Goal: Information Seeking & Learning: Learn about a topic

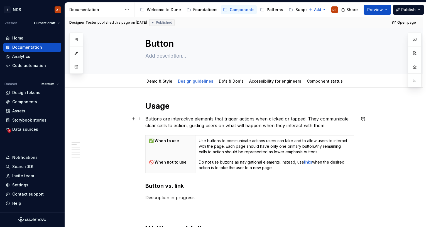
scroll to position [8, 0]
click at [75, 67] on button "button" at bounding box center [76, 67] width 10 height 10
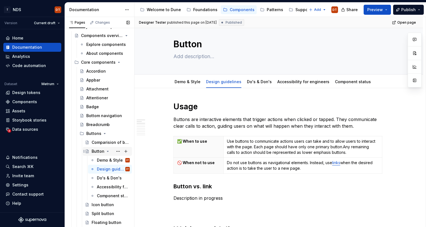
scroll to position [21, 0]
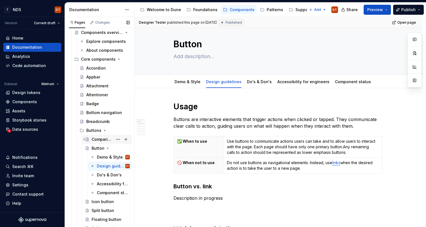
click at [98, 139] on div "Comparision of buttons" at bounding box center [102, 140] width 21 height 6
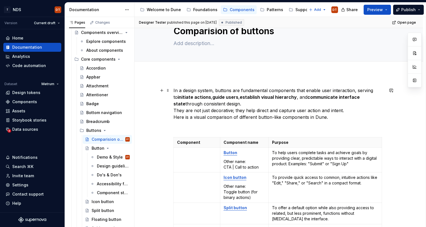
scroll to position [24, 0]
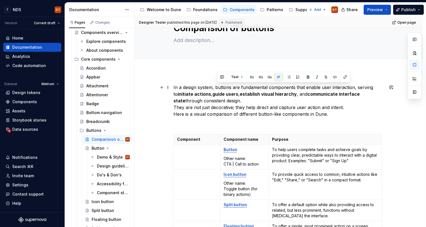
drag, startPoint x: 344, startPoint y: 108, endPoint x: 217, endPoint y: 88, distance: 128.4
click at [217, 88] on p "In a design system, buttons are fundamental components that enable user interac…" at bounding box center [278, 100] width 210 height 33
click at [217, 86] on p "In a design system, buttons are fundamental components that enable user interac…" at bounding box center [278, 100] width 210 height 33
drag, startPoint x: 217, startPoint y: 86, endPoint x: 351, endPoint y: 109, distance: 135.1
click at [351, 109] on p "In a design system, buttons are fundamental components that enable user interac…" at bounding box center [278, 100] width 210 height 33
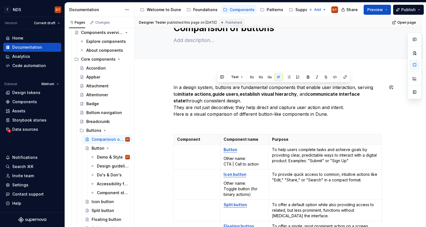
copy p "buttons are fundamental components that enable user interaction, serving to ini…"
click at [101, 165] on div "Design guidelines" at bounding box center [105, 166] width 16 height 6
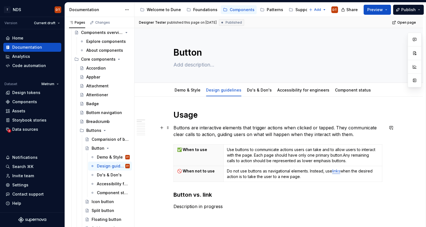
click at [302, 132] on p "Buttons are interactive elements that trigger actions when clicked or tapped. T…" at bounding box center [278, 130] width 210 height 13
click at [364, 135] on p "Buttons are interactive elements that trigger actions when clicked or tapped. T…" at bounding box center [278, 130] width 210 height 13
click at [356, 134] on p "Buttons are interactive elements that trigger actions when clicked or tapped. T…" at bounding box center [278, 130] width 210 height 13
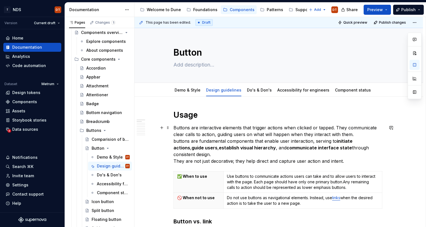
type textarea "*"
click at [177, 141] on p "Buttons are interactive elements that trigger actions when clicked or tapped. T…" at bounding box center [278, 144] width 210 height 40
click at [191, 141] on p "Buttons are interactive elements that trigger actions when clicked or tapped. T…" at bounding box center [278, 144] width 210 height 40
click at [328, 141] on p "Buttons are interactive elements that trigger actions when clicked or tapped. T…" at bounding box center [278, 144] width 210 height 40
click at [334, 154] on p "Buttons are interactive elements that trigger actions when clicked or tapped. T…" at bounding box center [278, 144] width 210 height 40
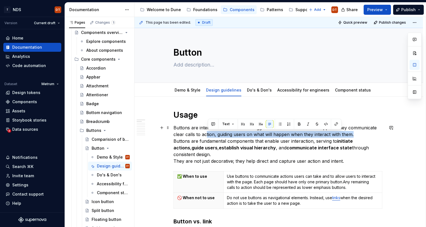
drag, startPoint x: 354, startPoint y: 134, endPoint x: 207, endPoint y: 132, distance: 146.6
click at [207, 132] on p "Buttons are interactive elements that trigger actions when clicked or tapped. T…" at bounding box center [278, 144] width 210 height 40
click at [219, 148] on strong "establish visual hierarchy" at bounding box center [247, 148] width 57 height 6
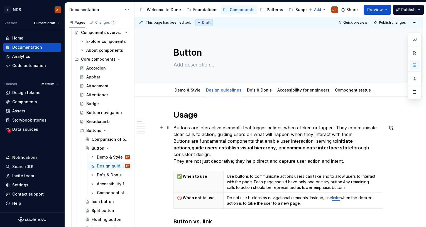
click at [273, 136] on p "Buttons are interactive elements that trigger actions when clicked or tapped. T…" at bounding box center [278, 144] width 210 height 40
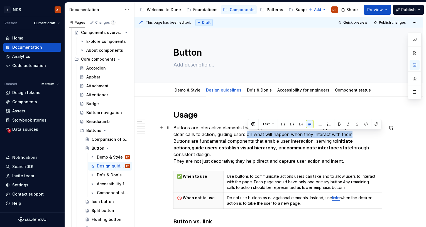
drag, startPoint x: 248, startPoint y: 134, endPoint x: 350, endPoint y: 136, distance: 102.4
click at [350, 136] on p "Buttons are interactive elements that trigger actions when clicked or tapped. T…" at bounding box center [278, 144] width 210 height 40
copy p "on what will happen when they interact with them"
click at [191, 148] on strong "guide users" at bounding box center [204, 148] width 26 height 6
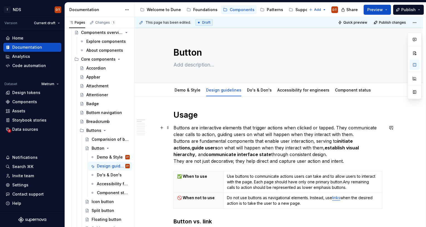
click at [341, 137] on p "Buttons are interactive elements that trigger actions when clicked or tapped. T…" at bounding box center [278, 144] width 210 height 40
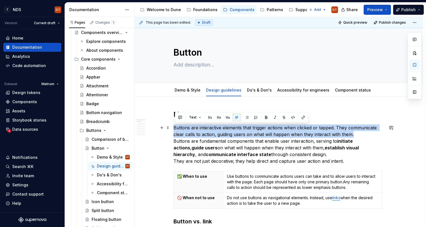
drag, startPoint x: 357, startPoint y: 135, endPoint x: 174, endPoint y: 127, distance: 182.6
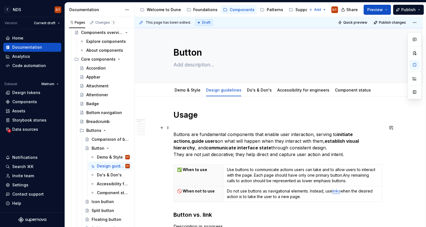
drag, startPoint x: 211, startPoint y: 132, endPoint x: 226, endPoint y: 132, distance: 15.3
click at [211, 132] on p "Buttons are fundamental components that enable user interaction, serving to ini…" at bounding box center [278, 140] width 210 height 33
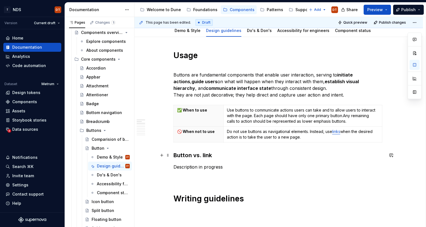
scroll to position [60, 0]
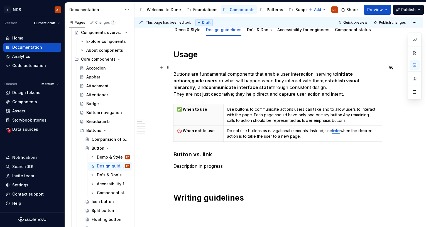
click at [278, 87] on p "Buttons are fundamental components that enable user interaction, serving to ini…" at bounding box center [278, 80] width 210 height 33
click at [280, 112] on p "Use buttons to communicate actions users can take and to allow users to interac…" at bounding box center [303, 115] width 152 height 17
click at [355, 121] on p "Use buttons to communicate actions users can take and to allow users to interac…" at bounding box center [303, 115] width 152 height 17
click at [353, 119] on p "Use buttons to communicate actions users can take and to allow users to interac…" at bounding box center [303, 115] width 152 height 17
drag, startPoint x: 352, startPoint y: 119, endPoint x: 348, endPoint y: 121, distance: 3.9
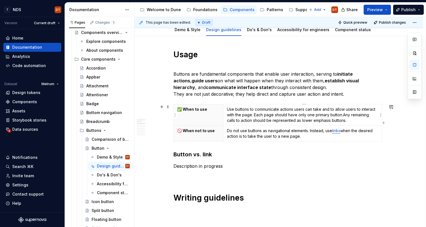
click at [352, 119] on p "Use buttons to communicate actions users can take and to allow users to interac…" at bounding box center [303, 115] width 152 height 17
click at [348, 121] on p "Use buttons to communicate actions users can take and to allow users to interac…" at bounding box center [303, 115] width 152 height 17
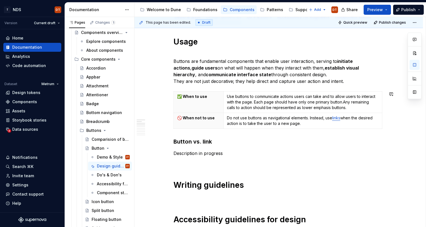
scroll to position [77, 0]
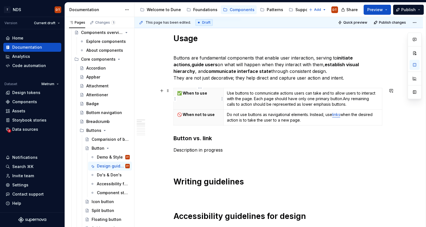
click at [204, 94] on p "✅ When to use" at bounding box center [198, 93] width 43 height 6
drag, startPoint x: 208, startPoint y: 93, endPoint x: 184, endPoint y: 93, distance: 23.4
click at [184, 93] on p "✅ When to use" at bounding box center [198, 93] width 43 height 6
drag, startPoint x: 191, startPoint y: 94, endPoint x: 195, endPoint y: 94, distance: 3.9
click at [191, 94] on p "✅ When to use" at bounding box center [198, 93] width 43 height 6
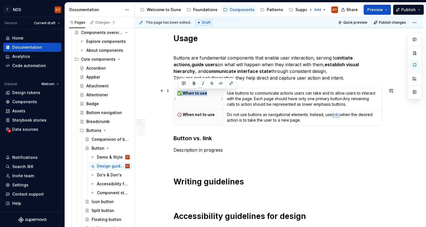
drag, startPoint x: 210, startPoint y: 93, endPoint x: 183, endPoint y: 94, distance: 27.3
click at [175, 93] on th "✅ When to use" at bounding box center [199, 98] width 50 height 21
click at [204, 97] on th "✅ When to use" at bounding box center [199, 98] width 50 height 21
drag, startPoint x: 278, startPoint y: 148, endPoint x: 263, endPoint y: 137, distance: 18.1
click at [278, 148] on p "Description in progress" at bounding box center [278, 150] width 210 height 7
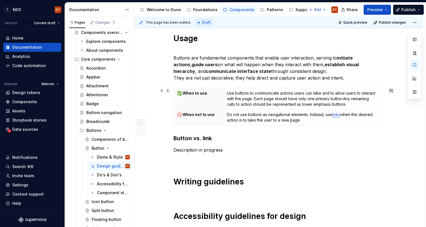
click at [170, 90] on span at bounding box center [168, 91] width 4 height 8
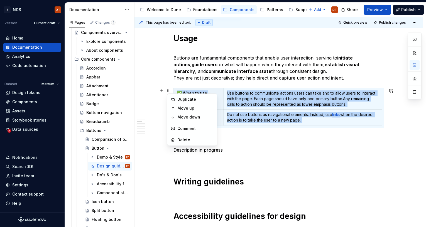
drag, startPoint x: 256, startPoint y: 137, endPoint x: 254, endPoint y: 131, distance: 5.8
click at [256, 137] on h3 "Button vs. link" at bounding box center [278, 138] width 210 height 8
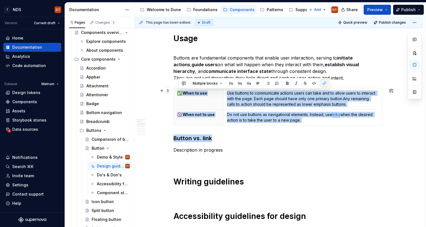
click at [169, 90] on span at bounding box center [168, 91] width 4 height 8
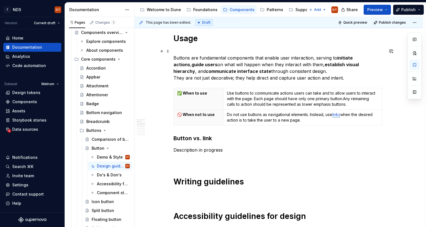
click at [359, 79] on p "Buttons are fundamental components that enable user interaction, serving to ini…" at bounding box center [278, 64] width 210 height 33
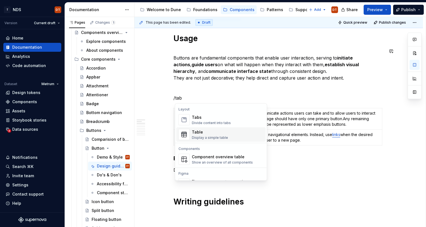
click at [230, 135] on div "Table Display a simple table" at bounding box center [227, 134] width 71 height 11
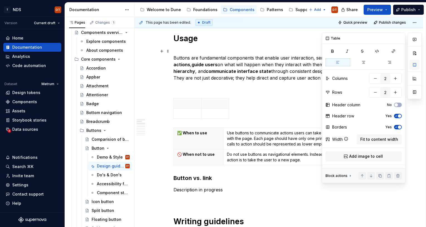
click at [415, 64] on button "button" at bounding box center [414, 65] width 10 height 10
click at [413, 63] on button "button" at bounding box center [414, 65] width 10 height 10
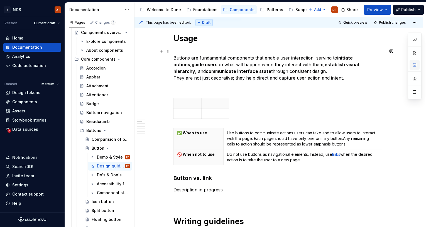
click at [414, 64] on button "button" at bounding box center [414, 65] width 10 height 10
click at [170, 101] on span at bounding box center [168, 101] width 4 height 8
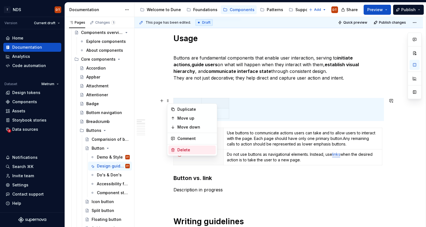
drag, startPoint x: 180, startPoint y: 151, endPoint x: 196, endPoint y: 139, distance: 20.4
click at [182, 150] on div "Delete" at bounding box center [195, 150] width 36 height 6
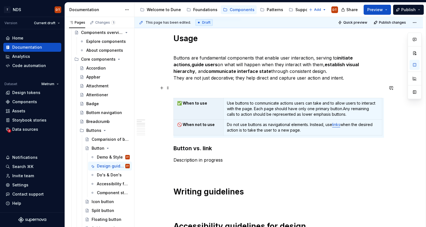
click at [182, 87] on p at bounding box center [278, 88] width 210 height 7
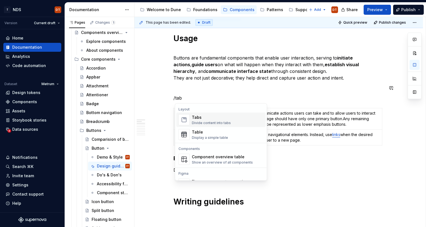
click at [184, 120] on img "Suggestions" at bounding box center [184, 119] width 11 height 11
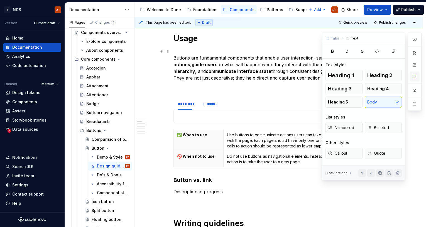
click at [414, 77] on button "button" at bounding box center [414, 76] width 10 height 10
click at [415, 66] on button "button" at bounding box center [414, 65] width 10 height 10
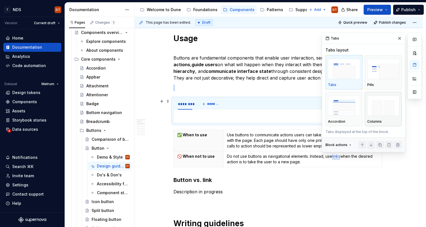
click at [381, 103] on img "button" at bounding box center [383, 106] width 32 height 20
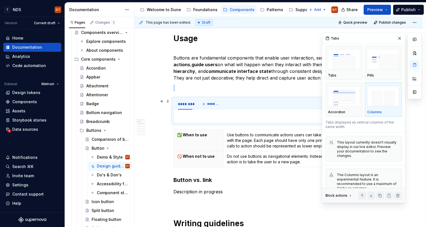
scroll to position [10, 0]
click at [398, 37] on button "button" at bounding box center [399, 38] width 8 height 8
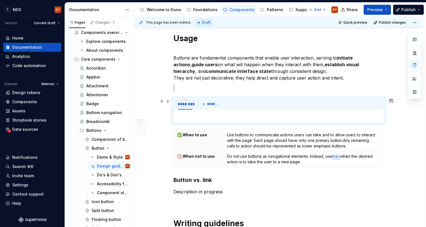
drag, startPoint x: 168, startPoint y: 100, endPoint x: 177, endPoint y: 100, distance: 9.5
click at [168, 100] on span at bounding box center [168, 101] width 4 height 8
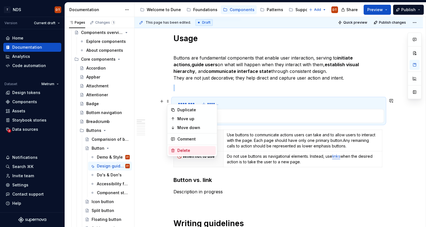
click at [181, 150] on div "Delete" at bounding box center [195, 151] width 36 height 6
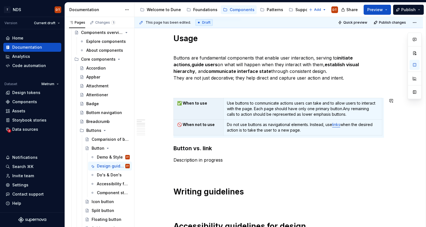
click at [189, 89] on p at bounding box center [278, 88] width 210 height 7
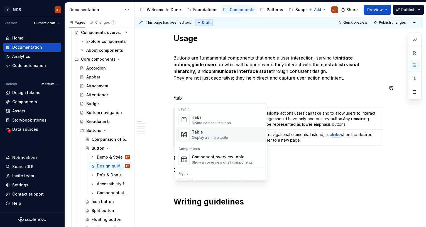
click at [198, 132] on div "Table" at bounding box center [210, 132] width 36 height 6
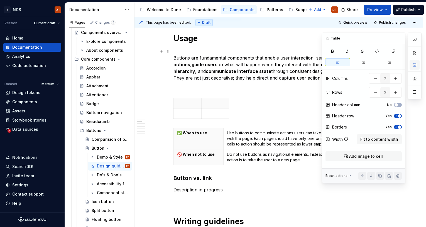
scroll to position [0, 0]
click at [415, 64] on button "button" at bounding box center [414, 65] width 10 height 10
type textarea "*"
click at [375, 79] on button "button" at bounding box center [375, 78] width 10 height 10
type input "1"
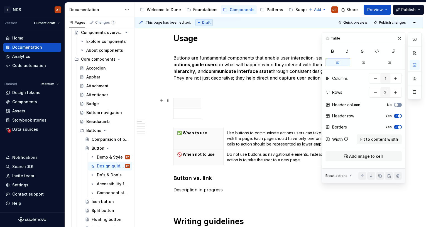
click at [398, 105] on button "No" at bounding box center [398, 105] width 8 height 4
click at [398, 105] on span "button" at bounding box center [399, 104] width 3 height 3
click at [398, 117] on span "button" at bounding box center [399, 115] width 3 height 3
click at [181, 103] on p at bounding box center [187, 103] width 21 height 6
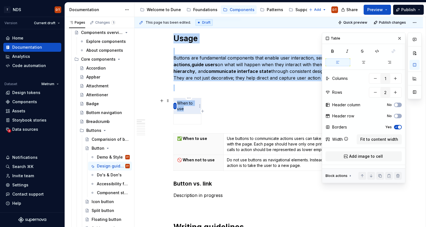
drag, startPoint x: 185, startPoint y: 108, endPoint x: 176, endPoint y: 103, distance: 11.1
click at [176, 103] on body "T NDS DT Version Current draft Home Documentation Analytics Code automation Dat…" at bounding box center [213, 113] width 426 height 227
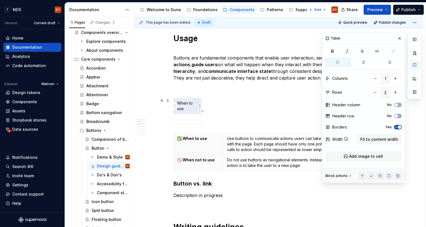
click at [188, 105] on p "When to use" at bounding box center [187, 105] width 21 height 11
drag, startPoint x: 185, startPoint y: 108, endPoint x: 185, endPoint y: 103, distance: 4.5
click at [178, 103] on p "When to use" at bounding box center [187, 105] width 21 height 11
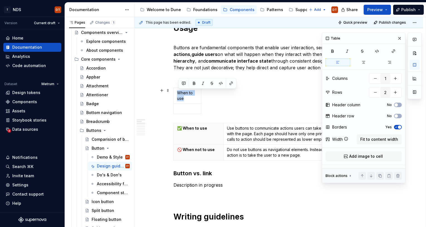
scroll to position [87, 0]
click at [231, 107] on div "When to use" at bounding box center [278, 101] width 210 height 29
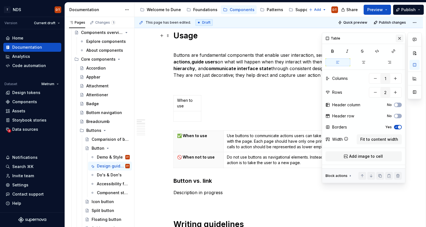
click at [399, 40] on button "button" at bounding box center [399, 38] width 8 height 8
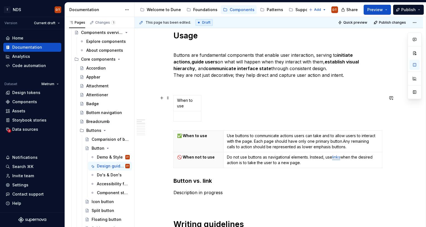
drag, startPoint x: 230, startPoint y: 100, endPoint x: 201, endPoint y: 95, distance: 29.4
click at [230, 100] on div "When to use" at bounding box center [278, 109] width 210 height 29
click at [179, 87] on p at bounding box center [278, 85] width 210 height 7
click at [169, 98] on span at bounding box center [168, 98] width 4 height 8
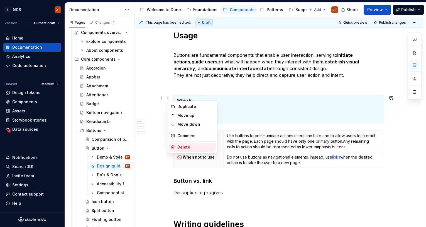
click at [181, 147] on div "Delete" at bounding box center [195, 147] width 36 height 6
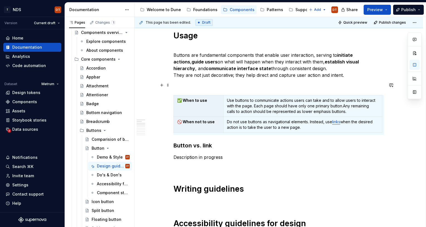
click at [181, 87] on p at bounding box center [278, 85] width 210 height 7
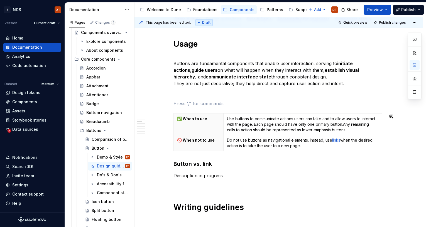
scroll to position [69, 0]
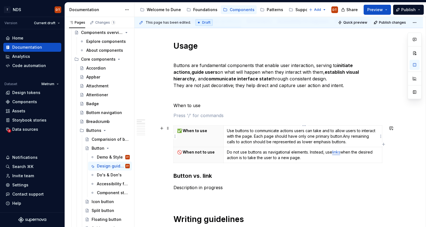
click at [240, 134] on p "Use buttons to communicate actions users can take and to allow users to interac…" at bounding box center [303, 136] width 152 height 17
drag, startPoint x: 253, startPoint y: 132, endPoint x: 351, endPoint y: 141, distance: 98.0
click at [351, 141] on p "Use buttons to communicate actions users can take and to allow users to interac…" at bounding box center [303, 136] width 152 height 17
copy p "Use buttons to communicate actions users can take and to allow users to interac…"
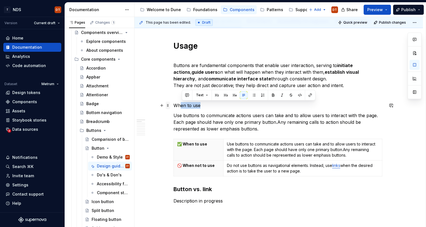
drag, startPoint x: 203, startPoint y: 105, endPoint x: 170, endPoint y: 104, distance: 32.6
drag, startPoint x: 189, startPoint y: 103, endPoint x: 196, endPoint y: 105, distance: 7.4
click at [189, 103] on p "When to use" at bounding box center [278, 105] width 210 height 7
drag, startPoint x: 201, startPoint y: 105, endPoint x: 173, endPoint y: 105, distance: 27.8
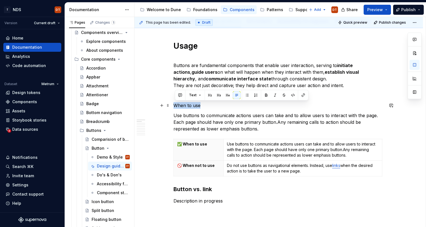
click at [199, 95] on button "Text" at bounding box center [194, 95] width 17 height 8
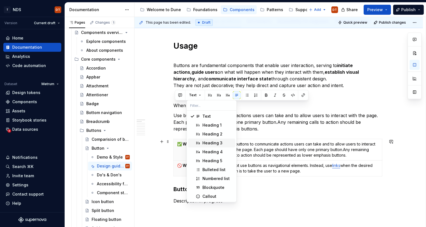
click at [225, 142] on div "Heading 3" at bounding box center [217, 143] width 31 height 6
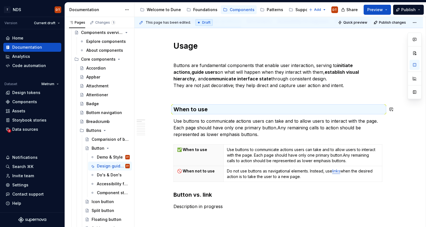
click at [194, 98] on p at bounding box center [278, 95] width 210 height 7
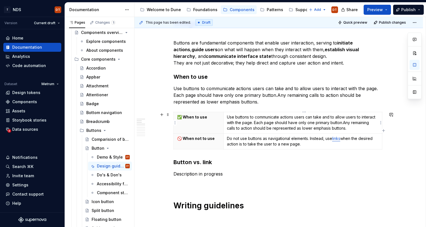
scroll to position [93, 0]
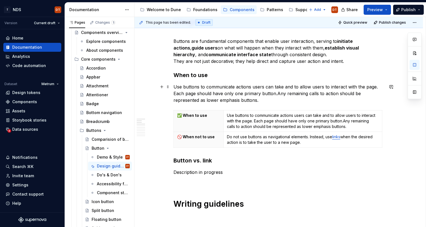
click at [265, 98] on p "Use buttons to communicate actions users can take and to allow users to interac…" at bounding box center [278, 93] width 210 height 20
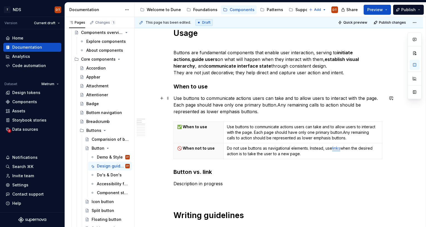
scroll to position [87, 0]
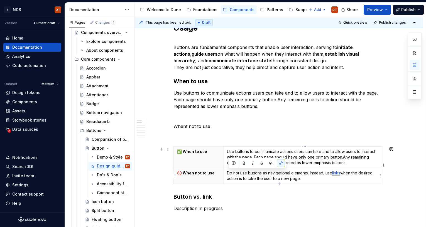
drag, startPoint x: 304, startPoint y: 180, endPoint x: 286, endPoint y: 177, distance: 18.8
click at [228, 174] on td "Do not use buttons as navigational elements. Instead, use links when the desire…" at bounding box center [302, 176] width 159 height 16
copy p "Do not use buttons as navigational elements. Instead, use links when the desire…"
click at [179, 133] on p at bounding box center [278, 136] width 210 height 7
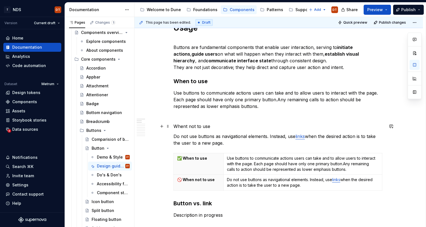
click at [189, 125] on p "Whent not to use" at bounding box center [278, 126] width 210 height 7
click at [190, 127] on p "When not to use" at bounding box center [278, 126] width 210 height 7
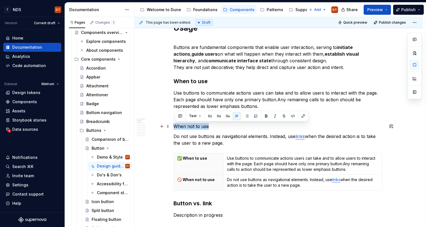
drag, startPoint x: 203, startPoint y: 127, endPoint x: 176, endPoint y: 125, distance: 27.3
click at [199, 116] on button "Text" at bounding box center [194, 116] width 17 height 8
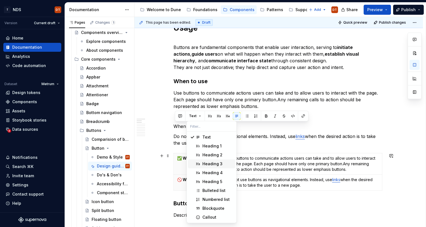
drag, startPoint x: 213, startPoint y: 164, endPoint x: 218, endPoint y: 161, distance: 6.0
click at [213, 164] on div "Heading 3" at bounding box center [212, 164] width 20 height 6
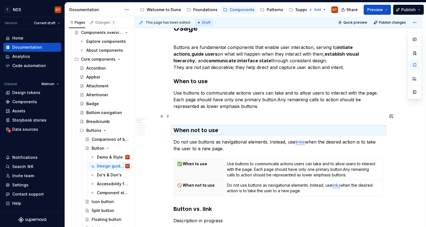
click at [198, 117] on p at bounding box center [278, 116] width 210 height 7
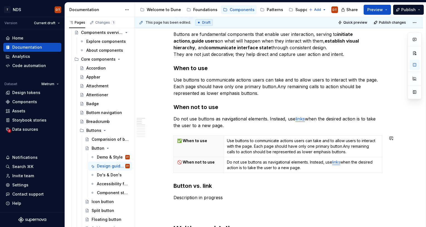
scroll to position [104, 0]
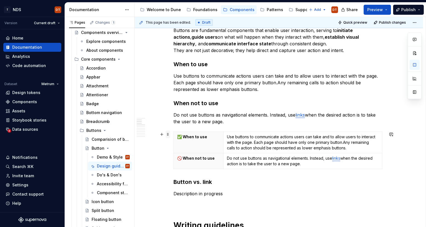
click at [169, 135] on span at bounding box center [168, 134] width 4 height 8
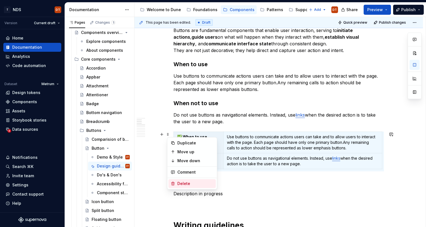
click at [189, 183] on div "Delete" at bounding box center [195, 184] width 36 height 6
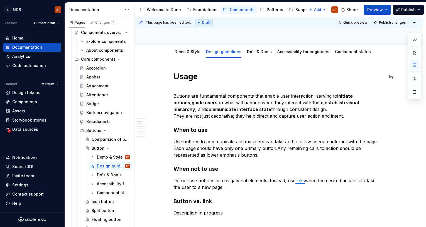
scroll to position [41, 0]
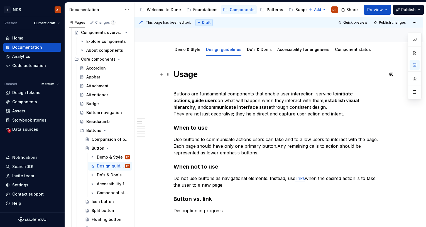
click at [177, 75] on h1 "Usage" at bounding box center [278, 74] width 210 height 10
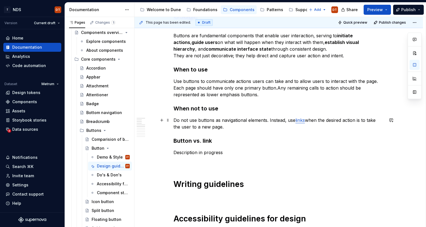
scroll to position [107, 0]
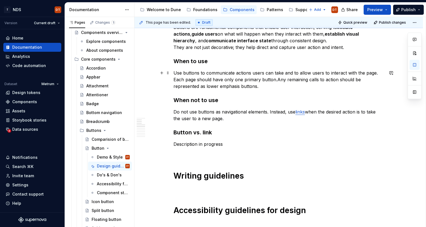
click at [175, 73] on p "Use buttons to communicate actions users can take and to allow users to interac…" at bounding box center [278, 80] width 210 height 20
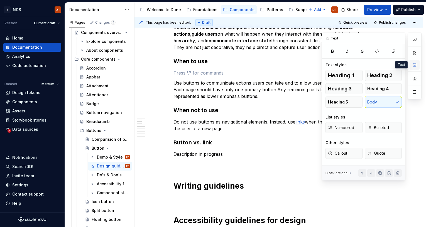
click at [414, 66] on button "button" at bounding box center [414, 65] width 10 height 10
click at [376, 128] on span "Bulleted" at bounding box center [378, 128] width 22 height 6
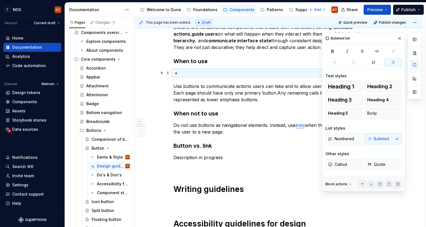
click at [184, 72] on p at bounding box center [282, 73] width 204 height 7
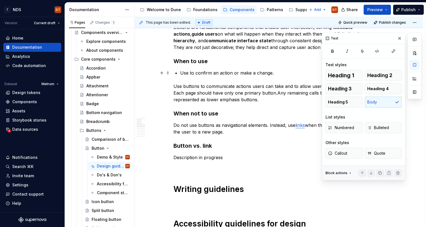
drag, startPoint x: 189, startPoint y: 73, endPoint x: 193, endPoint y: 73, distance: 3.6
click at [190, 73] on p "Use to confirm an action or make a change." at bounding box center [282, 73] width 204 height 7
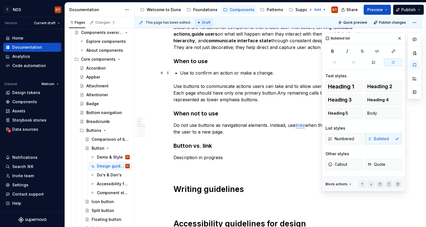
click at [273, 73] on p "Use to confirm an action or make a change." at bounding box center [282, 73] width 204 height 7
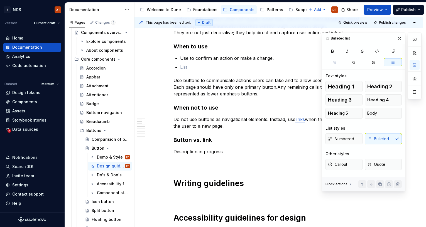
scroll to position [109, 0]
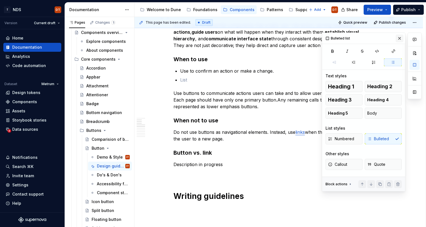
click at [398, 38] on button "button" at bounding box center [399, 38] width 8 height 8
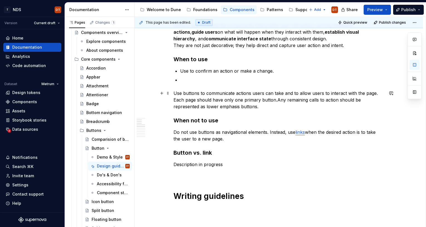
click at [289, 94] on p "Use buttons to communicate actions users can take and to allow users to interac…" at bounding box center [278, 100] width 210 height 20
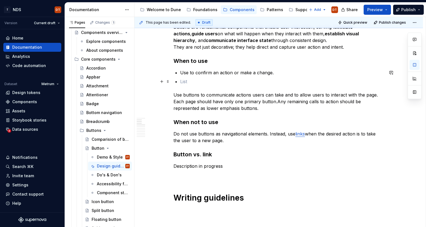
click at [187, 80] on p at bounding box center [282, 81] width 204 height 7
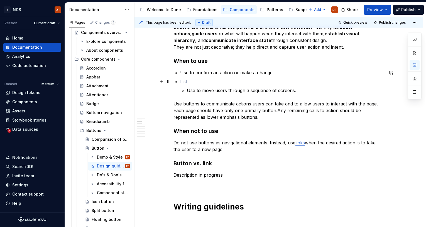
drag, startPoint x: 190, startPoint y: 80, endPoint x: 188, endPoint y: 87, distance: 7.0
click at [190, 80] on p at bounding box center [282, 81] width 204 height 7
click at [187, 90] on li "Use to move users through a sequence of screens." at bounding box center [282, 86] width 204 height 16
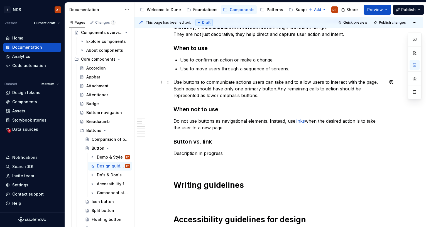
scroll to position [121, 0]
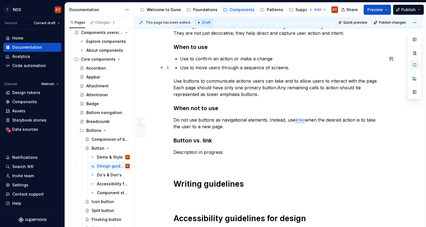
click at [295, 68] on p "Use to move users through a sequence of screens." at bounding box center [282, 67] width 204 height 7
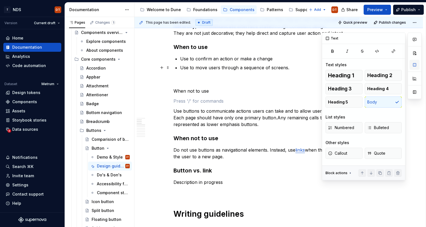
click at [414, 65] on button "button" at bounding box center [414, 65] width 10 height 10
click at [376, 128] on span "Bulleted" at bounding box center [378, 128] width 22 height 6
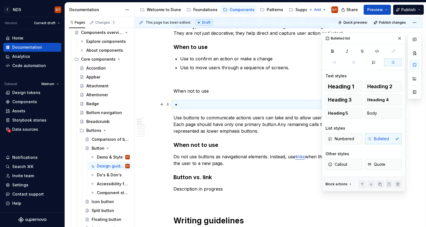
click at [186, 104] on p at bounding box center [282, 104] width 204 height 7
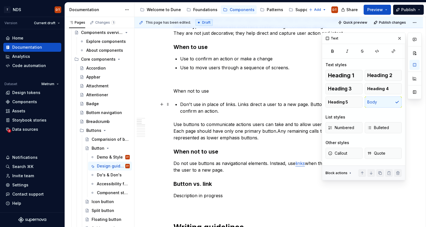
scroll to position [123, 0]
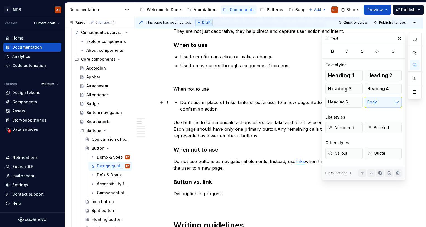
click at [257, 108] on p "Don't use in place of links. Links direct a user to a new page. Buttons make a …" at bounding box center [282, 105] width 204 height 13
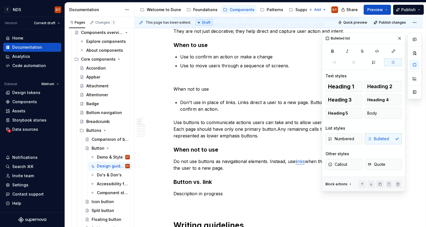
drag, startPoint x: 400, startPoint y: 38, endPoint x: 374, endPoint y: 56, distance: 31.2
click at [400, 38] on button "button" at bounding box center [399, 38] width 8 height 8
type textarea "*"
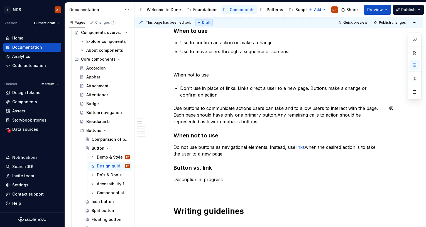
scroll to position [131, 0]
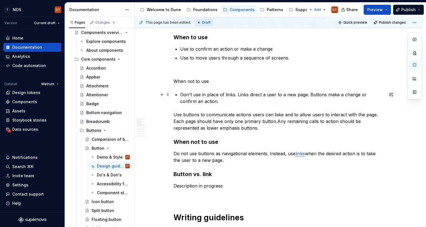
click at [214, 102] on p "Don't use in place of links. Links direct a user to a new page. Buttons make a …" at bounding box center [282, 97] width 204 height 13
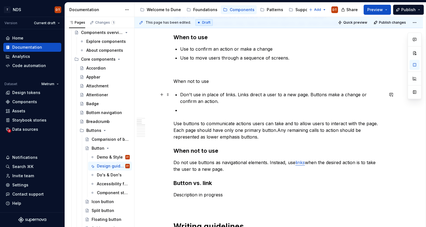
click at [210, 100] on p "Don't use in place of links. Links direct a user to a new page. Buttons make a …" at bounding box center [282, 97] width 204 height 13
click at [206, 102] on p "Don't use in place of links. Links direct a user to a new page. Buttons make a …" at bounding box center [282, 97] width 204 height 13
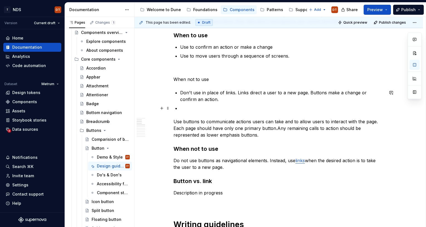
scroll to position [134, 0]
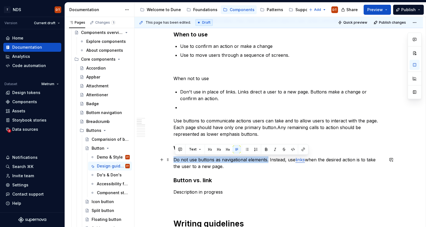
drag, startPoint x: 176, startPoint y: 160, endPoint x: 268, endPoint y: 159, distance: 92.6
click at [268, 159] on p "Do not use buttons as navigational elements. Instead, use links when the desire…" at bounding box center [278, 162] width 210 height 13
copy p "Do not use buttons as navigational elements."
drag, startPoint x: 217, startPoint y: 91, endPoint x: 196, endPoint y: 90, distance: 21.4
click at [217, 91] on p "Don't use in place of links. Links direct a user to a new page. Buttons make a …" at bounding box center [282, 94] width 204 height 13
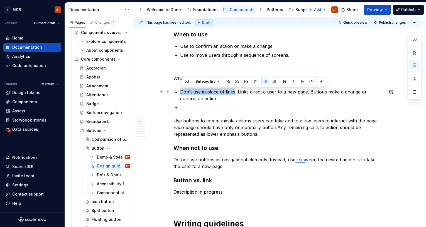
drag, startPoint x: 187, startPoint y: 92, endPoint x: 258, endPoint y: 94, distance: 71.0
click at [236, 92] on p "Don't use in place of links. Links direct a user to a new page. Buttons make a …" at bounding box center [282, 94] width 204 height 13
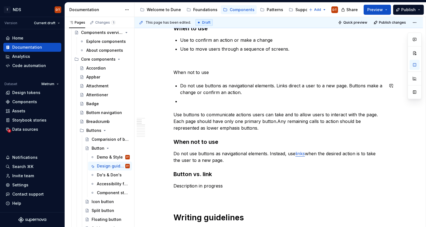
scroll to position [142, 0]
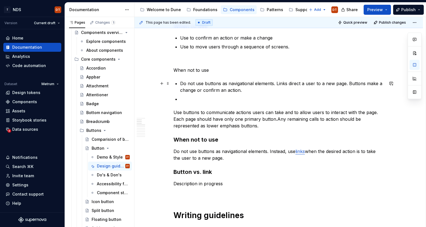
click at [211, 84] on p "Do not use buttons as navigational elements. Links direct a user to a new page.…" at bounding box center [282, 86] width 204 height 13
click at [261, 85] on p "Do not use buttons as navigational elements. Links direct a user to a new page.…" at bounding box center [282, 86] width 204 height 13
click at [273, 84] on p "Do not use buttons as navigational elements. Links direct a user to a new page.…" at bounding box center [282, 86] width 204 height 13
click at [233, 84] on p "Don't use in place of links. Links direct a user to a new page. Buttons make a …" at bounding box center [282, 86] width 204 height 13
click at [245, 83] on p "Don't use in place of links. Links direct a user to a new page. Buttons make a …" at bounding box center [282, 86] width 204 height 13
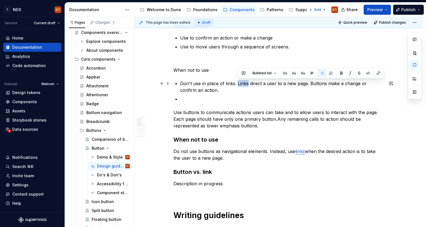
drag, startPoint x: 250, startPoint y: 84, endPoint x: 240, endPoint y: 84, distance: 10.0
click at [238, 84] on p "Don't use in place of links. Links direct a user to a new page. Buttons make a …" at bounding box center [282, 86] width 204 height 13
click at [243, 83] on p "Don't use in place of links. Links direct a user to a new page. Buttons make a …" at bounding box center [282, 86] width 204 height 13
drag, startPoint x: 249, startPoint y: 84, endPoint x: 238, endPoint y: 84, distance: 10.9
click at [238, 84] on p "Don't use in place of links. Links direct a user to a new page. Buttons make a …" at bounding box center [282, 86] width 204 height 13
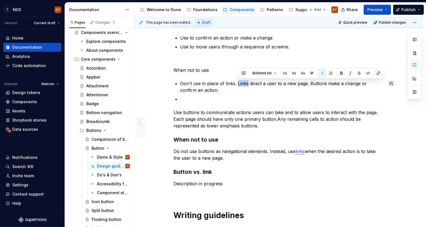
click at [379, 74] on button "button" at bounding box center [378, 73] width 8 height 8
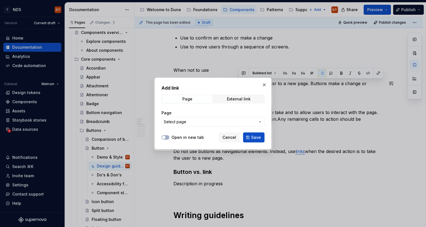
drag, startPoint x: 258, startPoint y: 122, endPoint x: 274, endPoint y: 120, distance: 15.7
click at [258, 122] on icon "button" at bounding box center [260, 122] width 4 height 4
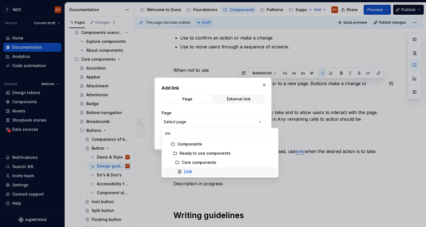
type input "link"
click at [189, 171] on mark "Link" at bounding box center [188, 171] width 8 height 5
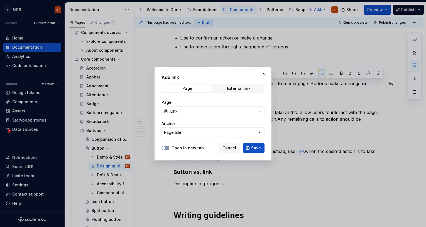
click at [166, 148] on icon "button" at bounding box center [163, 147] width 4 height 3
click at [251, 149] on button "Save" at bounding box center [253, 148] width 21 height 10
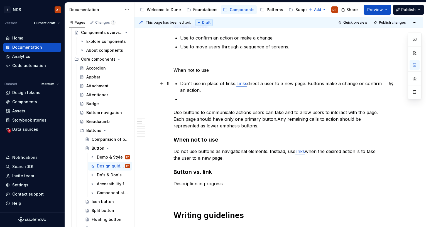
click at [309, 88] on p "Don't use in place of links. Links direct a user to a new page. Buttons make a …" at bounding box center [282, 86] width 204 height 13
click at [322, 85] on p "Don't use in place of links. Links direct a user to a new page. Buttons make a …" at bounding box center [282, 86] width 204 height 13
click at [219, 90] on p "Don't use in place of links. Links direct a user to a new page. Buttons make a …" at bounding box center [282, 86] width 204 height 13
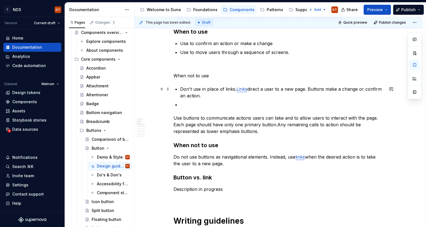
scroll to position [147, 0]
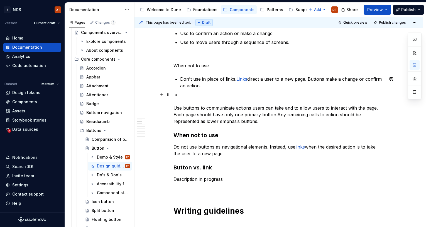
click at [186, 94] on p at bounding box center [282, 94] width 204 height 7
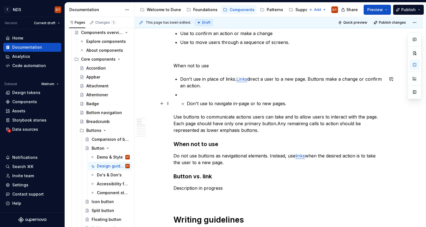
click at [189, 103] on p "Don't use to navigate in-page or to new pages." at bounding box center [285, 103] width 197 height 7
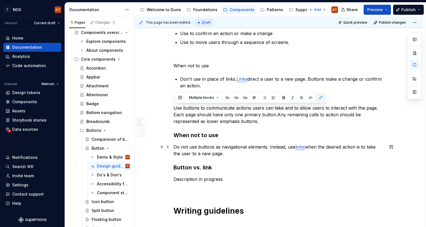
drag, startPoint x: 175, startPoint y: 107, endPoint x: 258, endPoint y: 152, distance: 94.7
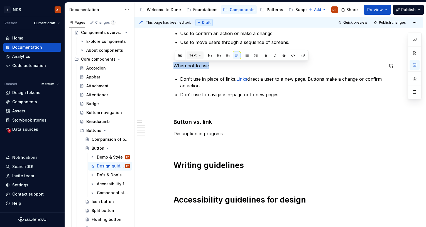
drag, startPoint x: 212, startPoint y: 67, endPoint x: 187, endPoint y: 58, distance: 26.0
drag, startPoint x: 199, startPoint y: 55, endPoint x: 197, endPoint y: 59, distance: 4.8
click at [198, 55] on button "Text" at bounding box center [194, 55] width 17 height 8
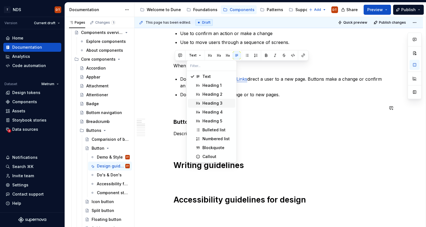
click at [214, 104] on div "Heading 3" at bounding box center [212, 103] width 20 height 6
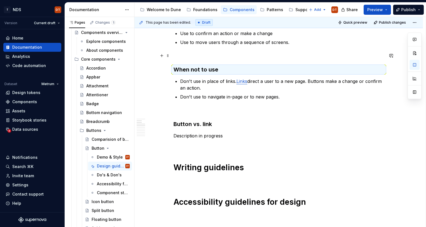
drag, startPoint x: 215, startPoint y: 58, endPoint x: 220, endPoint y: 59, distance: 5.1
click at [215, 58] on p at bounding box center [278, 55] width 210 height 7
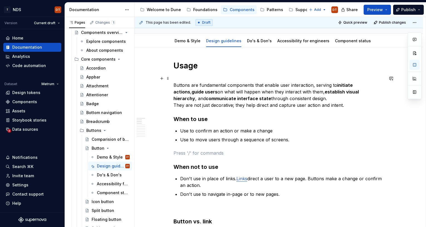
scroll to position [45, 0]
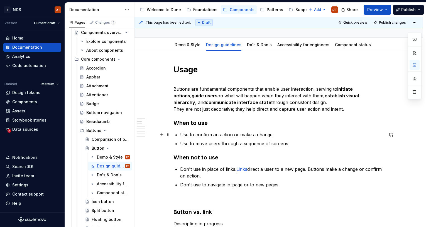
click at [273, 136] on p "Use to confirm an action or make a change" at bounding box center [282, 134] width 204 height 7
click at [289, 143] on p "Use to move users through a sequence of screens." at bounding box center [282, 143] width 204 height 7
click at [272, 133] on p "Use to confirm an action or make a change" at bounding box center [282, 134] width 204 height 7
click at [288, 143] on p "Use to move users through a sequence of screens" at bounding box center [282, 143] width 204 height 7
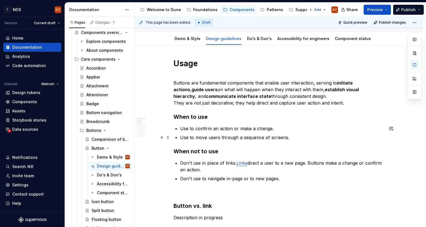
click at [200, 134] on p "Use to move users through a sequence of screens." at bounding box center [282, 137] width 204 height 7
click at [181, 127] on p "Use to confirm an action or make a change." at bounding box center [282, 128] width 204 height 7
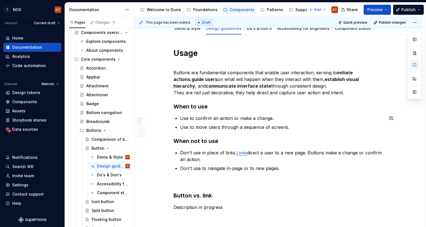
scroll to position [62, 0]
click at [184, 119] on p "Use to confirm an action or make a change." at bounding box center [282, 117] width 204 height 7
click at [182, 117] on p "Use to confirm an action or make a change." at bounding box center [282, 117] width 204 height 7
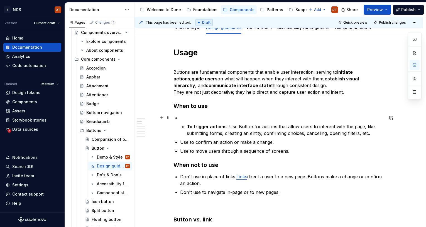
click at [188, 123] on li "To trigger actions : Use Button for actions that allow users to interact with t…" at bounding box center [282, 125] width 204 height 22
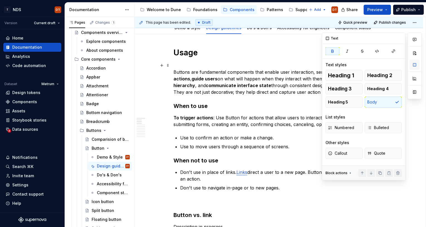
click at [413, 65] on button "button" at bounding box center [414, 65] width 10 height 10
click at [380, 127] on span "Bulleted" at bounding box center [378, 128] width 22 height 6
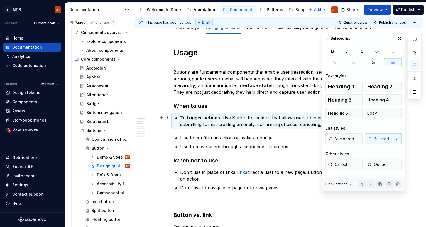
drag, startPoint x: 216, startPoint y: 122, endPoint x: 239, endPoint y: 108, distance: 27.5
click at [216, 122] on p "To trigger actions : Use Button for actions that allow users to interact with t…" at bounding box center [282, 120] width 204 height 13
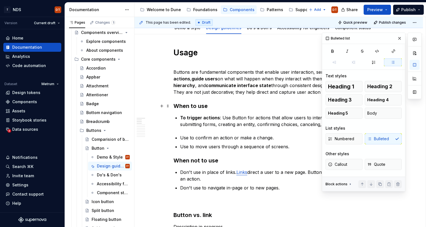
drag, startPoint x: 241, startPoint y: 106, endPoint x: 244, endPoint y: 107, distance: 3.3
click at [241, 106] on h3 "When to use" at bounding box center [278, 106] width 210 height 8
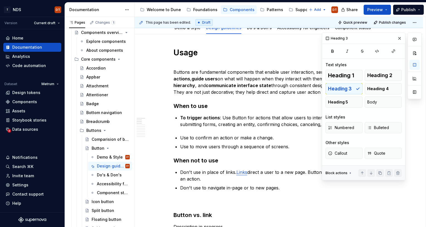
scroll to position [66, 0]
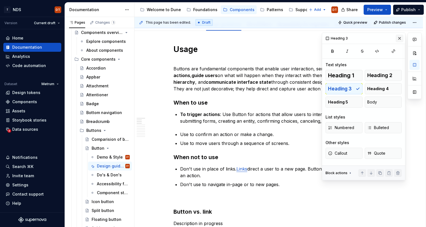
click at [399, 38] on button "button" at bounding box center [399, 38] width 8 height 8
type textarea "*"
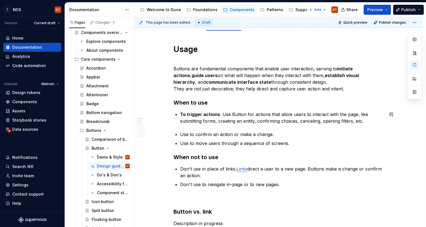
scroll to position [71, 0]
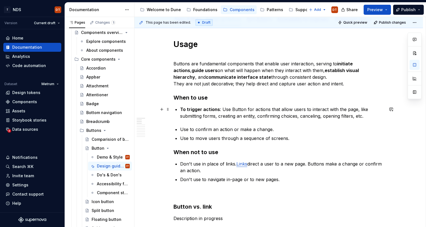
click at [364, 109] on p "To trigger actions : Use Button for actions that allow users to interact with t…" at bounding box center [282, 112] width 204 height 13
click at [368, 115] on p "To trigger actions : Use Button for actions that allow users to interact with t…" at bounding box center [282, 112] width 204 height 13
drag, startPoint x: 203, startPoint y: 137, endPoint x: 199, endPoint y: 139, distance: 4.2
click at [203, 137] on p "Use to move users through a sequence of screens." at bounding box center [282, 138] width 204 height 7
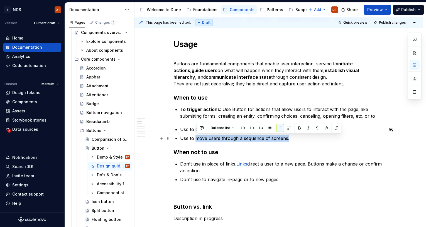
drag, startPoint x: 201, startPoint y: 139, endPoint x: 288, endPoint y: 138, distance: 86.8
click at [288, 138] on p "Use to move users through a sequence of screens." at bounding box center [282, 138] width 204 height 7
copy p "move users through a sequence of screens"
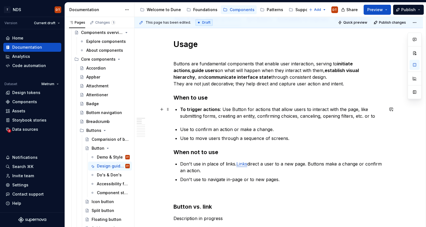
click at [376, 116] on p "To trigger actions : Use Button for actions that allow users to interact with t…" at bounding box center [282, 112] width 204 height 13
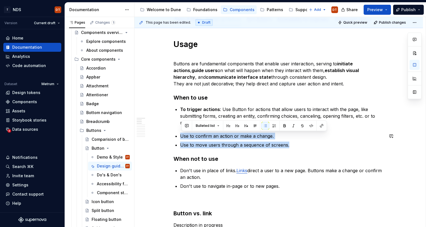
drag, startPoint x: 295, startPoint y: 144, endPoint x: 171, endPoint y: 132, distance: 123.8
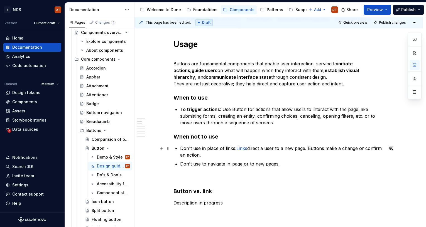
click at [182, 148] on p "Don't use in place of links. Links direct a user to a new page. Buttons make a …" at bounding box center [282, 151] width 204 height 13
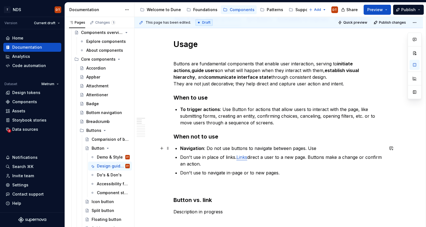
click at [317, 148] on p "Navigation : Do not use buttons to navigate between pages. Use" at bounding box center [282, 148] width 204 height 7
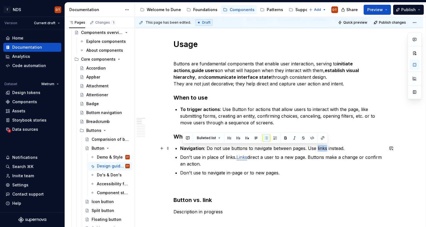
drag, startPoint x: 317, startPoint y: 149, endPoint x: 325, endPoint y: 146, distance: 8.5
click at [326, 149] on p "Navigation : Do not use buttons to navigate between pages. Use links instead." at bounding box center [282, 148] width 204 height 7
click at [323, 138] on button "button" at bounding box center [323, 138] width 8 height 8
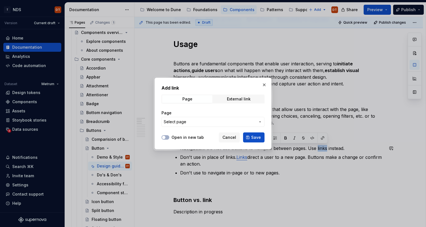
click at [260, 121] on icon "button" at bounding box center [260, 122] width 4 height 4
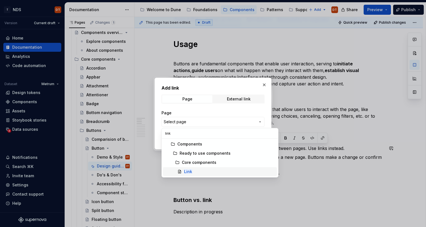
type input "link"
click at [188, 171] on mark "Link" at bounding box center [188, 171] width 8 height 5
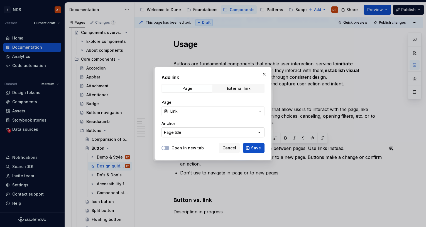
click at [259, 132] on icon "button" at bounding box center [258, 132] width 1 height 1
click at [195, 132] on div "Add link Page External link Page Link Anchor Page title Open in new tab Cancel …" at bounding box center [213, 113] width 426 height 227
drag, startPoint x: 166, startPoint y: 148, endPoint x: 214, endPoint y: 147, distance: 48.4
click at [167, 148] on button "Open in new tab" at bounding box center [165, 148] width 8 height 4
click at [250, 147] on button "Save" at bounding box center [253, 148] width 21 height 10
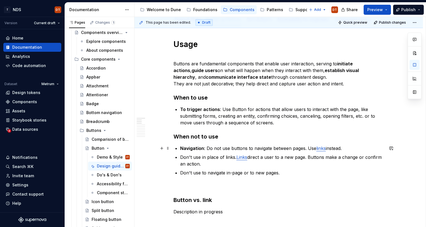
click at [253, 149] on p "Navigation : Do not use buttons to navigate between pages. Use links instead." at bounding box center [282, 148] width 204 height 7
click at [267, 149] on p "Navigation : Do not use buttons to navigate between pages. Use links instead." at bounding box center [282, 148] width 204 height 7
click at [273, 148] on p "Navigation : Do not use buttons to navigate between pages. Use links instead." at bounding box center [282, 148] width 204 height 7
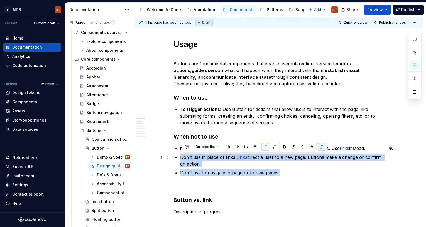
drag, startPoint x: 284, startPoint y: 172, endPoint x: 182, endPoint y: 159, distance: 102.4
click at [182, 159] on ul "Navigation : Do not use buttons to navigate in-page or between pages. Use links…" at bounding box center [282, 160] width 204 height 31
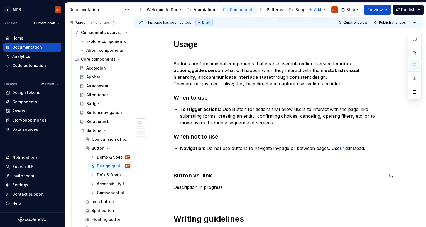
click at [224, 112] on p "To trigger actions : Use Button for actions that allow users to interact with t…" at bounding box center [282, 116] width 204 height 20
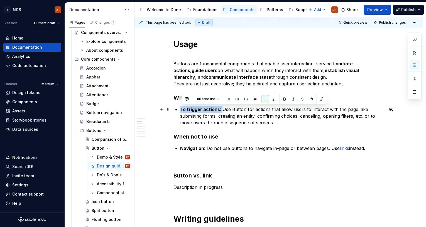
drag, startPoint x: 222, startPoint y: 108, endPoint x: 209, endPoint y: 109, distance: 13.1
click at [181, 109] on p "To trigger actions : Use Button for actions that allow users to interact with t…" at bounding box center [282, 116] width 204 height 20
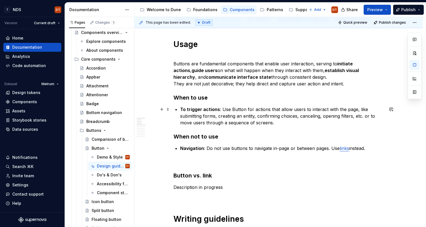
click at [266, 124] on p "To trigger actions : Use Button for actions that allow users to interact with t…" at bounding box center [282, 116] width 204 height 20
click at [203, 113] on p "To trigger actions : Use Button for actions that allow users to interact with t…" at bounding box center [282, 116] width 204 height 20
click at [182, 109] on strong "To trigger actions" at bounding box center [200, 110] width 40 height 6
click at [223, 109] on p "To trigger actions : Use Button for actions that allow users to interact with t…" at bounding box center [282, 116] width 204 height 20
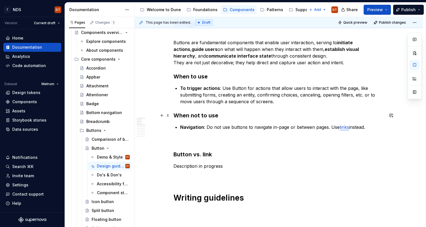
scroll to position [96, 0]
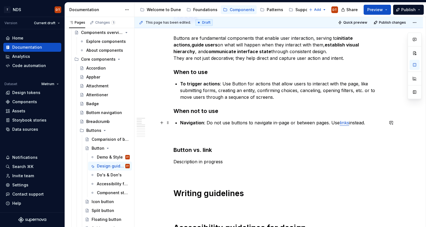
click at [258, 121] on p "Navigation : Do not use buttons to navigate in-page or between pages. Use links…" at bounding box center [282, 122] width 204 height 7
click at [327, 124] on p "Navigation : Do not use buttons to navigate in-page or between pages. Use links…" at bounding box center [282, 122] width 204 height 7
click at [314, 124] on p "Navigation : Do not use buttons to navigate in-page or between pages. Use links…" at bounding box center [282, 122] width 204 height 7
click at [327, 123] on p "Navigation : Do not use buttons to navigate in-page or between pages. Use links…" at bounding box center [282, 122] width 204 height 7
click at [294, 122] on p "Navigation : Do not use buttons to navigate in-page or between pages. Use links…" at bounding box center [282, 122] width 204 height 7
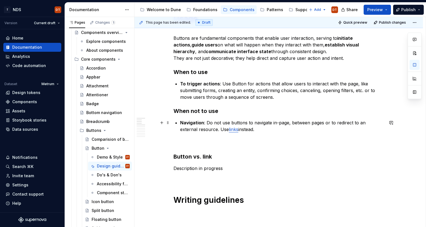
click at [245, 130] on p "Navigation : Do not use buttons to navigate in-page, between pages or to redire…" at bounding box center [282, 125] width 204 height 13
click at [329, 123] on p "Navigation : Do not use buttons to navigate in-page, between pages or to redire…" at bounding box center [282, 125] width 204 height 13
click at [331, 122] on p "Navigation : Do not use buttons to navigate in-page, between pages or to redire…" at bounding box center [282, 125] width 204 height 13
click at [204, 129] on p "Navigation : Do not use buttons to navigate in-page, between pages or to redire…" at bounding box center [282, 125] width 204 height 13
click at [203, 131] on p "Navigation : Do not use buttons to navigate in-page, between pages or to redire…" at bounding box center [282, 125] width 204 height 13
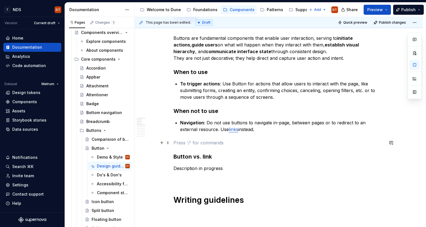
drag, startPoint x: 211, startPoint y: 143, endPoint x: 248, endPoint y: 142, distance: 36.2
click at [211, 143] on p at bounding box center [278, 142] width 210 height 7
click at [186, 143] on p at bounding box center [278, 142] width 210 height 7
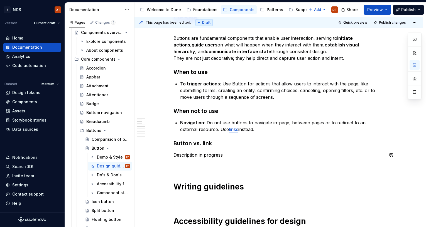
drag, startPoint x: 228, startPoint y: 151, endPoint x: 226, endPoint y: 153, distance: 3.1
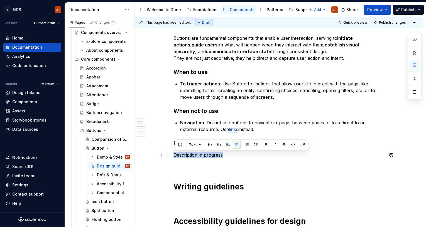
drag, startPoint x: 225, startPoint y: 154, endPoint x: 174, endPoint y: 155, distance: 51.2
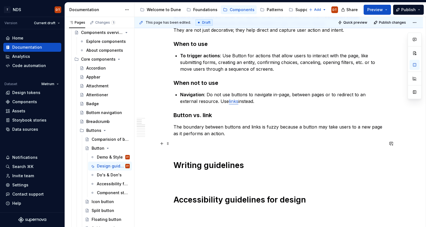
scroll to position [125, 0]
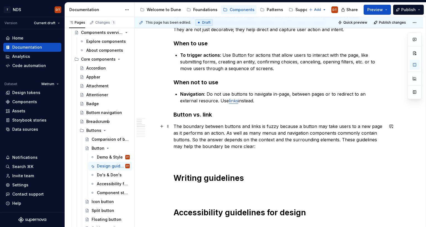
click at [240, 133] on p "The boundary between buttons and links is fuzzy because a button may take users…" at bounding box center [278, 136] width 210 height 27
click at [218, 139] on p "The boundary between buttons and links is fuzzy because a button may take users…" at bounding box center [278, 136] width 210 height 27
click at [233, 140] on p "The boundary between buttons and links is fuzzy because a button may take users…" at bounding box center [278, 136] width 210 height 27
drag, startPoint x: 194, startPoint y: 140, endPoint x: 202, endPoint y: 139, distance: 8.1
click at [194, 140] on p "The boundary between buttons and links is fuzzy because a button may take users…" at bounding box center [278, 136] width 210 height 27
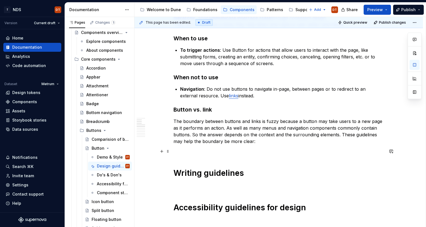
scroll to position [133, 0]
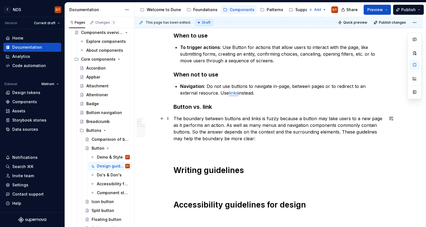
click at [339, 132] on p "The boundary between buttons and links is fuzzy because a button may take users…" at bounding box center [278, 128] width 210 height 27
click at [340, 131] on p "The boundary between buttons and links is fuzzy because a button may take users…" at bounding box center [278, 128] width 210 height 27
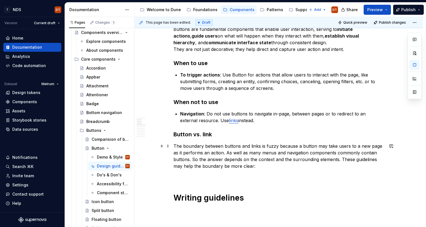
scroll to position [106, 0]
click at [236, 148] on p "The boundary between buttons and links is fuzzy because a button may take users…" at bounding box center [278, 155] width 210 height 27
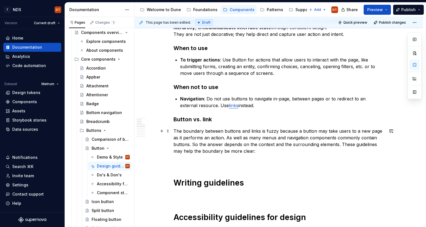
scroll to position [121, 0]
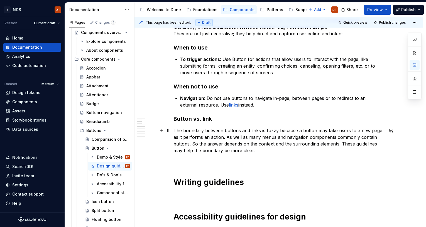
click at [175, 129] on p "The boundary between buttons and links is fuzzy because a button may take users…" at bounding box center [278, 140] width 210 height 27
click at [193, 144] on p "The boundary between buttons and links is fuzzy because a button may take users…" at bounding box center [278, 140] width 210 height 27
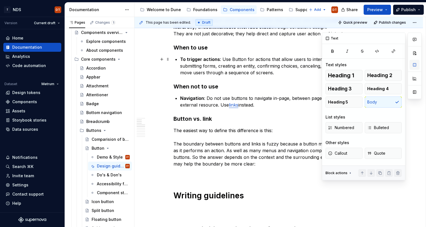
click at [414, 66] on button "button" at bounding box center [414, 65] width 10 height 10
click at [379, 152] on span "Quote" at bounding box center [376, 153] width 18 height 6
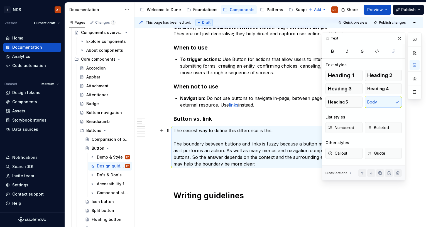
click at [285, 132] on p "The easiest way to define this difference is this: The boundary between buttons…" at bounding box center [278, 147] width 210 height 40
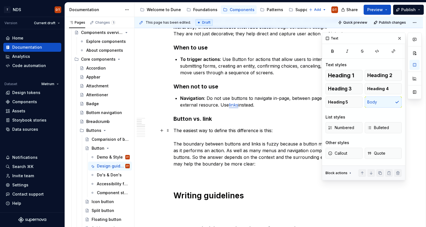
click at [279, 130] on p "The easiest way to define this difference is this: The boundary between buttons…" at bounding box center [278, 147] width 210 height 40
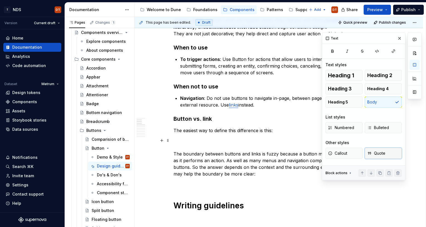
click at [380, 154] on span "Quote" at bounding box center [376, 153] width 18 height 6
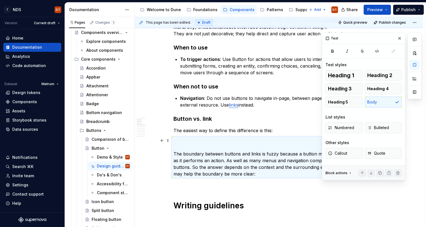
click at [182, 150] on p "The boundary between buttons and links is fuzzy because a button may take users…" at bounding box center [278, 157] width 210 height 40
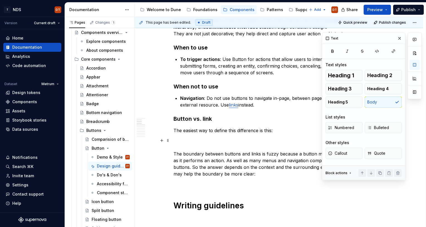
click at [175, 152] on p "The boundary between buttons and links is fuzzy because a button may take users…" at bounding box center [278, 157] width 210 height 40
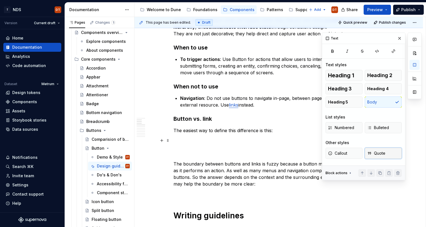
click at [375, 154] on span "Quote" at bounding box center [376, 153] width 18 height 6
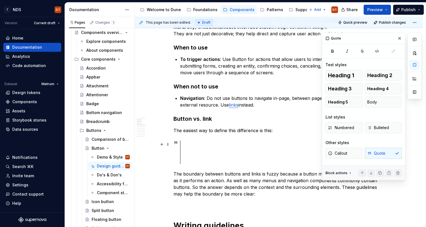
click at [189, 144] on div at bounding box center [284, 151] width 199 height 23
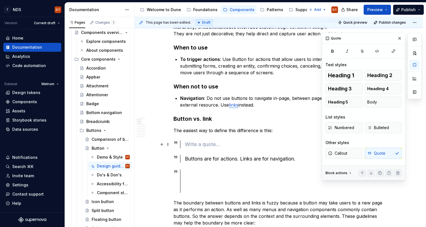
click at [191, 146] on div at bounding box center [284, 144] width 199 height 8
click at [169, 145] on span at bounding box center [168, 144] width 4 height 8
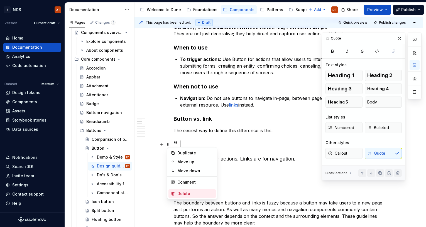
click at [183, 193] on div "Delete" at bounding box center [195, 194] width 36 height 6
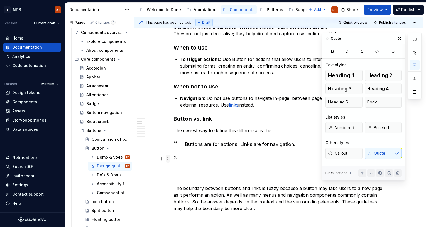
click at [168, 159] on span at bounding box center [168, 159] width 4 height 8
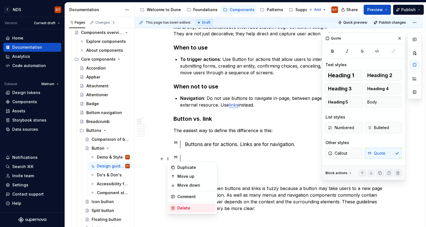
click at [182, 208] on div "Delete" at bounding box center [195, 208] width 36 height 6
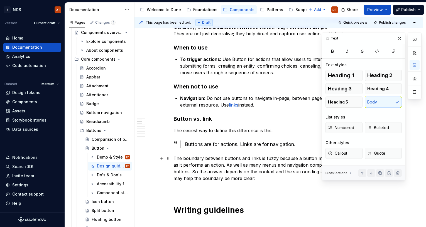
click at [211, 157] on p "The boundary between buttons and links is fuzzy because a button may take users…" at bounding box center [278, 168] width 210 height 27
click at [398, 37] on button "button" at bounding box center [399, 38] width 8 height 8
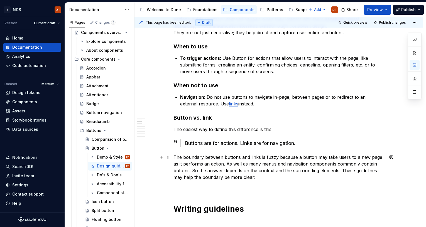
scroll to position [127, 0]
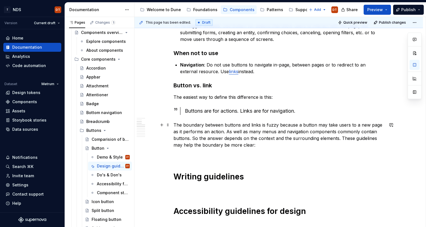
scroll to position [155, 0]
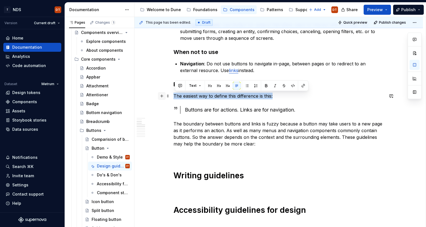
drag, startPoint x: 246, startPoint y: 96, endPoint x: 163, endPoint y: 98, distance: 82.7
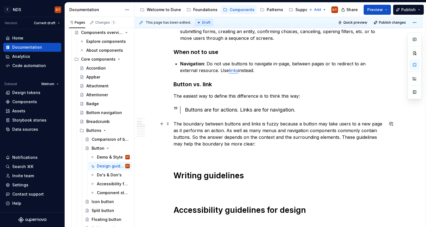
click at [212, 132] on p "The boundary between buttons and links is fuzzy because a button may take users…" at bounding box center [278, 133] width 210 height 27
click at [176, 123] on p "The boundary between buttons and links is fuzzy because a button may take users…" at bounding box center [278, 133] width 210 height 27
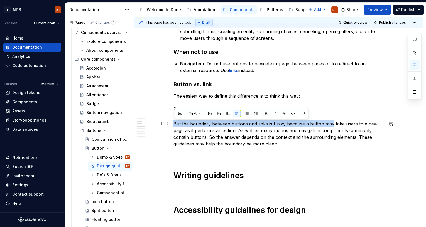
drag, startPoint x: 176, startPoint y: 124, endPoint x: 332, endPoint y: 125, distance: 156.3
click at [332, 125] on p "But the boundary between buttons and links is fuzzy because a button may take u…" at bounding box center [278, 133] width 210 height 27
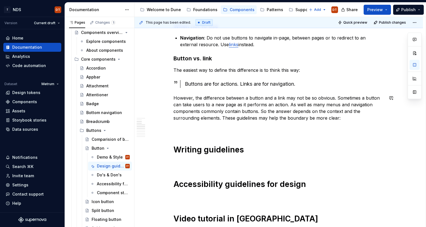
scroll to position [185, 0]
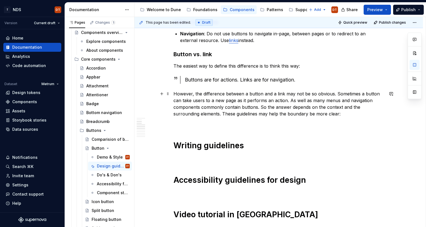
click at [344, 114] on p "However, the difference between a button and a link may not be so obvious. Some…" at bounding box center [278, 103] width 210 height 27
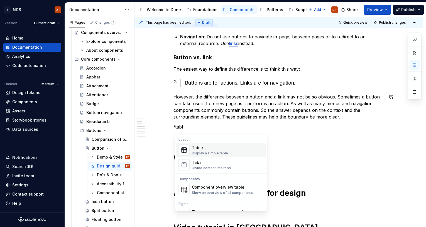
scroll to position [167, 0]
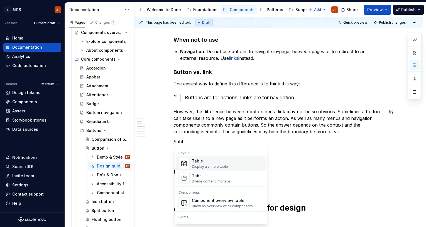
click at [233, 165] on div "Table Display a simple table" at bounding box center [227, 163] width 71 height 11
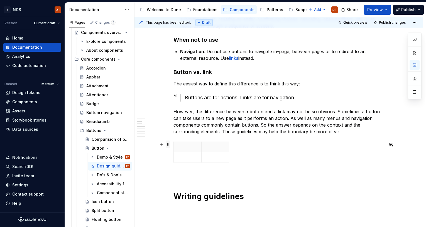
click at [170, 144] on span at bounding box center [168, 144] width 4 height 8
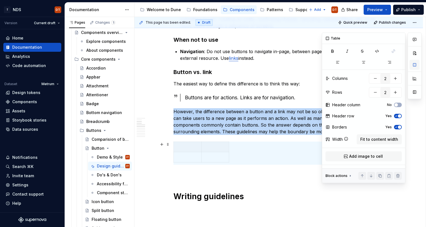
click at [417, 63] on button "button" at bounding box center [414, 65] width 10 height 10
click at [379, 136] on button "Fit to content width" at bounding box center [378, 139] width 45 height 10
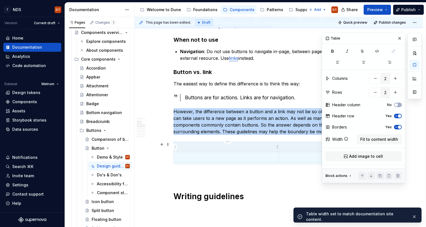
click at [206, 147] on p at bounding box center [226, 147] width 98 height 6
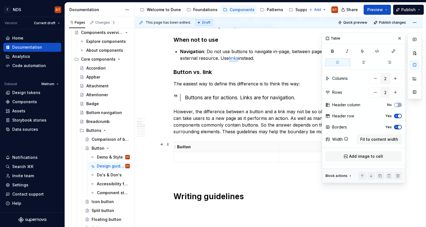
click at [290, 147] on p at bounding box center [331, 147] width 98 height 6
click at [222, 156] on p at bounding box center [226, 157] width 98 height 6
click at [193, 157] on p at bounding box center [226, 157] width 98 height 6
click at [188, 157] on p at bounding box center [226, 157] width 98 height 6
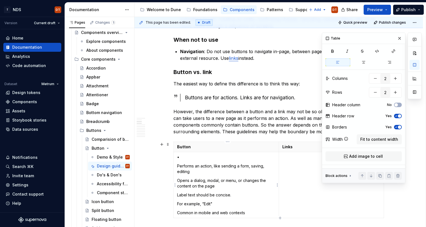
click at [178, 164] on td "• Performs an action, like sending a form, saving, editing Opens a dialog, moda…" at bounding box center [226, 185] width 105 height 66
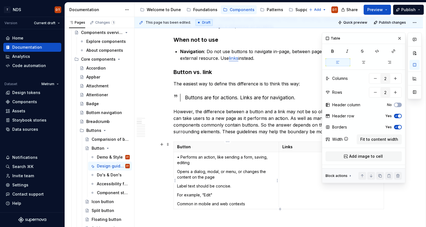
drag, startPoint x: 199, startPoint y: 159, endPoint x: 187, endPoint y: 159, distance: 12.0
click at [199, 159] on p "• Performs an action, like sending a form, saving, editing" at bounding box center [226, 159] width 98 height 11
click at [182, 156] on p "• Performs an action, like sending a form, saving, editing" at bounding box center [226, 159] width 98 height 11
click at [214, 171] on p "Opens a dialog, modal, or menu, or changes the content on the page" at bounding box center [226, 174] width 98 height 11
click at [297, 172] on td at bounding box center [330, 180] width 105 height 57
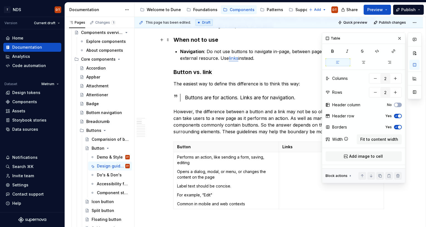
click at [400, 38] on button "button" at bounding box center [399, 38] width 8 height 8
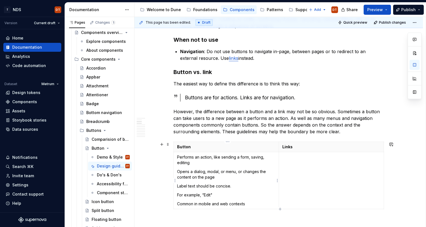
click at [201, 172] on p "Opens a dialog, modal, or menu, or changes the content on the page" at bounding box center [226, 174] width 98 height 11
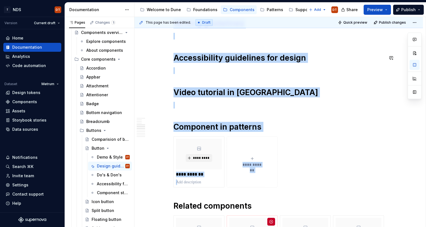
drag, startPoint x: 176, startPoint y: 156, endPoint x: 252, endPoint y: 199, distance: 87.3
click at [252, 199] on div "Usage Buttons are fundamental components that enable user interaction, serving …" at bounding box center [278, 81] width 210 height 717
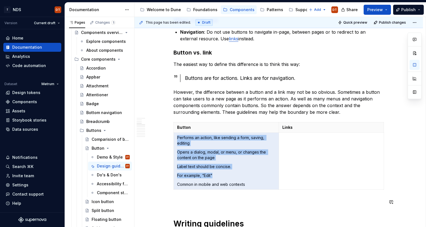
scroll to position [184, 0]
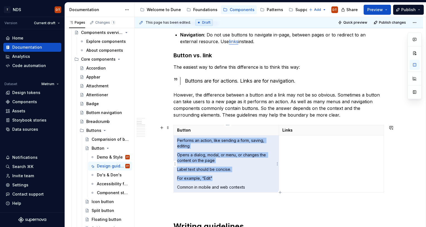
click at [193, 159] on p "Opens a dialog, modal, or menu, or changes the content on the page" at bounding box center [226, 157] width 98 height 11
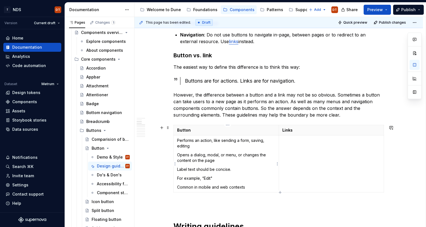
click at [179, 140] on p "Performs an action, like sending a form, saving, editing" at bounding box center [226, 143] width 98 height 11
click at [195, 145] on p "• Performs an action, like sending a form, saving, editing" at bounding box center [226, 143] width 98 height 11
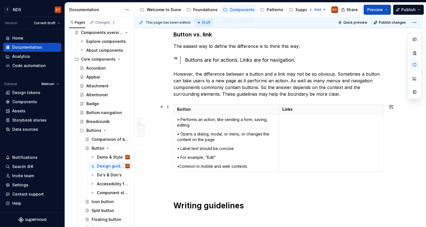
scroll to position [199, 0]
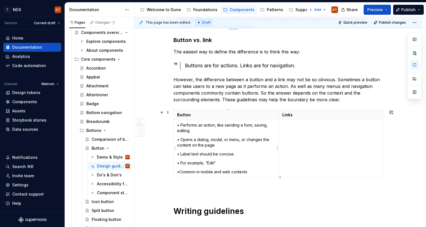
click at [189, 165] on p "• For example, “Edit"" at bounding box center [226, 163] width 98 height 6
click at [182, 164] on p "• For example, “Edit"" at bounding box center [226, 163] width 98 height 6
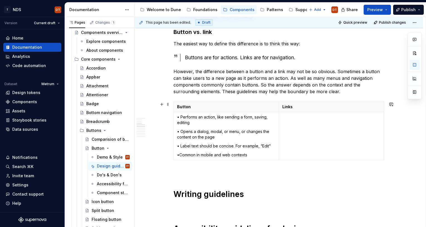
scroll to position [211, 0]
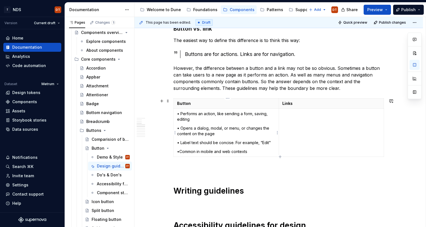
click at [180, 150] on p "•Common in mobile and web contexts" at bounding box center [226, 152] width 98 height 6
click at [208, 152] on p "• Common in mobile and web contexts" at bounding box center [226, 152] width 98 height 6
click at [222, 152] on p "• Common in mobile and web contexts" at bounding box center [226, 152] width 98 height 6
click at [236, 151] on p "• Common in mobile and web contexts" at bounding box center [226, 152] width 98 height 6
click at [246, 151] on p "• Common in mobile and web contexts" at bounding box center [226, 152] width 98 height 6
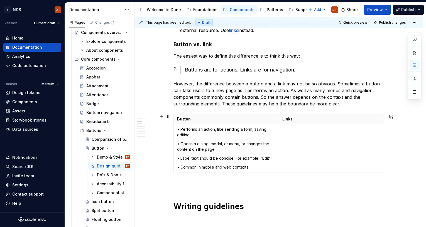
scroll to position [193, 0]
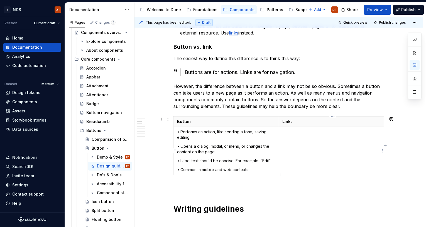
click at [296, 154] on td at bounding box center [330, 151] width 105 height 48
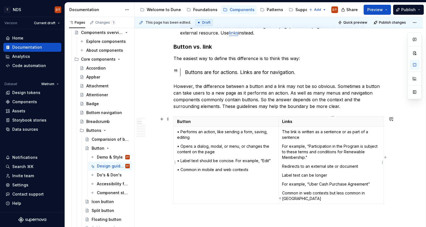
drag, startPoint x: 283, startPoint y: 131, endPoint x: 287, endPoint y: 131, distance: 3.1
click at [283, 131] on p "The link is written as a sentence or as part of a sentence" at bounding box center [331, 134] width 98 height 11
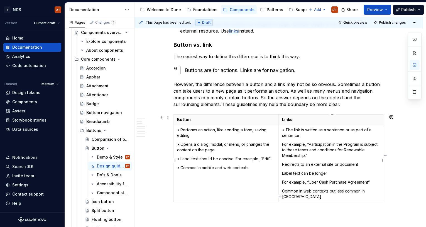
click at [314, 131] on p "• The link is written as a sentence or as part of a sentence" at bounding box center [331, 132] width 98 height 11
click at [292, 131] on p "• The link is written as a sentence or as part of a sentence" at bounding box center [331, 132] width 98 height 11
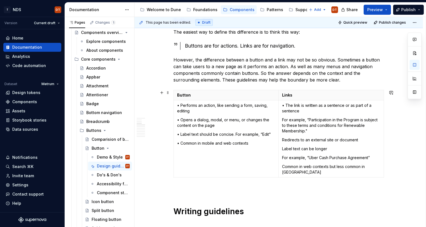
scroll to position [221, 0]
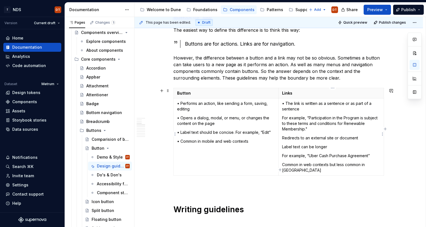
click at [323, 124] on p "For example, “Participation in the Program is subject to these terms and condit…" at bounding box center [331, 123] width 98 height 17
click at [328, 120] on p "For example, “Participation in the Program is subject to these terms and condit…" at bounding box center [331, 123] width 98 height 17
click at [316, 122] on p "For example, “Participation in the Program is subject to these terms and condit…" at bounding box center [331, 123] width 98 height 17
drag, startPoint x: 285, startPoint y: 118, endPoint x: 290, endPoint y: 116, distance: 6.2
click at [285, 118] on p "For example, “Participation in the Program is subject to these terms and condit…" at bounding box center [331, 123] width 98 height 17
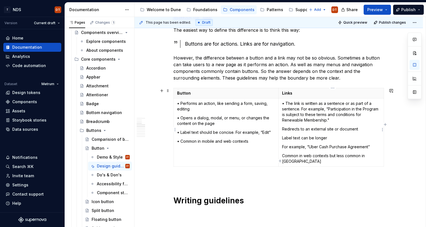
click at [345, 113] on p "• The link is written as a sentence or as part of a sentence. For example, “Par…" at bounding box center [331, 112] width 98 height 22
click at [351, 113] on p "• The link is written as a sentence or as part of a sentence. For example, “Par…" at bounding box center [331, 112] width 98 height 22
click at [332, 114] on p "• The link is written as a sentence or as part of a sentence. For example, “Par…" at bounding box center [331, 112] width 98 height 22
click at [333, 115] on p "• The link is written as a sentence or as part of a sentence. For example, “Par…" at bounding box center [331, 112] width 98 height 22
drag, startPoint x: 318, startPoint y: 115, endPoint x: 328, endPoint y: 119, distance: 10.6
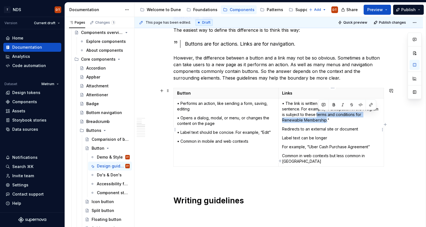
click at [328, 119] on p "• The link is written as a sentence or as part of a sentence. For example, “Par…" at bounding box center [331, 112] width 98 height 22
click at [321, 124] on td "• The link is written as a sentence or as part of a sentence. For example, “Par…" at bounding box center [330, 132] width 105 height 68
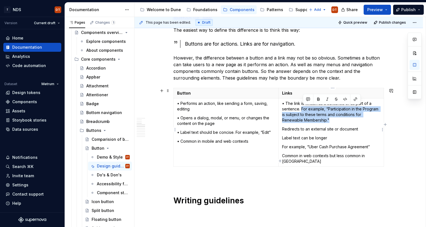
drag, startPoint x: 334, startPoint y: 120, endPoint x: 303, endPoint y: 110, distance: 33.2
click at [303, 110] on p "• The link is written as a sentence or as part of a sentence. For example, “Par…" at bounding box center [331, 112] width 98 height 22
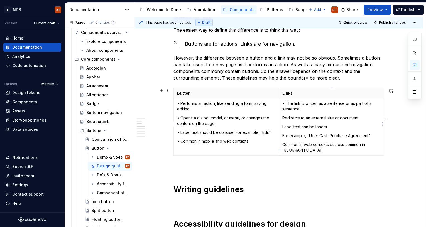
click at [324, 117] on p "Redirects to an external site or document" at bounding box center [331, 118] width 98 height 6
click at [283, 117] on p "Redirects to an external site or document" at bounding box center [331, 118] width 98 height 6
click at [318, 119] on p "• Redirects to an external site or document" at bounding box center [331, 118] width 98 height 6
click at [353, 119] on p "• Redirects to an external site or document" at bounding box center [331, 118] width 98 height 6
click at [339, 119] on p "• Redirects to an external site or document" at bounding box center [331, 118] width 98 height 6
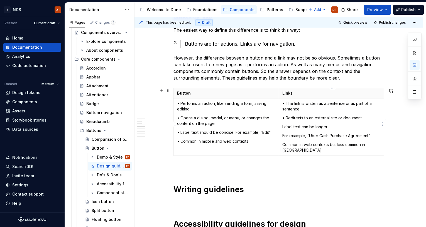
click at [323, 119] on p "• Redirects to an external site or document" at bounding box center [331, 118] width 98 height 6
click at [315, 119] on p "• Redirects to an external site or document" at bounding box center [331, 118] width 98 height 6
click at [315, 117] on p "• Redirects to an external site or document" at bounding box center [331, 118] width 98 height 6
click at [316, 119] on p "• Redirects to an external site or document" at bounding box center [331, 118] width 98 height 6
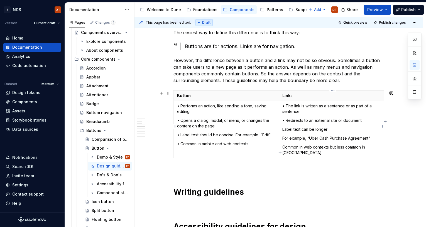
click at [306, 129] on p "Label text can be longer" at bounding box center [331, 130] width 98 height 6
click at [284, 129] on p "Label text can be longer" at bounding box center [331, 130] width 98 height 6
click at [298, 137] on p "For example, “Uber Cash Purchase Agreement”" at bounding box center [331, 138] width 98 height 6
drag, startPoint x: 332, startPoint y: 130, endPoint x: 373, endPoint y: 137, distance: 41.6
click at [373, 137] on td "• The link is written as a sentence or as part of a sentence. • Redirects to an…" at bounding box center [330, 129] width 105 height 57
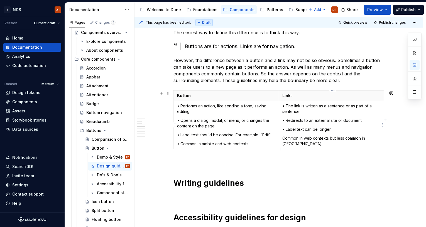
click at [289, 135] on p "Common in web contexts but less common in [GEOGRAPHIC_DATA]" at bounding box center [331, 140] width 98 height 11
click at [295, 137] on p "Common in web contexts but less common in [GEOGRAPHIC_DATA]" at bounding box center [331, 140] width 98 height 11
click at [299, 138] on p "Common in web contexts but less common in [GEOGRAPHIC_DATA]" at bounding box center [331, 140] width 98 height 11
drag, startPoint x: 283, startPoint y: 138, endPoint x: 383, endPoint y: 138, distance: 99.3
click at [383, 138] on td "• The link is written as a sentence or as part of a sentence. • Redirects to an…" at bounding box center [330, 125] width 105 height 48
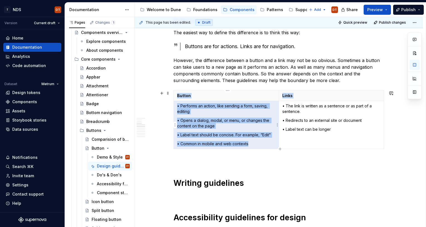
drag, startPoint x: 253, startPoint y: 143, endPoint x: 174, endPoint y: 143, distance: 79.0
click at [231, 145] on p "• Common in mobile and web contexts" at bounding box center [226, 144] width 98 height 6
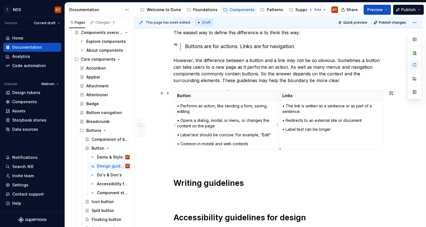
drag, startPoint x: 251, startPoint y: 143, endPoint x: 257, endPoint y: 146, distance: 6.8
click at [251, 143] on p "• Common in mobile and web contexts" at bounding box center [226, 144] width 98 height 6
drag, startPoint x: 250, startPoint y: 144, endPoint x: 179, endPoint y: 145, distance: 70.9
click at [179, 145] on p "• Common in mobile and web contexts" at bounding box center [226, 144] width 98 height 6
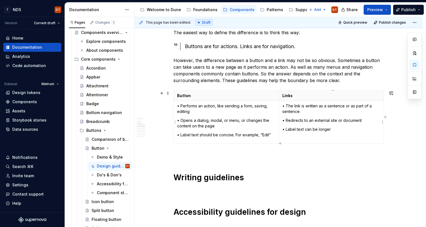
click at [316, 121] on p "• Redirects to an external site or document" at bounding box center [331, 121] width 98 height 6
click at [322, 120] on p "• Redirects to an external site or document" at bounding box center [331, 121] width 98 height 6
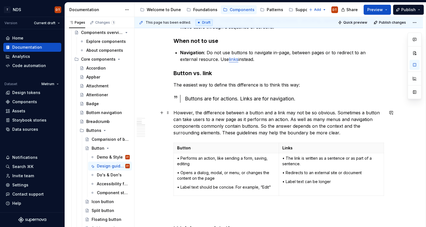
scroll to position [168, 0]
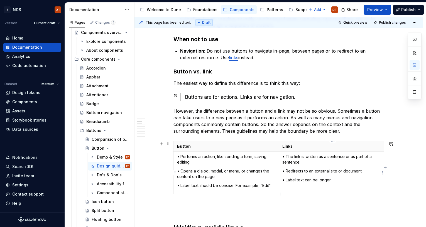
click at [309, 173] on p "• Redirects to an external site or document" at bounding box center [331, 171] width 98 height 6
click at [317, 171] on p "• Redirects to an external site or document" at bounding box center [331, 171] width 98 height 6
click at [311, 171] on p "• Redirects to an external site or document" at bounding box center [331, 171] width 98 height 6
click at [329, 172] on p "• Redirects to an external site or document" at bounding box center [331, 171] width 98 height 6
click at [330, 171] on p "• Redirects to an external site or document" at bounding box center [331, 171] width 98 height 6
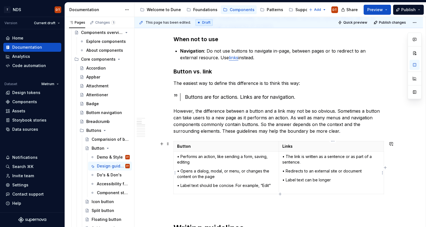
click at [337, 171] on p "• Redirects to an external site or document" at bounding box center [331, 171] width 98 height 6
click at [363, 171] on p "• Redirects to an external site or document" at bounding box center [331, 171] width 98 height 6
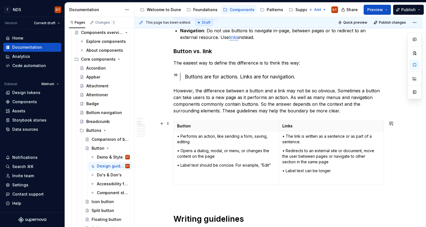
scroll to position [189, 0]
click at [325, 182] on td "• The link is written as a sentence or as part of a sentence. • Redirects to an…" at bounding box center [330, 158] width 105 height 54
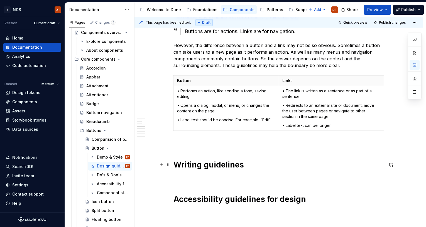
scroll to position [236, 0]
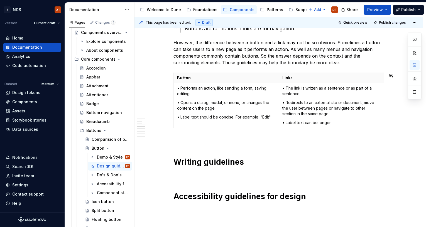
click at [177, 134] on div "Usage Buttons are fundamental components that enable user interaction, serving …" at bounding box center [278, 225] width 210 height 705
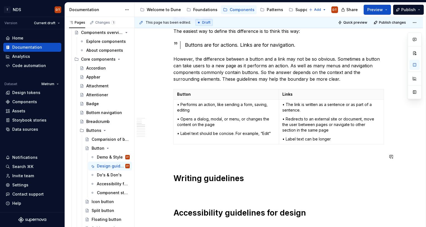
scroll to position [226, 0]
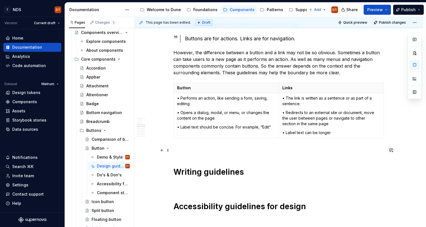
click at [176, 149] on p at bounding box center [278, 150] width 210 height 7
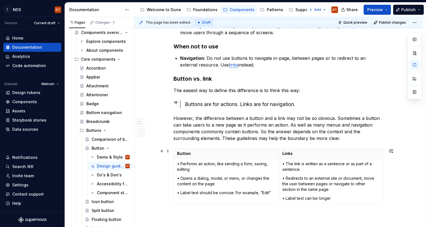
scroll to position [186, 0]
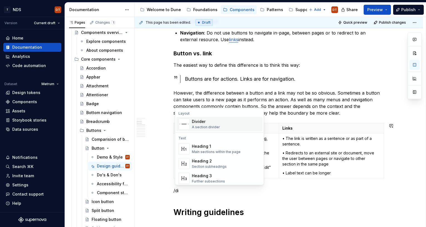
drag, startPoint x: 204, startPoint y: 124, endPoint x: 227, endPoint y: 126, distance: 22.6
click at [204, 124] on div "Divider" at bounding box center [206, 122] width 28 height 6
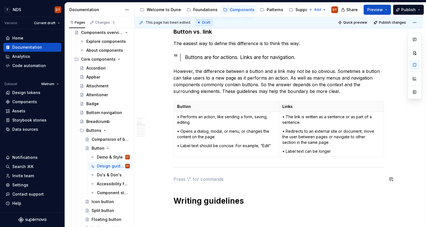
scroll to position [220, 0]
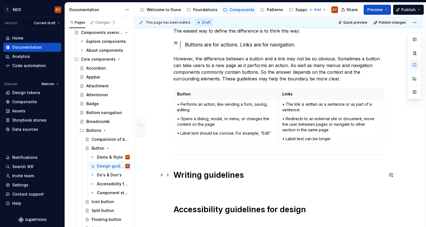
click at [279, 178] on h1 "Writing guidelines" at bounding box center [278, 175] width 210 height 10
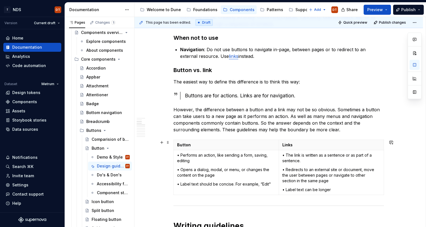
scroll to position [174, 0]
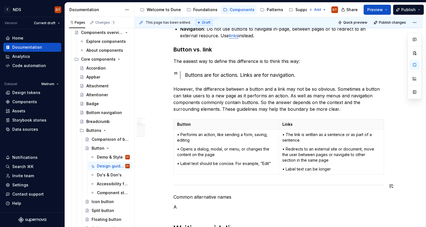
scroll to position [200, 0]
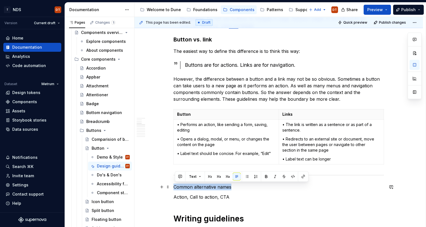
drag, startPoint x: 233, startPoint y: 186, endPoint x: 190, endPoint y: 182, distance: 43.0
click at [200, 177] on button "Text" at bounding box center [194, 177] width 17 height 8
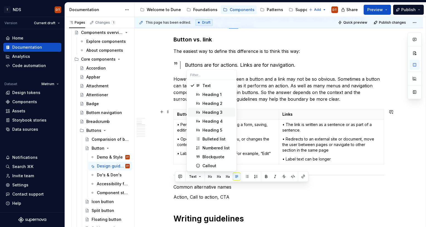
click at [208, 112] on div "Heading 3" at bounding box center [212, 113] width 20 height 6
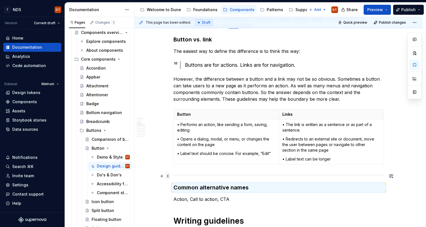
click at [168, 176] on span at bounding box center [168, 176] width 4 height 8
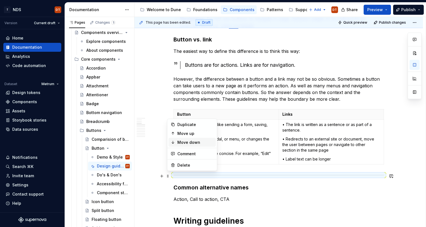
click at [181, 142] on div "Move down" at bounding box center [195, 143] width 36 height 6
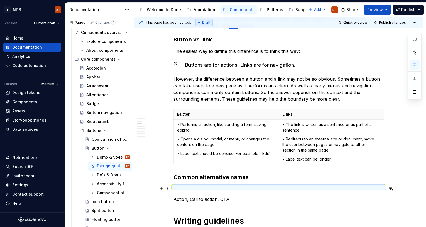
drag, startPoint x: 170, startPoint y: 188, endPoint x: 172, endPoint y: 194, distance: 5.6
click at [170, 188] on span at bounding box center [168, 188] width 4 height 8
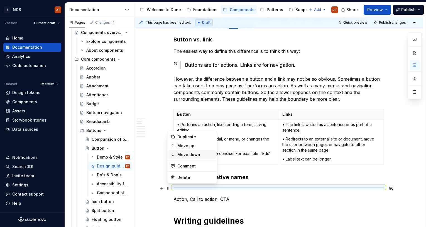
drag, startPoint x: 193, startPoint y: 156, endPoint x: 204, endPoint y: 160, distance: 11.6
click at [193, 156] on div "Move down" at bounding box center [195, 155] width 36 height 6
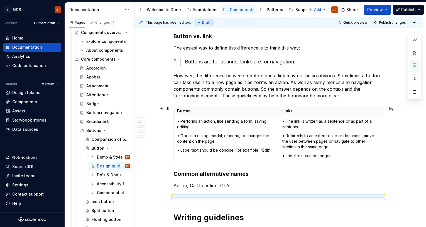
scroll to position [255, 0]
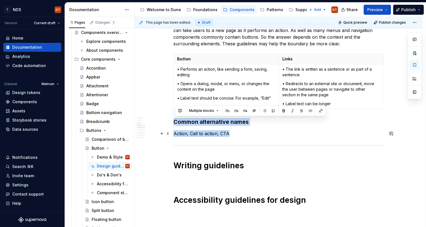
drag, startPoint x: 181, startPoint y: 122, endPoint x: 242, endPoint y: 135, distance: 62.2
click at [242, 135] on div "Usage Buttons are fundamental components that enable user interaction, serving …" at bounding box center [278, 219] width 210 height 728
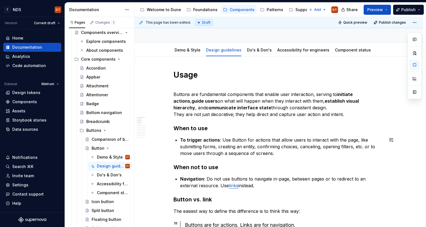
scroll to position [35, 0]
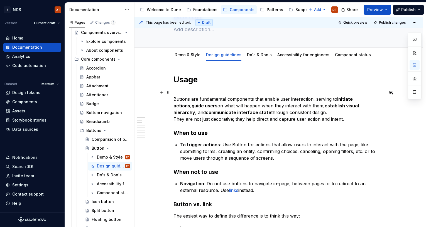
drag, startPoint x: 357, startPoint y: 117, endPoint x: 354, endPoint y: 120, distance: 3.3
click at [357, 117] on p "Buttons are fundamental components that enable user interaction, serving to ini…" at bounding box center [278, 105] width 210 height 33
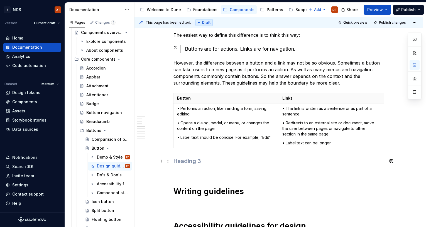
scroll to position [243, 0]
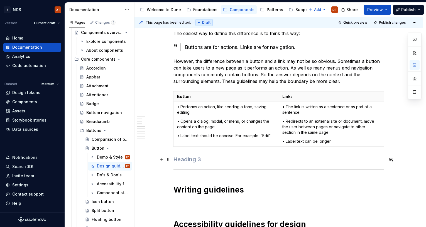
click at [179, 159] on h3 at bounding box center [278, 160] width 210 height 8
click at [168, 160] on span at bounding box center [168, 160] width 4 height 8
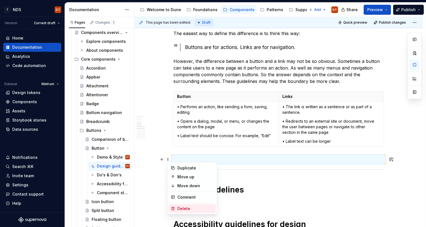
click at [182, 208] on div "Delete" at bounding box center [195, 209] width 36 height 6
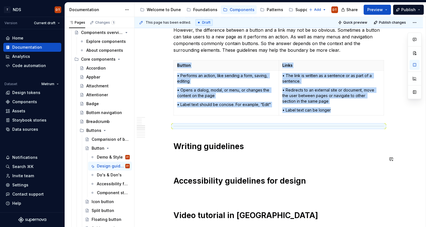
scroll to position [260, 0]
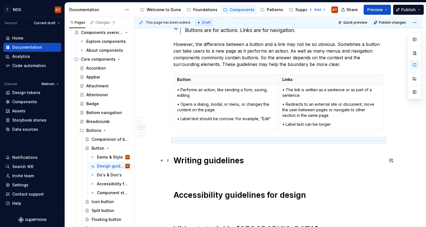
click at [328, 160] on h1 "Writing guidelines" at bounding box center [278, 161] width 210 height 10
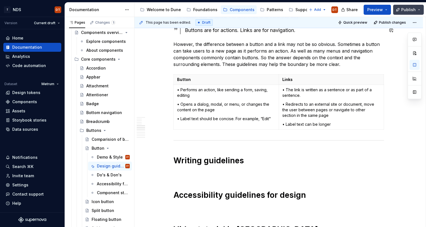
drag, startPoint x: 409, startPoint y: 9, endPoint x: 407, endPoint y: 13, distance: 4.2
click at [409, 9] on span "Publish" at bounding box center [408, 10] width 14 height 6
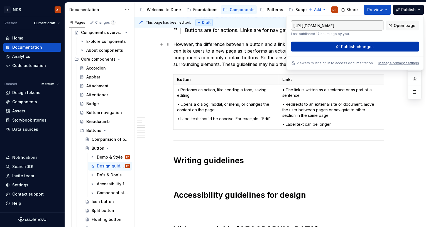
click at [360, 46] on span "Publish changes" at bounding box center [357, 47] width 33 height 6
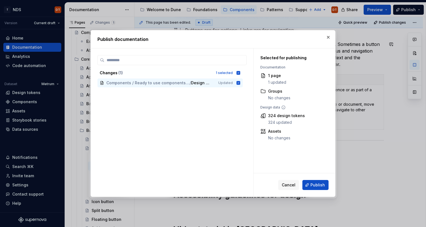
drag, startPoint x: 313, startPoint y: 186, endPoint x: 317, endPoint y: 183, distance: 5.4
click at [313, 185] on span "Publish" at bounding box center [317, 185] width 14 height 6
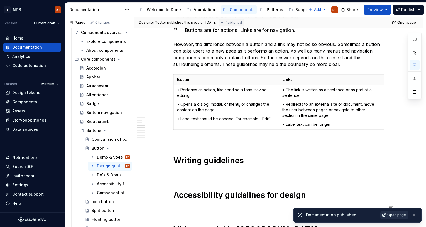
click at [398, 215] on span "Open page" at bounding box center [396, 215] width 19 height 4
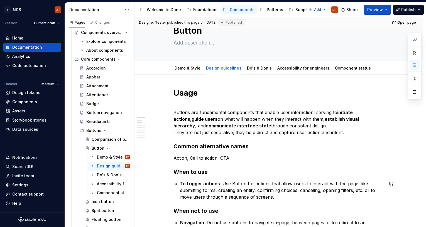
scroll to position [0, 0]
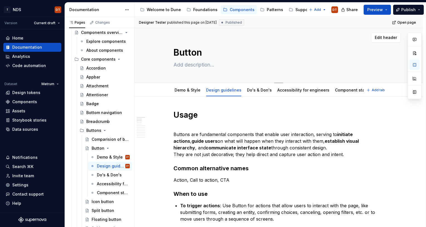
click at [177, 65] on textarea at bounding box center [277, 64] width 210 height 9
type textarea "*"
type textarea "A"
type textarea "*"
type textarea "Al"
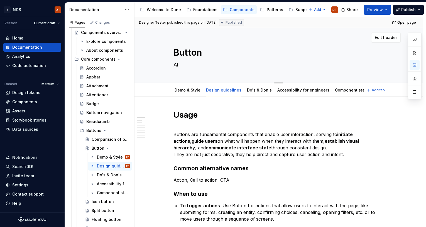
type textarea "*"
type textarea "Alt"
type textarea "*"
type textarea "Alte"
type textarea "*"
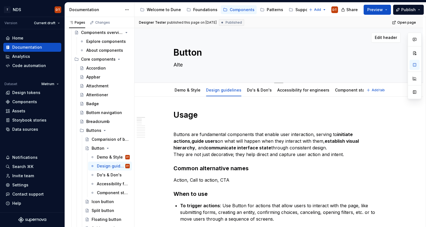
type textarea "Alter"
type textarea "*"
type textarea "Altern"
type textarea "*"
type textarea "Alterna"
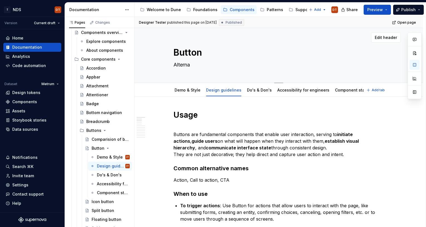
type textarea "*"
type textarea "Alternat"
type textarea "*"
type textarea "Alternaty"
type textarea "*"
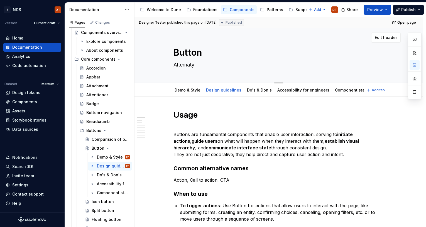
type textarea "Alternatyw"
type textarea "*"
type textarea "Alternatywn"
type textarea "*"
type textarea "Alternatywna"
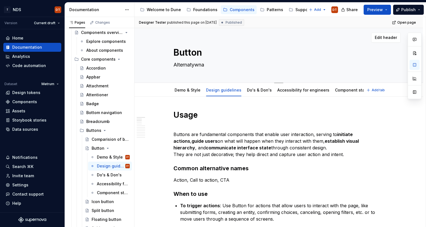
type textarea "*"
type textarea "Alternatywna n"
type textarea "*"
type textarea "Alternatywna na"
type textarea "*"
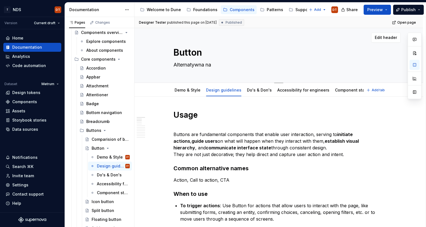
type textarea "Alternatywna naz"
type textarea "*"
type textarea "Alternatywna nazw"
type textarea "*"
type textarea "Alternatywna nazwa"
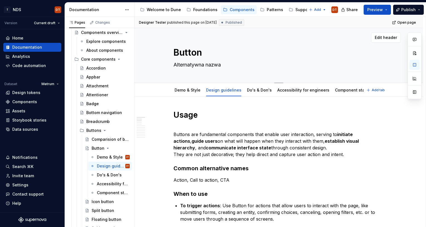
type textarea "*"
type textarea "Alternatywna nazwa:"
type textarea "*"
type textarea "Alternatywna nazwa:"
type textarea "*"
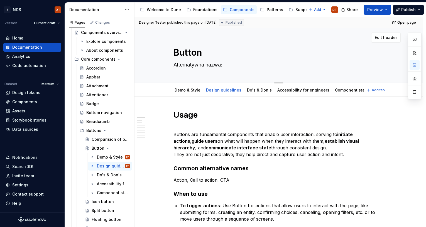
type textarea "Alternatywna nazwa: C"
type textarea "*"
type textarea "Alternatywna nazwa: CT"
type textarea "*"
type textarea "Alternatywna nazwa: C"
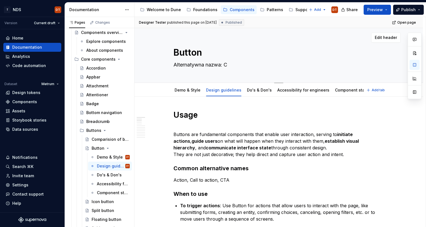
type textarea "*"
type textarea "Alternatywna nazwa:"
type textarea "*"
type textarea "Alternatywna nazwa: A"
type textarea "*"
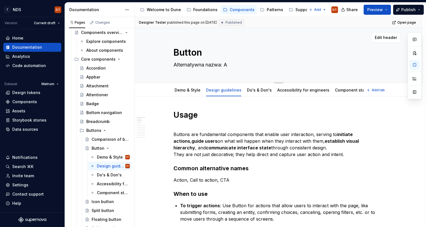
type textarea "Alternatywna nazwa: Ac"
type textarea "*"
type textarea "Alternatywna nazwa: Act"
type textarea "*"
type textarea "Alternatywna nazwa: Acti"
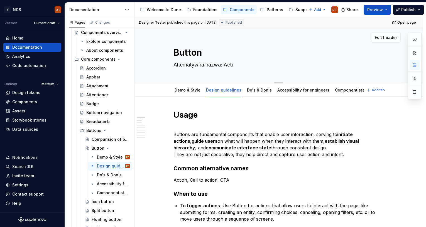
type textarea "*"
type textarea "Alternatywna nazwa: Actio"
type textarea "*"
type textarea "Alternatywna nazwa: Action"
type textarea "*"
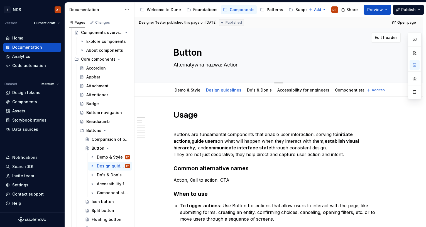
type textarea "Alternatywna nazwa: Action,"
type textarea "*"
type textarea "Alternatywna nazwa: Action,"
type textarea "*"
type textarea "Alternatywna nazwa: Action, C"
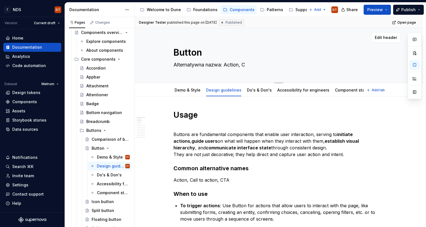
type textarea "*"
type textarea "Alternatywna nazwa: Action, Ca"
type textarea "*"
type textarea "Alternatywna nazwa: Action, Cal"
type textarea "*"
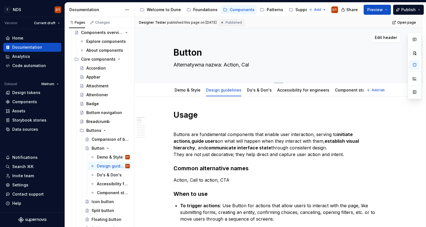
type textarea "Alternatywna nazwa: Action, Call"
type textarea "*"
type textarea "Alternatywna nazwa: Action, Call"
type textarea "*"
type textarea "Alternatywna nazwa: Action, Call to"
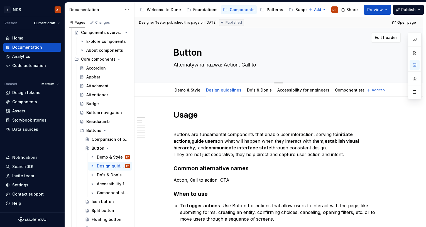
type textarea "*"
type textarea "Alternatywna nazwa: Action, Call to"
type textarea "*"
type textarea "Alternatywna nazwa: Action, Call to a"
type textarea "*"
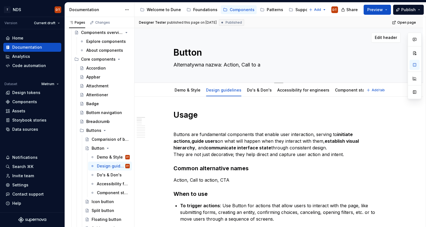
type textarea "Alternatywna nazwa: Action, Call to ac"
type textarea "*"
type textarea "Alternatywna nazwa: Action, Call to act"
type textarea "*"
type textarea "Alternatywna nazwa: Action, Call to acti"
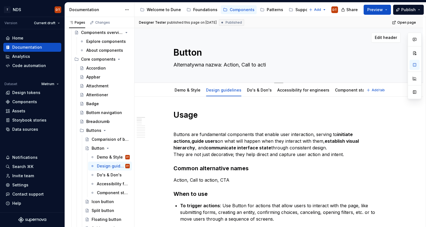
type textarea "*"
type textarea "Alternatywna nazwa: Action, Call to actio"
type textarea "*"
type textarea "Alternatywna nazwa: Action, Call to action"
type textarea "*"
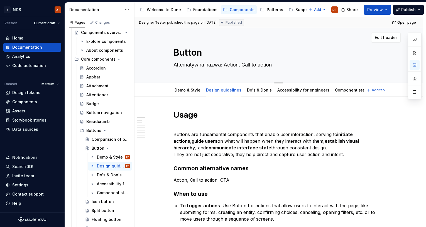
type textarea "Alternatywna nazwa: Action, Call to action,"
type textarea "*"
type textarea "Alternatywna nazwa: Action, Call to action,"
type textarea "*"
type textarea "Alternatywna nazwa: Action, Call to action, C"
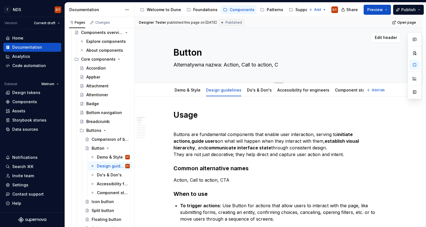
type textarea "*"
type textarea "Alternatywna nazwa: Action, Call to action, [GEOGRAPHIC_DATA]"
type textarea "*"
type textarea "Alternatywna nazwa: Action, Call to action, CTA"
type textarea "*"
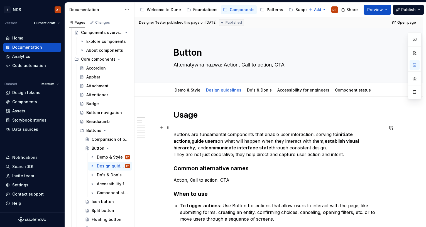
type textarea "Alternatywna nazwa: Action, Call to action, [GEOGRAPHIC_DATA]"
drag, startPoint x: 280, startPoint y: 66, endPoint x: 166, endPoint y: 68, distance: 114.9
click at [166, 68] on div "Button Alternatywna nazwa: Action, Call to action, [GEOGRAPHIC_DATA]" at bounding box center [279, 55] width 244 height 55
type textarea "*"
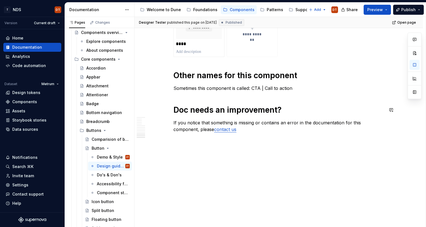
scroll to position [651, 0]
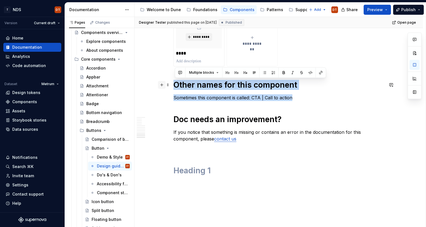
drag, startPoint x: 296, startPoint y: 98, endPoint x: 160, endPoint y: 83, distance: 136.9
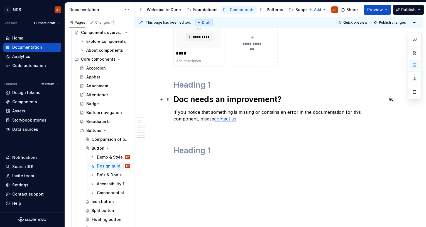
click at [242, 102] on h1 "Doc needs an improvement?" at bounding box center [278, 99] width 210 height 10
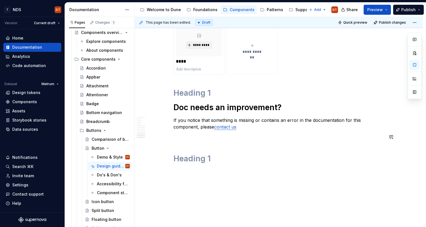
scroll to position [642, 0]
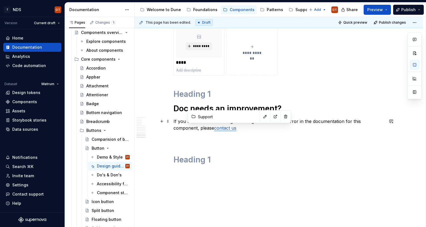
click at [231, 130] on link "contact us" at bounding box center [225, 128] width 22 height 6
click at [261, 119] on button "button" at bounding box center [265, 117] width 8 height 8
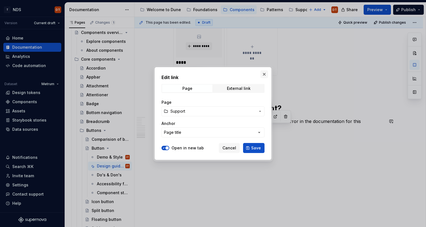
click at [264, 75] on button "button" at bounding box center [264, 74] width 8 height 8
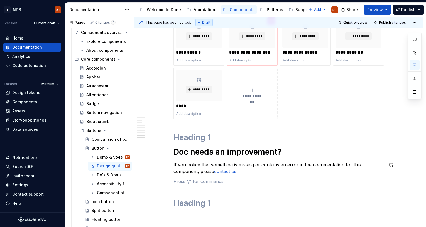
scroll to position [596, 0]
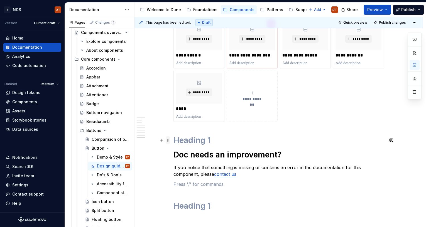
click at [169, 141] on span at bounding box center [168, 140] width 4 height 8
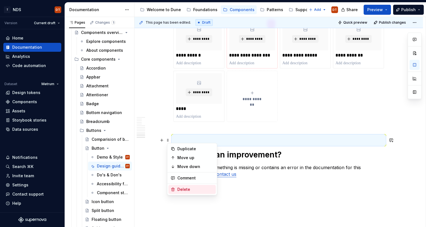
click at [179, 188] on div "Delete" at bounding box center [195, 190] width 36 height 6
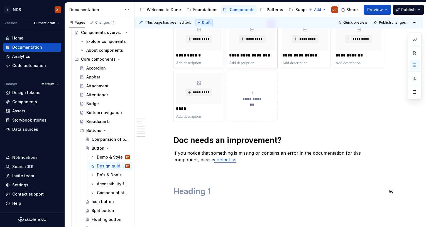
scroll to position [588, 0]
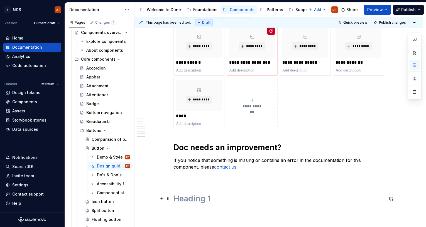
drag, startPoint x: 171, startPoint y: 198, endPoint x: 174, endPoint y: 200, distance: 3.7
click at [170, 198] on span at bounding box center [168, 199] width 4 height 8
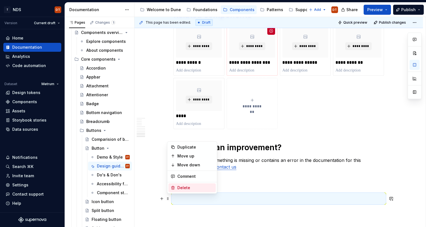
click at [193, 188] on div "Delete" at bounding box center [195, 188] width 36 height 6
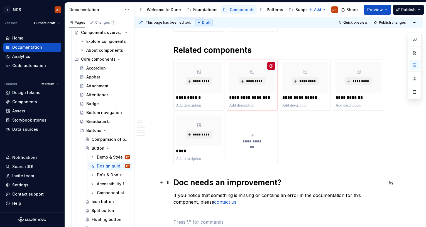
scroll to position [549, 0]
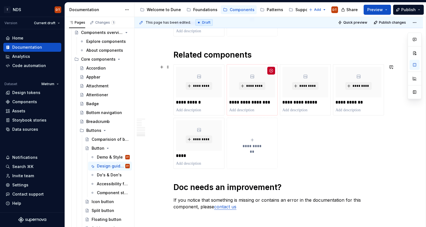
drag, startPoint x: 169, startPoint y: 67, endPoint x: 174, endPoint y: 67, distance: 5.0
click at [169, 67] on span at bounding box center [168, 67] width 4 height 8
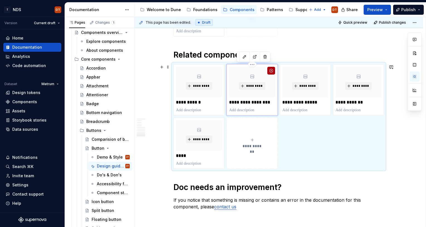
click at [271, 70] on button "button" at bounding box center [271, 71] width 8 height 8
type textarea "*"
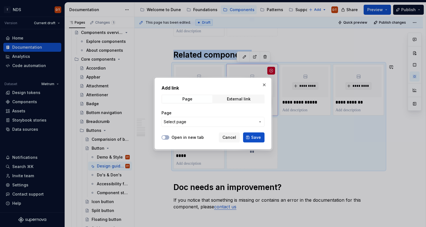
click at [260, 119] on button "Select page" at bounding box center [212, 122] width 103 height 10
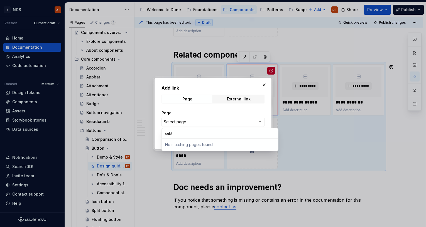
drag, startPoint x: 178, startPoint y: 136, endPoint x: 197, endPoint y: 132, distance: 19.4
click at [178, 136] on input "subt" at bounding box center [220, 133] width 116 height 10
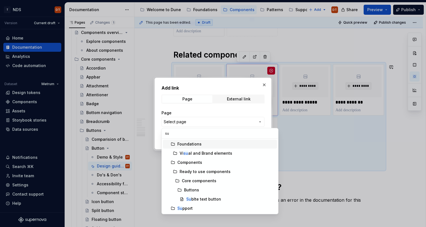
type input "s"
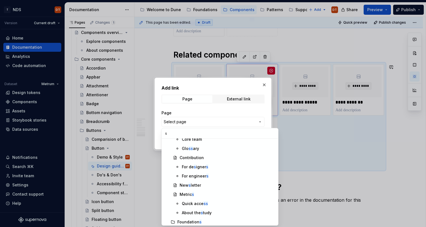
scroll to position [52, 0]
click at [314, 139] on div at bounding box center [213, 113] width 426 height 227
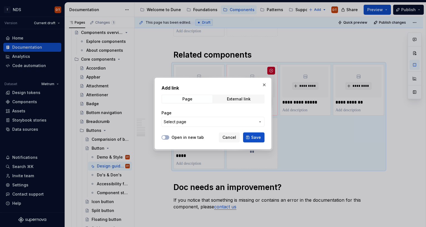
drag, startPoint x: 264, startPoint y: 83, endPoint x: 208, endPoint y: 112, distance: 63.8
click at [264, 83] on button "button" at bounding box center [264, 85] width 8 height 8
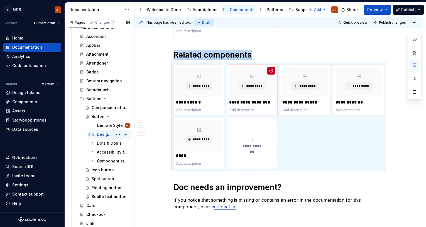
scroll to position [57, 0]
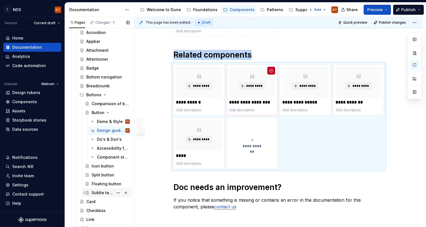
click at [106, 193] on div "Sublte text button" at bounding box center [102, 193] width 21 height 6
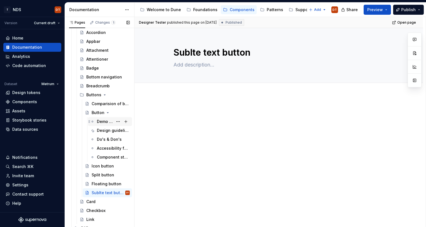
click at [103, 122] on div "Demo & Style" at bounding box center [105, 122] width 16 height 6
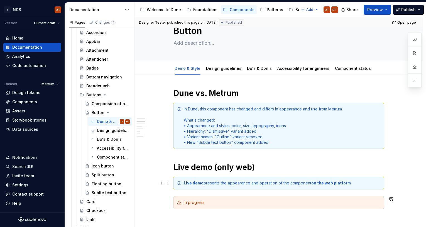
scroll to position [15, 0]
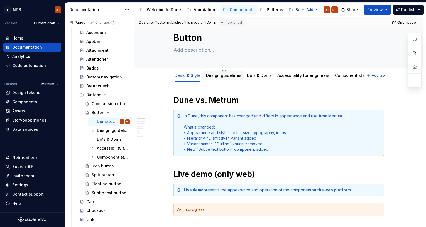
click at [216, 74] on link "Design guidelines" at bounding box center [223, 75] width 35 height 5
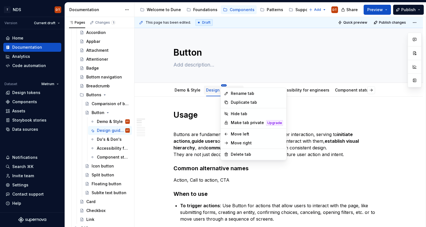
click at [223, 85] on html "T NDS DT Version Current draft Home Documentation Analytics Code automation Dat…" at bounding box center [213, 113] width 426 height 227
type textarea "*"
click at [240, 93] on div "Rename tab" at bounding box center [257, 94] width 52 height 6
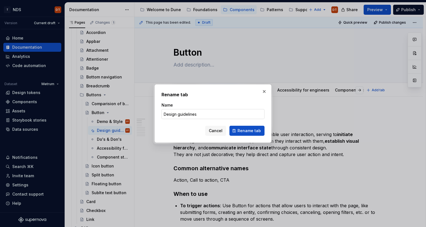
click at [199, 115] on input "Design guidelines" at bounding box center [212, 114] width 103 height 10
drag, startPoint x: 206, startPoint y: 115, endPoint x: 161, endPoint y: 113, distance: 44.8
click at [161, 113] on input "Design guidelines" at bounding box center [212, 114] width 103 height 10
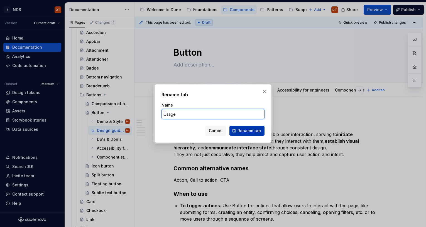
type input "Usage"
click at [246, 131] on span "Rename tab" at bounding box center [248, 131] width 23 height 6
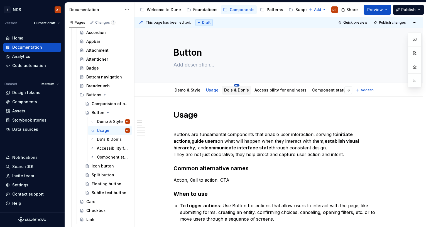
click at [236, 85] on html "T NDS DT Version Current draft Home Documentation Analytics Code automation Dat…" at bounding box center [213, 113] width 426 height 227
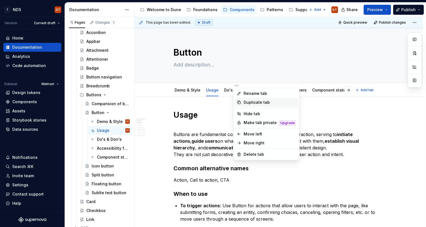
type textarea "*"
click at [250, 94] on div "Rename tab" at bounding box center [269, 94] width 52 height 6
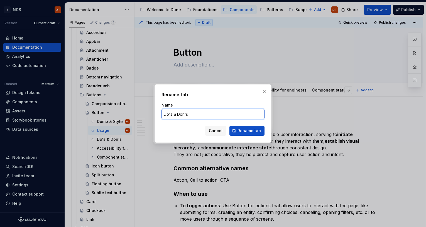
drag, startPoint x: 199, startPoint y: 114, endPoint x: 178, endPoint y: 113, distance: 20.9
click at [157, 114] on div "Rename tab Name Do's & [PERSON_NAME]'s Cancel Rename tab" at bounding box center [212, 113] width 117 height 58
type input "Best practices"
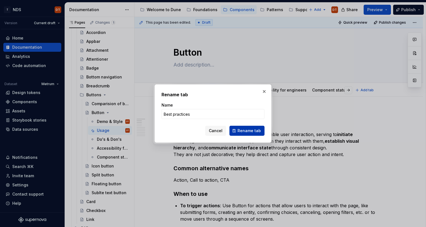
click at [247, 129] on span "Rename tab" at bounding box center [248, 131] width 23 height 6
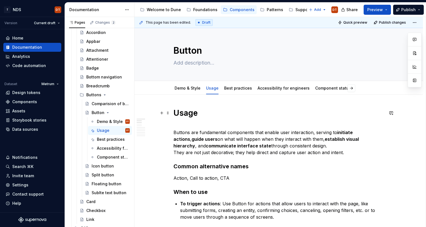
scroll to position [3, 0]
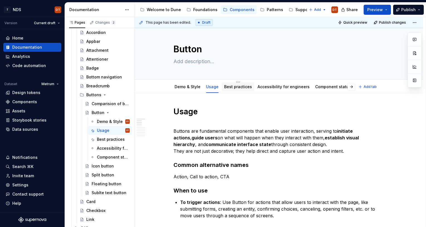
click at [239, 87] on link "Best practices" at bounding box center [238, 86] width 28 height 5
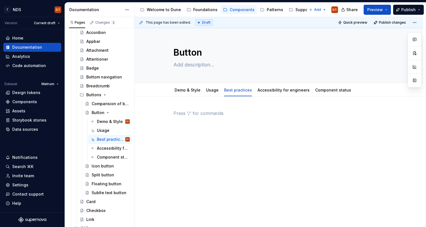
click at [176, 116] on p at bounding box center [278, 113] width 210 height 7
click at [177, 111] on p at bounding box center [278, 113] width 210 height 7
click at [212, 93] on div "Usage" at bounding box center [212, 90] width 13 height 6
click at [212, 90] on link "Usage" at bounding box center [212, 90] width 13 height 5
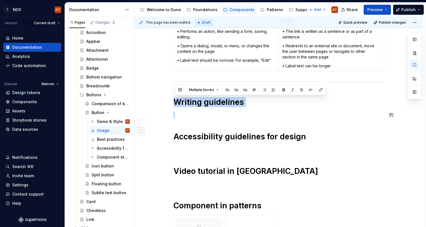
scroll to position [319, 0]
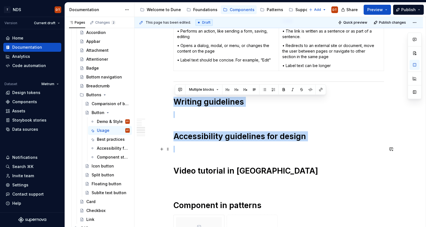
drag, startPoint x: 181, startPoint y: 92, endPoint x: 321, endPoint y: 150, distance: 151.7
click at [321, 150] on div "Usage Buttons are fundamental components that enable user interaction, serving …" at bounding box center [278, 125] width 210 height 669
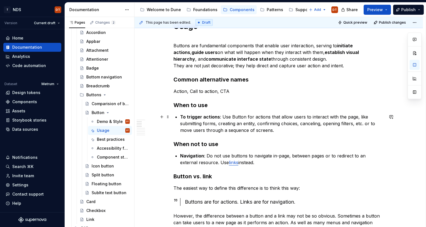
scroll to position [0, 0]
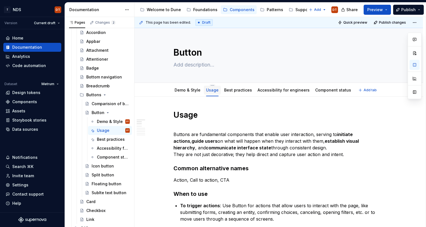
click at [213, 91] on link "Usage" at bounding box center [212, 90] width 13 height 5
click at [210, 91] on link "Usage" at bounding box center [212, 90] width 13 height 5
click at [236, 90] on link "Best practices" at bounding box center [238, 90] width 28 height 5
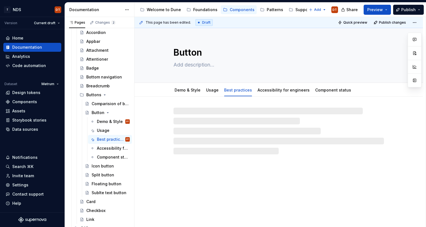
type textarea "*"
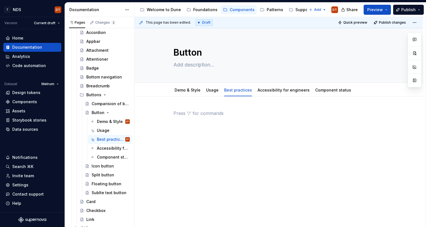
click at [182, 110] on p at bounding box center [278, 113] width 210 height 7
paste div
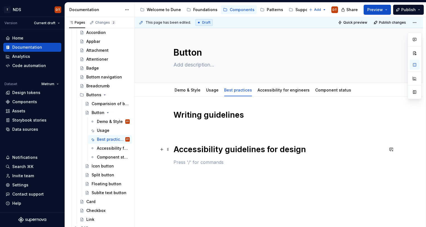
click at [310, 152] on h1 "Accessibility guidelines for design" at bounding box center [278, 149] width 210 height 10
click at [256, 176] on div "Writing guidelines Accessibility guidelines for design Do’s & Don’ts" at bounding box center [278, 148] width 210 height 76
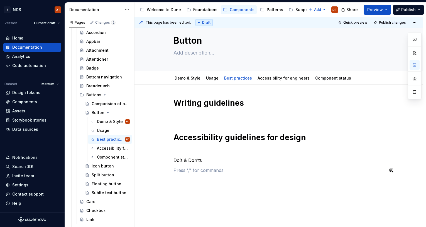
scroll to position [14, 0]
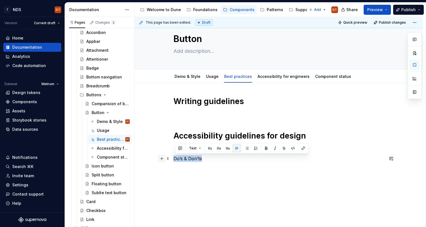
drag, startPoint x: 210, startPoint y: 161, endPoint x: 161, endPoint y: 159, distance: 49.0
click at [173, 159] on div "Writing guidelines Accessibility guidelines for design Do’s & Don’ts" at bounding box center [278, 137] width 210 height 82
click at [198, 148] on button "Text" at bounding box center [194, 148] width 17 height 8
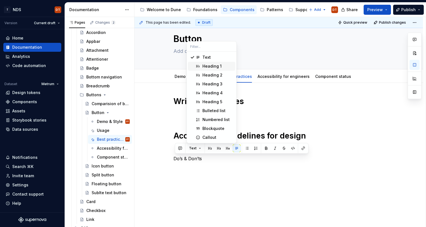
drag, startPoint x: 215, startPoint y: 64, endPoint x: 218, endPoint y: 85, distance: 21.0
click at [215, 64] on div "Heading 1" at bounding box center [211, 66] width 19 height 6
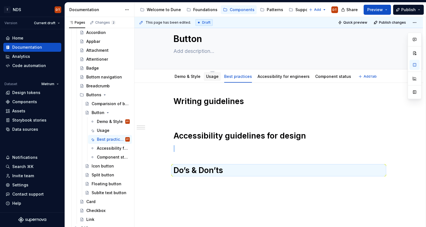
click at [213, 77] on link "Usage" at bounding box center [212, 76] width 13 height 5
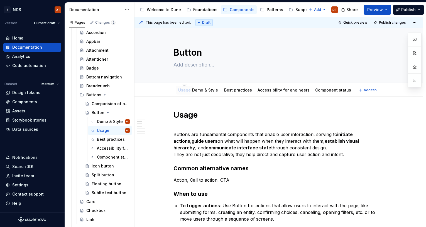
drag, startPoint x: 211, startPoint y: 90, endPoint x: 189, endPoint y: 93, distance: 21.9
click at [182, 85] on html "T NDS DT Version Current draft Home Documentation Analytics Code automation Dat…" at bounding box center [213, 113] width 426 height 227
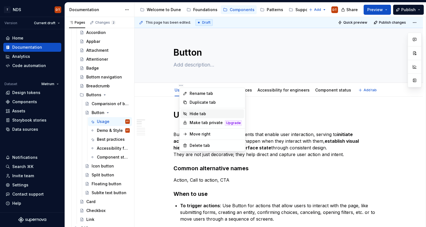
type textarea "*"
click at [196, 94] on div "Rename tab" at bounding box center [215, 94] width 52 height 6
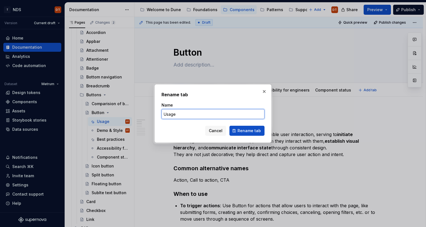
drag, startPoint x: 180, startPoint y: 114, endPoint x: 161, endPoint y: 114, distance: 19.2
click at [161, 114] on div "Rename tab Name Usage Cancel Rename tab" at bounding box center [212, 113] width 117 height 58
type input "Over"
type textarea "*"
type input "Overview"
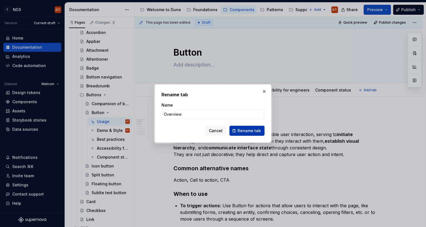
click at [244, 132] on span "Rename tab" at bounding box center [248, 131] width 23 height 6
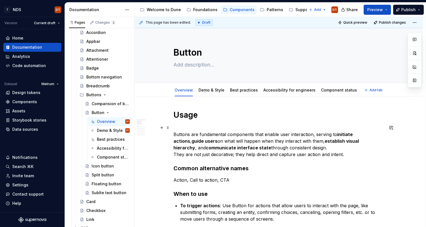
type textarea "*"
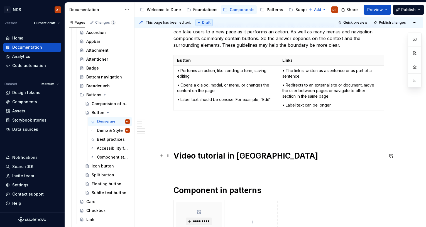
scroll to position [289, 0]
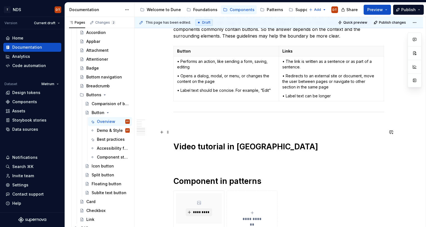
click at [182, 135] on h1 at bounding box center [278, 132] width 210 height 10
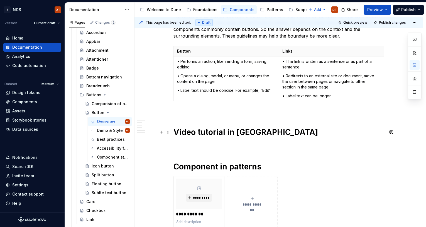
click at [291, 134] on h1 "Video tutorial in [GEOGRAPHIC_DATA]" at bounding box center [278, 132] width 210 height 10
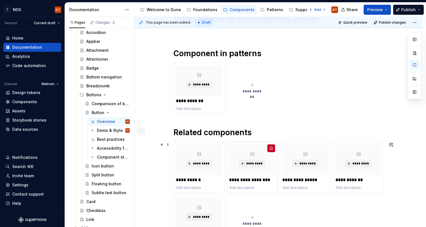
scroll to position [403, 0]
drag, startPoint x: 190, startPoint y: 52, endPoint x: 209, endPoint y: 52, distance: 18.6
click at [191, 52] on h1 "Component in patterns" at bounding box center [278, 53] width 210 height 10
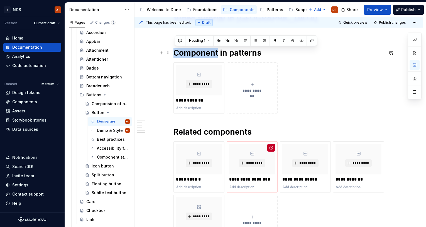
drag, startPoint x: 219, startPoint y: 53, endPoint x: 176, endPoint y: 54, distance: 43.1
click at [176, 54] on h1 "Component in patterns" at bounding box center [278, 53] width 210 height 10
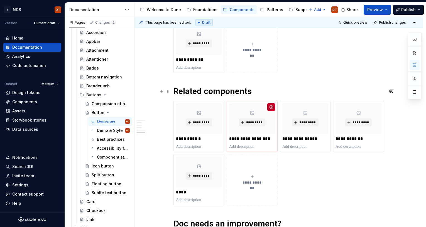
scroll to position [444, 0]
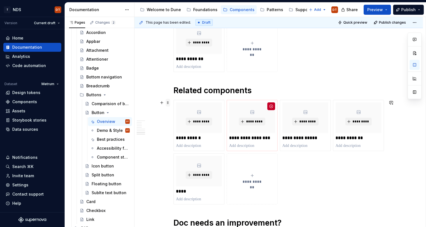
click at [168, 103] on span at bounding box center [168, 103] width 4 height 8
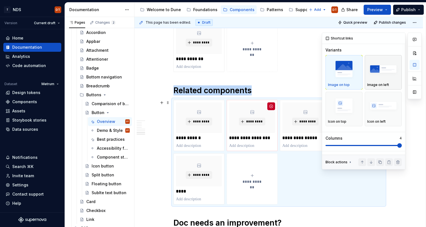
click at [378, 81] on div "Image on left" at bounding box center [383, 72] width 32 height 29
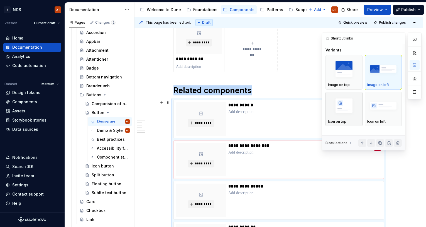
click at [341, 104] on img "button" at bounding box center [344, 106] width 32 height 20
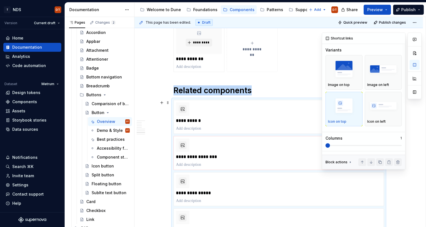
scroll to position [514, 0]
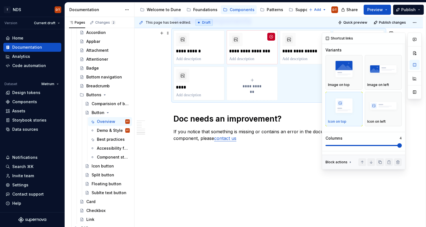
click at [401, 144] on span at bounding box center [399, 145] width 4 height 4
click at [383, 119] on div "Icon on left" at bounding box center [383, 108] width 32 height 29
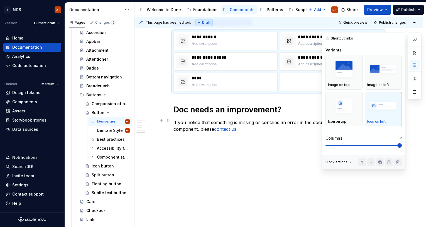
scroll to position [512, 0]
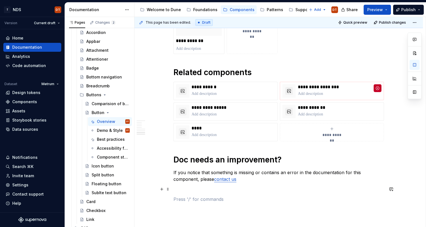
scroll to position [465, 0]
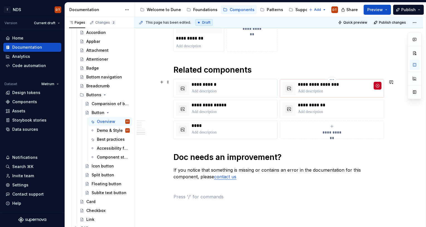
click at [351, 92] on p at bounding box center [339, 91] width 83 height 6
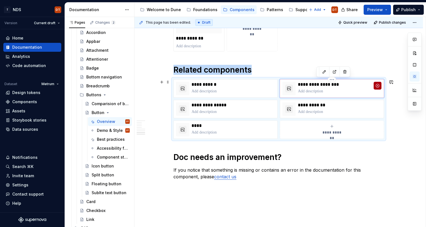
click at [379, 85] on button "button" at bounding box center [377, 86] width 8 height 8
type textarea "*"
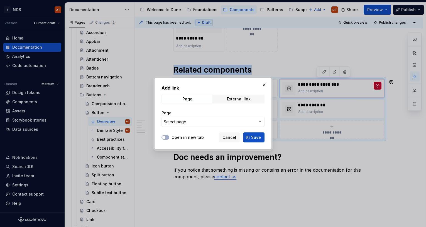
click at [262, 121] on icon "button" at bounding box center [260, 122] width 4 height 4
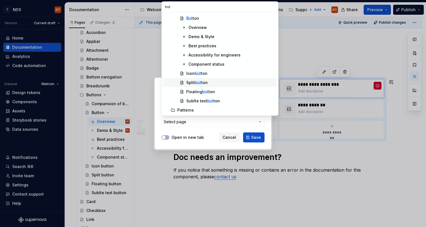
scroll to position [92, 0]
type input "but"
click at [204, 98] on div "Sublte text but ton" at bounding box center [203, 100] width 34 height 6
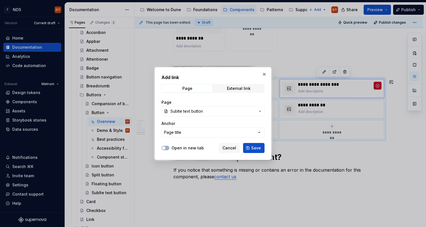
click at [179, 148] on label "Open in new tab" at bounding box center [187, 148] width 32 height 6
click at [169, 148] on button "Open in new tab" at bounding box center [165, 148] width 8 height 4
click at [256, 147] on span "Save" at bounding box center [256, 148] width 10 height 6
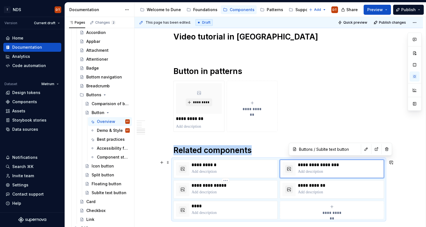
scroll to position [383, 0]
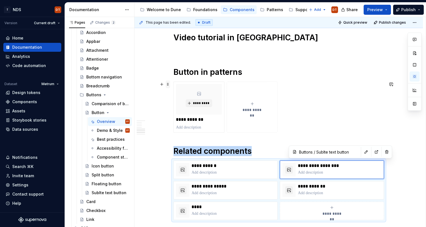
click at [169, 85] on span at bounding box center [168, 84] width 4 height 8
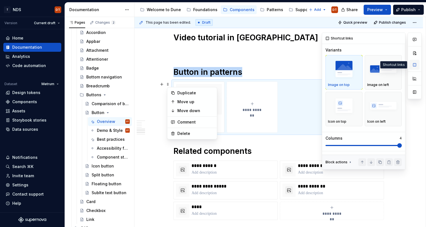
click at [415, 65] on button "button" at bounding box center [414, 65] width 10 height 10
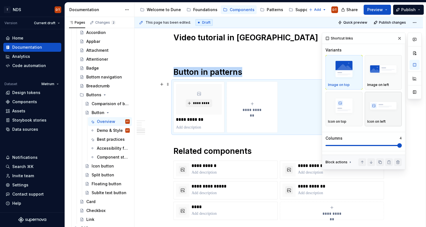
click at [389, 109] on img "button" at bounding box center [383, 106] width 32 height 20
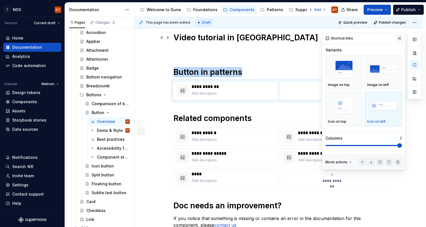
click at [398, 38] on button "button" at bounding box center [399, 38] width 8 height 8
type textarea "*"
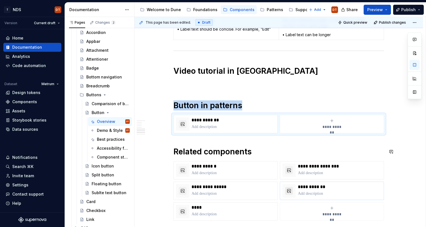
scroll to position [343, 0]
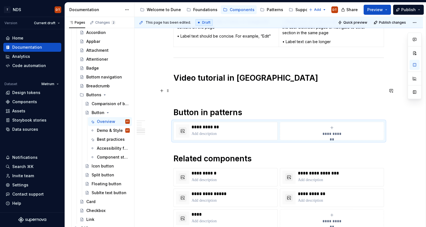
click at [176, 92] on p at bounding box center [278, 90] width 210 height 7
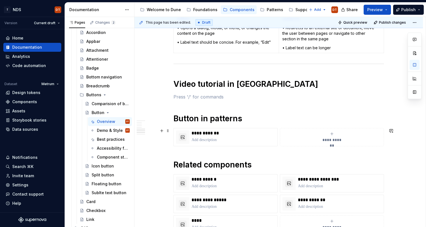
scroll to position [334, 0]
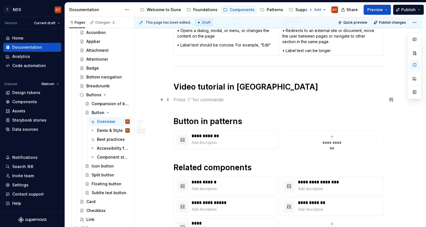
click at [178, 100] on p at bounding box center [278, 99] width 210 height 7
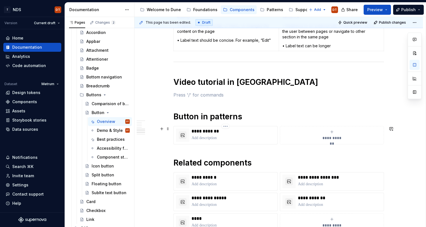
scroll to position [344, 0]
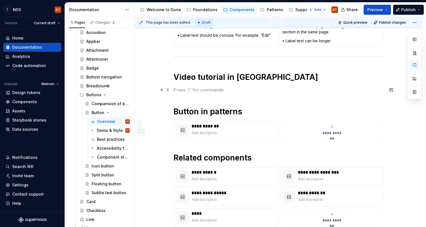
click at [182, 90] on p at bounding box center [278, 90] width 210 height 7
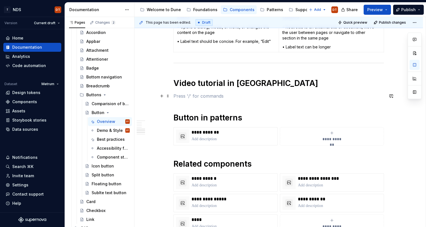
click at [176, 97] on p at bounding box center [278, 96] width 210 height 7
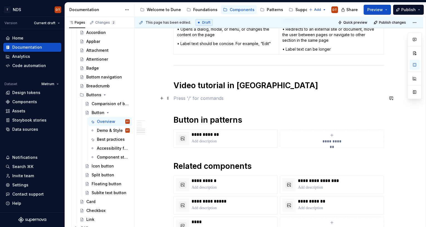
click at [209, 97] on p at bounding box center [278, 98] width 210 height 7
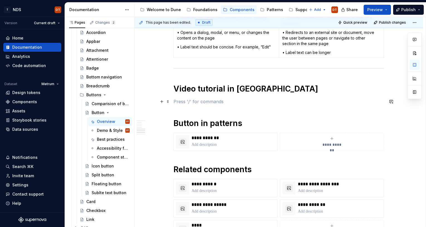
scroll to position [333, 0]
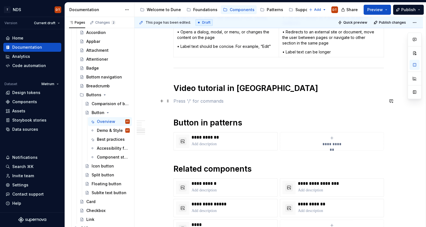
click at [219, 101] on p at bounding box center [278, 101] width 210 height 7
click at [201, 102] on p at bounding box center [278, 101] width 210 height 7
click at [225, 102] on p at bounding box center [278, 101] width 210 height 7
click at [203, 103] on p at bounding box center [278, 101] width 210 height 7
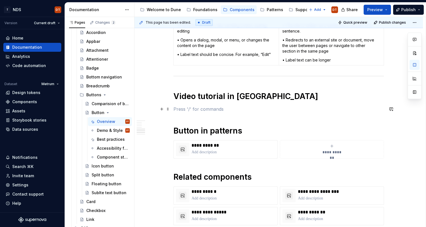
click at [208, 108] on p at bounding box center [278, 109] width 210 height 7
click at [275, 108] on p "See how to work with a component in Figma." at bounding box center [278, 109] width 210 height 7
drag, startPoint x: 274, startPoint y: 110, endPoint x: 282, endPoint y: 114, distance: 8.7
click at [274, 110] on p "See how to work with a component in Figma." at bounding box center [278, 109] width 210 height 7
click at [278, 112] on p "See how to work with a component in Figma." at bounding box center [278, 109] width 210 height 7
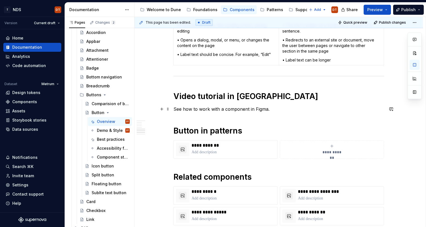
click at [275, 110] on p "See how to work with a component in Figma." at bounding box center [278, 109] width 210 height 7
click at [285, 110] on p "See how to work with a component in Figma." at bounding box center [278, 109] width 210 height 7
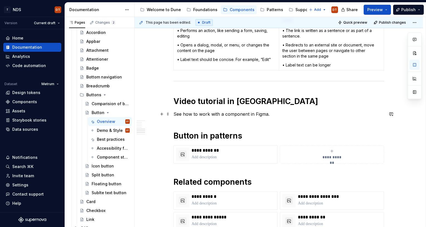
drag, startPoint x: 277, startPoint y: 112, endPoint x: 273, endPoint y: 114, distance: 4.7
click at [277, 112] on p "See how to work with a component in Figma." at bounding box center [278, 114] width 210 height 7
click at [272, 115] on p "See how to work with a component in Figma." at bounding box center [278, 114] width 210 height 7
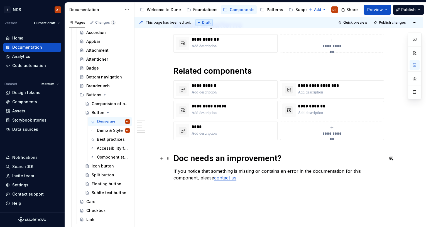
scroll to position [431, 0]
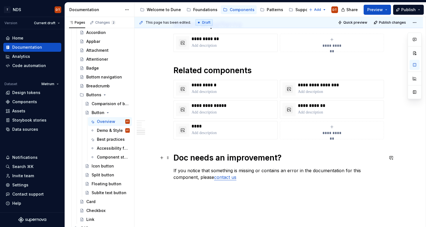
click at [270, 158] on h1 "Doc needs an improvement?" at bounding box center [278, 158] width 210 height 10
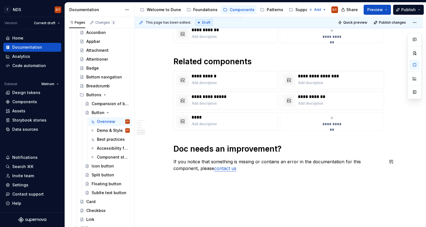
scroll to position [446, 0]
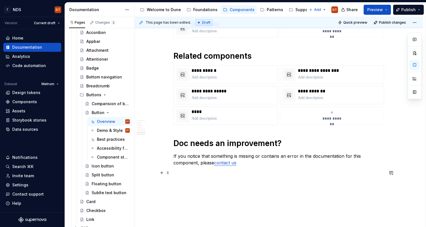
click at [220, 174] on p at bounding box center [278, 172] width 210 height 7
click at [206, 165] on p "If you notice that something is missing or contains an error in the documentati…" at bounding box center [278, 159] width 210 height 13
click at [246, 164] on p "If you notice that something is missing or contains an error in the documentati…" at bounding box center [278, 159] width 210 height 13
click at [207, 164] on p "If you notice that something is missing or contains an error in the documentati…" at bounding box center [278, 159] width 210 height 13
drag, startPoint x: 243, startPoint y: 163, endPoint x: 226, endPoint y: 164, distance: 17.2
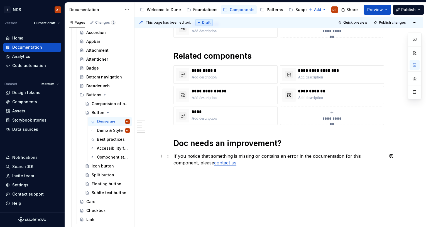
click at [243, 163] on p "If you notice that something is missing or contains an error in the documentati…" at bounding box center [278, 159] width 210 height 13
drag, startPoint x: 205, startPoint y: 163, endPoint x: 202, endPoint y: 164, distance: 2.8
click at [205, 163] on p "If you notice that something is missing or contains an error in the documentati…" at bounding box center [278, 159] width 210 height 13
drag, startPoint x: 246, startPoint y: 163, endPoint x: 238, endPoint y: 167, distance: 8.5
click at [213, 164] on p "If you notice that something is missing or contains an error in the documentati…" at bounding box center [278, 159] width 210 height 13
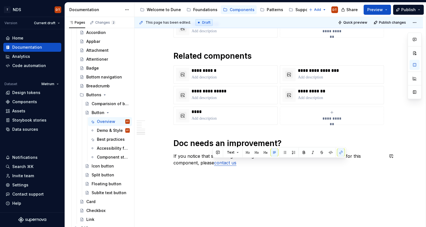
drag, startPoint x: 238, startPoint y: 164, endPoint x: 217, endPoint y: 164, distance: 21.4
click at [217, 164] on p "If you notice that something is missing or contains an error in the documentati…" at bounding box center [278, 159] width 210 height 13
click at [345, 153] on button "button" at bounding box center [344, 153] width 8 height 8
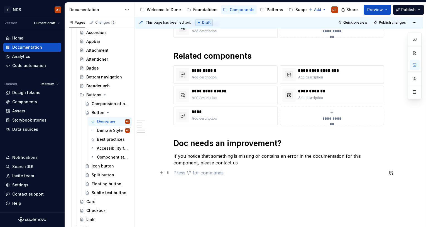
click at [254, 171] on p at bounding box center [278, 172] width 210 height 7
click at [243, 163] on p "If you notice that something is missing or contains an error in the documentati…" at bounding box center [278, 159] width 210 height 13
click at [261, 162] on p "If you notice that something is missing or contains an error in the documentati…" at bounding box center [278, 159] width 210 height 13
drag, startPoint x: 265, startPoint y: 164, endPoint x: 270, endPoint y: 163, distance: 5.1
click at [265, 164] on p "If you notice that something is missing or contains an error in the documentati…" at bounding box center [278, 159] width 210 height 13
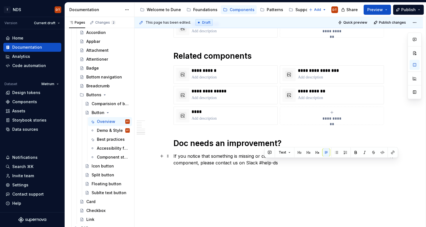
click at [270, 163] on p "If you notice that something is missing or contains an error in the documentati…" at bounding box center [278, 159] width 210 height 13
click at [275, 163] on p "If you notice that something is missing or contains an error in the documentati…" at bounding box center [278, 159] width 210 height 13
click at [265, 164] on p "If you notice that something is missing or contains an error in the documentati…" at bounding box center [278, 159] width 210 height 13
drag, startPoint x: 266, startPoint y: 163, endPoint x: 261, endPoint y: 164, distance: 5.6
click at [266, 163] on p "If you notice that something is missing or contains an error in the documentati…" at bounding box center [278, 159] width 210 height 13
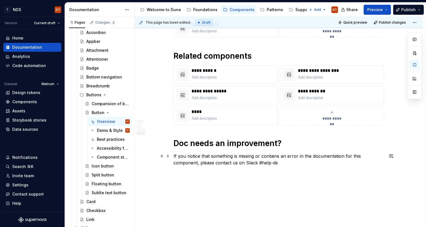
click at [258, 164] on p "If you notice that something is missing or contains an error in the documentati…" at bounding box center [278, 159] width 210 height 13
click at [260, 162] on p "If you notice that something is missing or contains an error in the documentati…" at bounding box center [278, 159] width 210 height 13
drag, startPoint x: 260, startPoint y: 163, endPoint x: 278, endPoint y: 163, distance: 17.8
click at [278, 163] on p "If you notice that something is missing or contains an error in the documentati…" at bounding box center [278, 159] width 210 height 13
click at [386, 152] on button "button" at bounding box center [387, 153] width 8 height 8
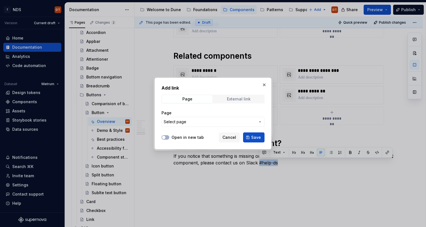
click at [234, 98] on div "External link" at bounding box center [239, 99] width 24 height 4
click at [193, 124] on input "URL" at bounding box center [212, 122] width 103 height 10
paste input "[URL][DOMAIN_NAME]"
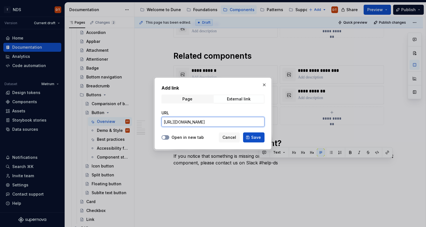
type input "[URL][DOMAIN_NAME]"
drag, startPoint x: 165, startPoint y: 137, endPoint x: 196, endPoint y: 135, distance: 31.5
click at [165, 137] on span "button" at bounding box center [163, 137] width 3 height 3
click at [252, 140] on span "Save" at bounding box center [256, 138] width 10 height 6
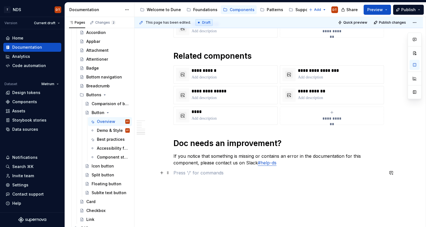
click at [307, 170] on p at bounding box center [278, 172] width 210 height 7
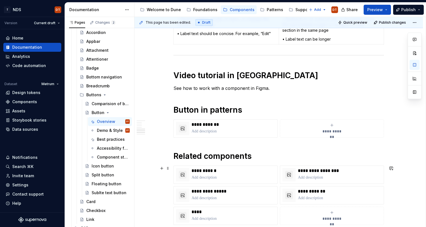
scroll to position [346, 0]
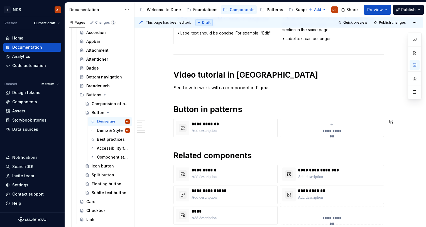
click at [179, 141] on div "Usage Buttons are fundamental components that enable user interaction, serving …" at bounding box center [278, 25] width 210 height 522
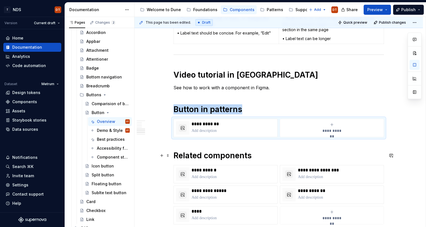
click at [171, 154] on div "Usage Buttons are fundamental components that enable user interaction, serving …" at bounding box center [278, 55] width 288 height 610
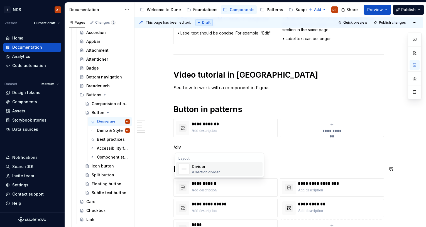
click at [194, 169] on div "Divider" at bounding box center [206, 167] width 28 height 6
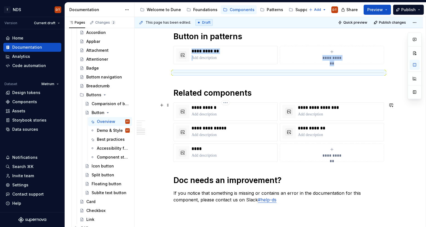
scroll to position [429, 0]
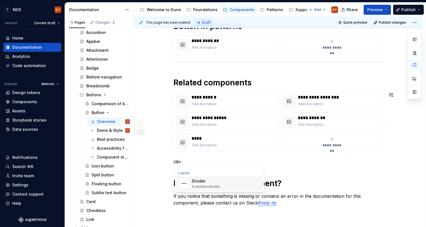
click at [195, 183] on div "Divider" at bounding box center [206, 181] width 28 height 6
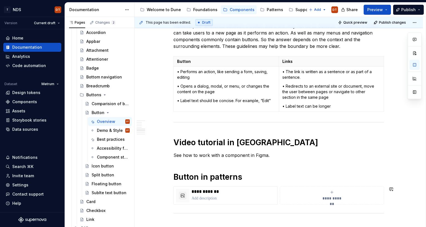
scroll to position [274, 0]
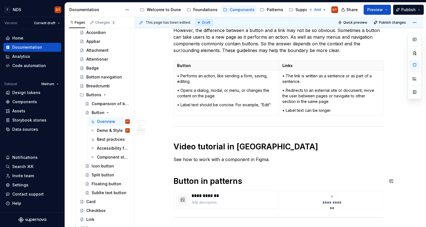
click at [198, 167] on div "Usage Buttons are fundamental components that enable user interaction, serving …" at bounding box center [278, 107] width 210 height 542
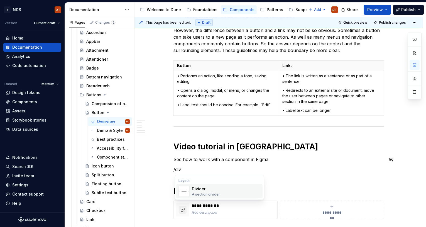
click at [205, 190] on div "Divider" at bounding box center [206, 189] width 28 height 6
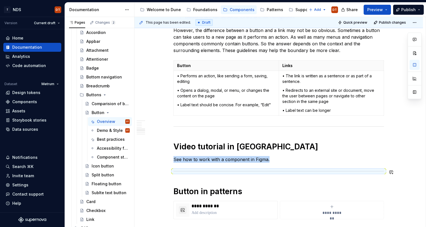
click at [287, 161] on p "See how to work with a component in Figma." at bounding box center [278, 159] width 210 height 7
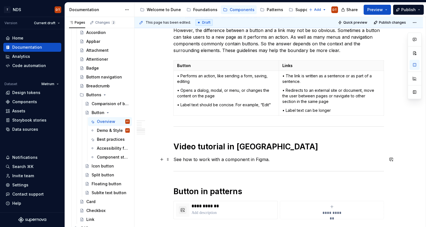
click at [281, 159] on p "See how to work with a component in Figma." at bounding box center [278, 159] width 210 height 7
click at [219, 160] on p "See how to work with a component in Figma." at bounding box center [278, 159] width 210 height 7
click at [289, 158] on p "See how to work with a component in Figma." at bounding box center [278, 159] width 210 height 7
click at [177, 159] on p "See how to work with a component in Figma." at bounding box center [278, 159] width 210 height 7
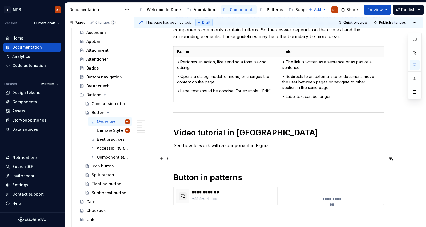
scroll to position [288, 0]
click at [283, 150] on div "Usage Buttons are fundamental components that enable user interaction, serving …" at bounding box center [278, 98] width 210 height 553
click at [285, 146] on p "See how to work with a component in Figma." at bounding box center [278, 146] width 210 height 7
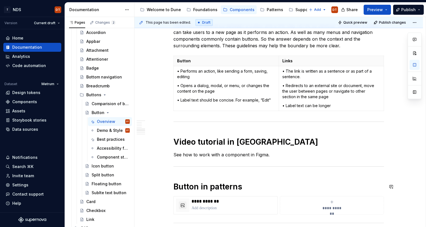
scroll to position [278, 0]
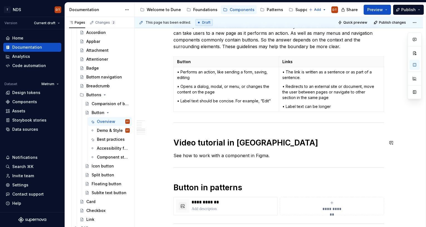
click at [191, 129] on div "Usage Buttons are fundamental components that enable user interaction, serving …" at bounding box center [278, 108] width 210 height 553
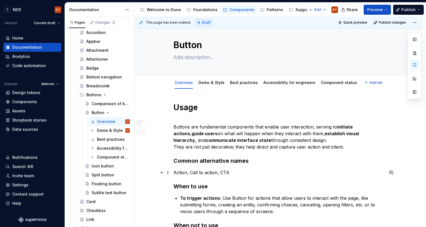
scroll to position [0, 0]
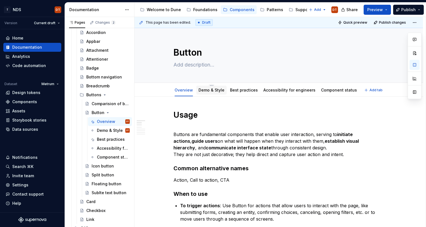
click at [213, 92] on link "Demo & Style" at bounding box center [211, 90] width 26 height 5
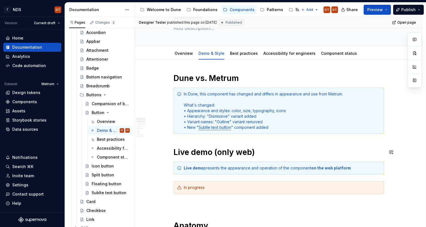
scroll to position [36, 0]
click at [181, 55] on link "Overview" at bounding box center [183, 53] width 18 height 5
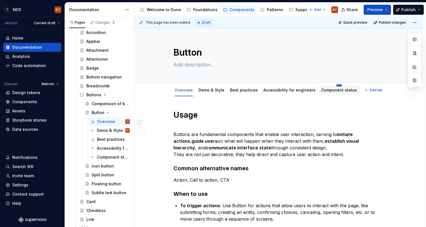
click at [334, 85] on html "T NDS DT Version Current draft Home Documentation Analytics Code automation Dat…" at bounding box center [213, 113] width 426 height 227
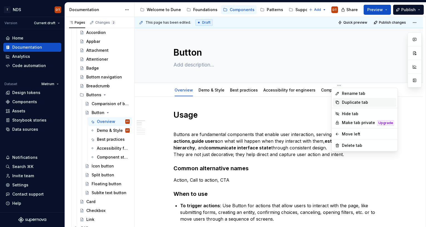
type textarea "*"
click at [344, 94] on div "Rename tab" at bounding box center [368, 94] width 52 height 6
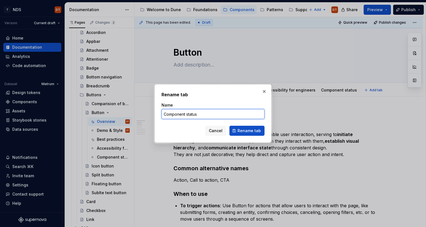
drag, startPoint x: 187, startPoint y: 114, endPoint x: 159, endPoint y: 113, distance: 28.9
click at [159, 113] on div "Rename tab Name Component status Cancel Rename tab" at bounding box center [212, 113] width 117 height 58
click at [189, 114] on input "Status" at bounding box center [212, 114] width 103 height 10
type input "Status & changelog"
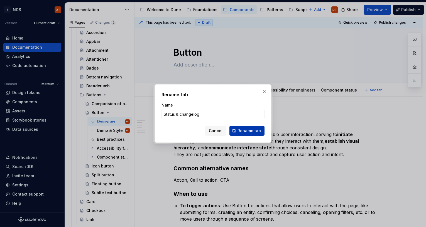
click at [246, 132] on span "Rename tab" at bounding box center [248, 131] width 23 height 6
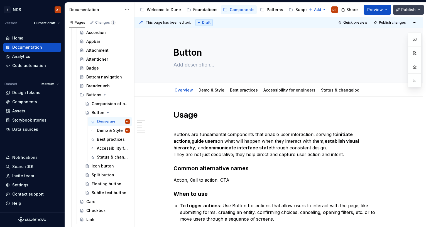
click at [403, 10] on span "Publish" at bounding box center [408, 10] width 14 height 6
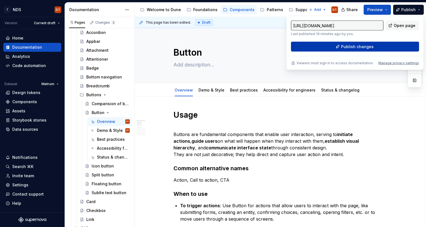
click at [350, 45] on span "Publish changes" at bounding box center [357, 47] width 33 height 6
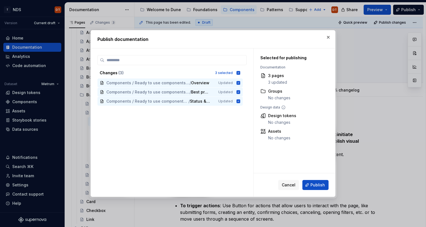
click at [311, 182] on span "Publish" at bounding box center [317, 185] width 14 height 6
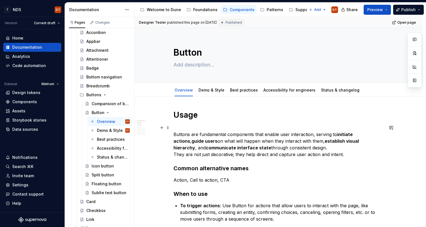
scroll to position [1, 0]
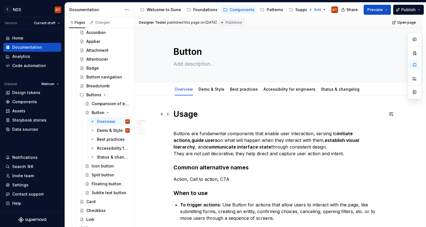
click at [192, 116] on h1 "Usage" at bounding box center [278, 114] width 210 height 10
click at [183, 115] on h1 "Usage" at bounding box center [278, 114] width 210 height 10
click at [189, 115] on h1 "Usage" at bounding box center [278, 114] width 210 height 10
click at [182, 114] on h1 "Usage" at bounding box center [278, 114] width 210 height 10
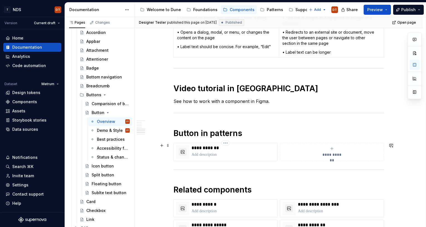
scroll to position [334, 0]
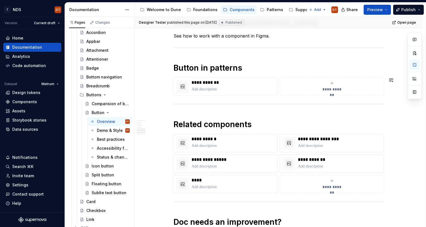
type textarea "*"
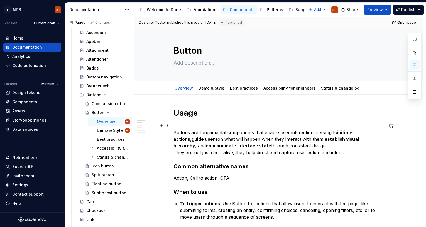
scroll to position [0, 0]
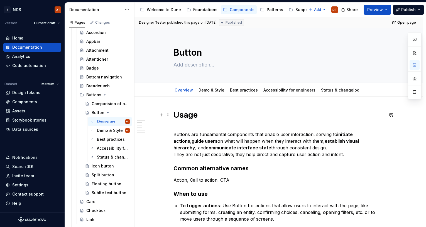
click at [186, 113] on h1 "Usage" at bounding box center [278, 115] width 210 height 10
click at [191, 115] on h1 "Usage" at bounding box center [278, 115] width 210 height 10
click at [196, 115] on h1 "Usage" at bounding box center [278, 115] width 210 height 10
click at [189, 114] on h1 "Usage" at bounding box center [278, 115] width 210 height 10
click at [189, 113] on h1 "Usage" at bounding box center [278, 115] width 210 height 10
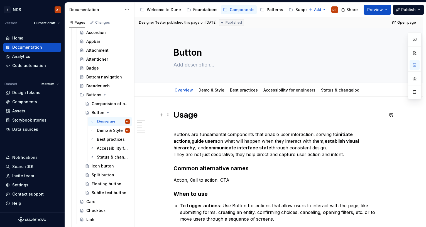
click at [186, 115] on h1 "Usage" at bounding box center [278, 115] width 210 height 10
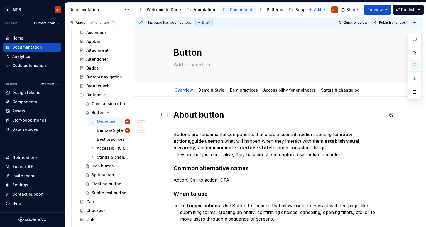
click at [255, 114] on h1 "About button" at bounding box center [278, 115] width 210 height 10
click at [203, 114] on h1 "About button" at bounding box center [278, 115] width 210 height 10
click at [408, 11] on span "Publish" at bounding box center [408, 10] width 14 height 6
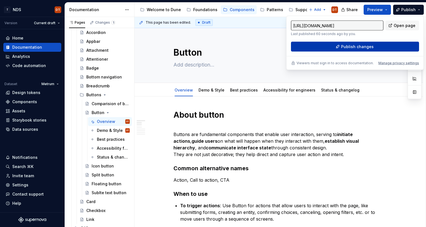
click at [364, 46] on span "Publish changes" at bounding box center [357, 47] width 33 height 6
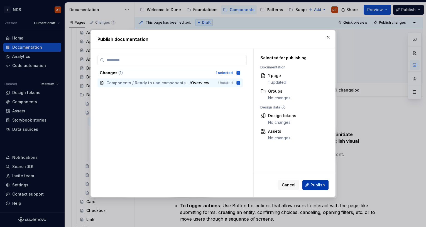
click at [316, 186] on span "Publish" at bounding box center [317, 185] width 14 height 6
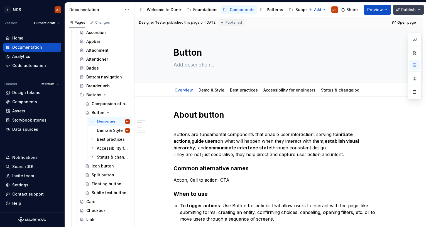
click at [418, 8] on button "Publish" at bounding box center [408, 10] width 31 height 10
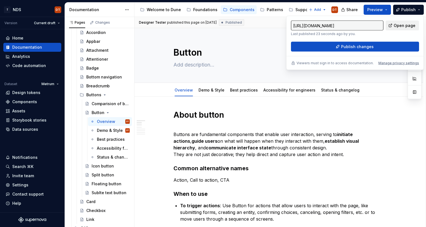
click at [405, 25] on span "Open page" at bounding box center [404, 26] width 22 height 6
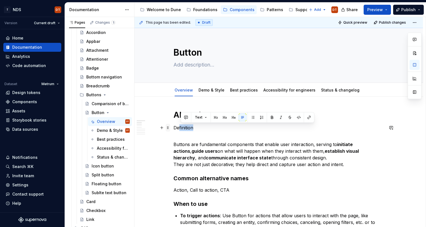
drag, startPoint x: 195, startPoint y: 128, endPoint x: 168, endPoint y: 128, distance: 27.3
drag, startPoint x: 203, startPoint y: 117, endPoint x: 200, endPoint y: 119, distance: 3.3
click at [203, 117] on button "Text" at bounding box center [200, 117] width 17 height 8
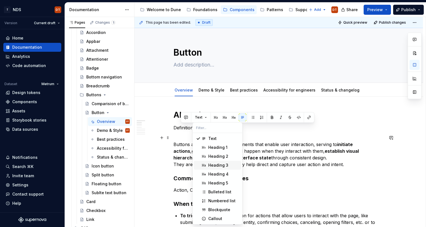
drag, startPoint x: 216, startPoint y: 164, endPoint x: 211, endPoint y: 162, distance: 5.4
click at [216, 164] on div "Heading 3" at bounding box center [218, 165] width 20 height 6
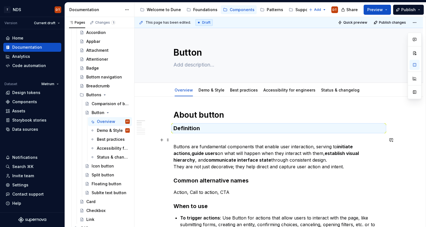
click at [189, 138] on p "Buttons are fundamental components that enable user interaction, serving to ini…" at bounding box center [278, 153] width 210 height 33
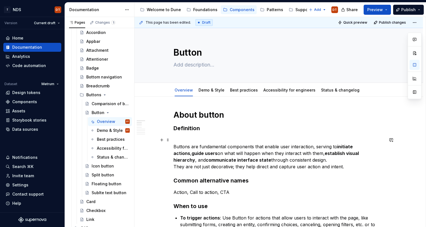
click at [206, 159] on strong "communicate interface state" at bounding box center [238, 160] width 65 height 6
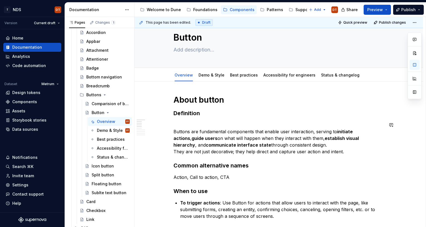
scroll to position [26, 0]
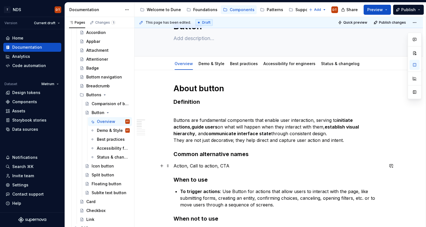
click at [185, 164] on p "Action, Call to action, CTA" at bounding box center [278, 165] width 210 height 7
click at [175, 163] on p "Action, Call to action, CTA" at bounding box center [278, 165] width 210 height 7
click at [187, 102] on h3 "Definition" at bounding box center [278, 102] width 210 height 8
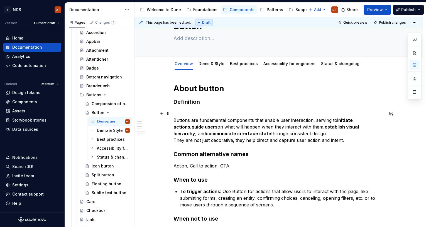
click at [206, 134] on strong "communicate interface state" at bounding box center [238, 134] width 65 height 6
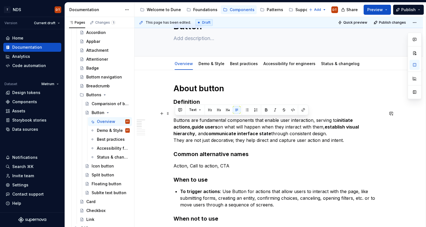
drag, startPoint x: 347, startPoint y: 141, endPoint x: 166, endPoint y: 122, distance: 182.1
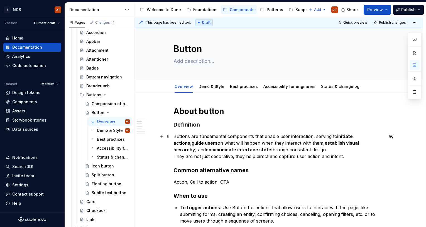
scroll to position [3, 0]
click at [409, 10] on span "Publish" at bounding box center [408, 10] width 14 height 6
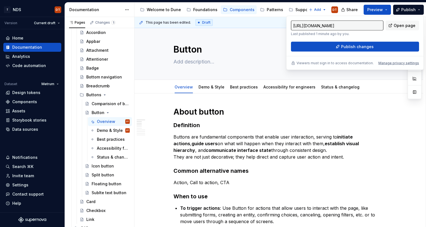
scroll to position [3, 0]
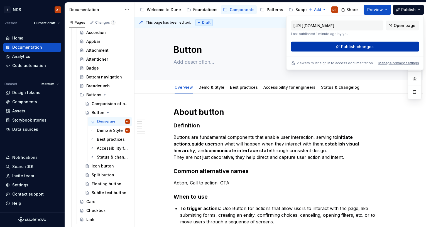
click at [365, 46] on span "Publish changes" at bounding box center [357, 47] width 33 height 6
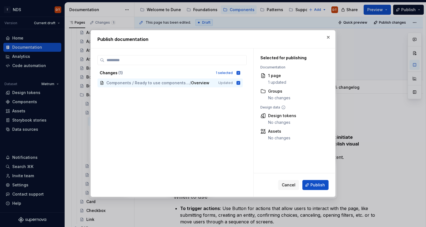
click at [312, 185] on span "Publish" at bounding box center [317, 185] width 14 height 6
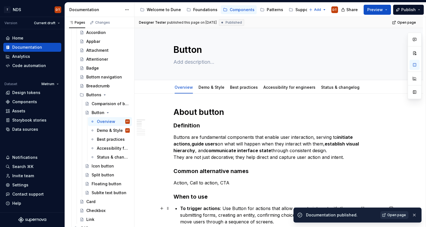
click at [398, 215] on span "Open page" at bounding box center [396, 215] width 19 height 4
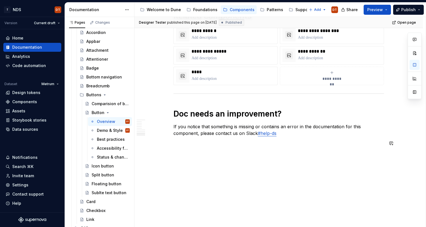
scroll to position [516, 0]
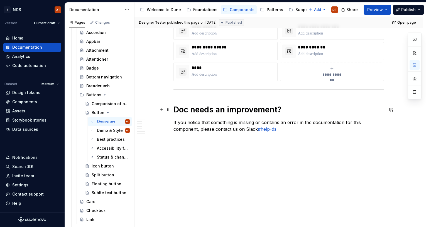
drag, startPoint x: 240, startPoint y: 109, endPoint x: 274, endPoint y: 106, distance: 34.6
click at [240, 109] on h1 "Doc needs an improvement?" at bounding box center [278, 110] width 210 height 10
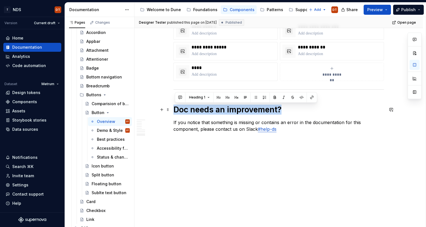
drag, startPoint x: 282, startPoint y: 109, endPoint x: 174, endPoint y: 112, distance: 108.3
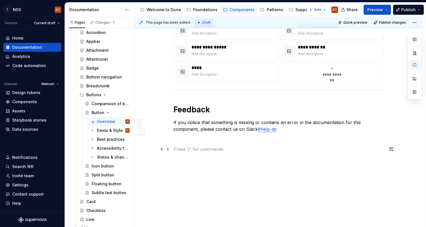
click at [258, 150] on p at bounding box center [278, 149] width 210 height 7
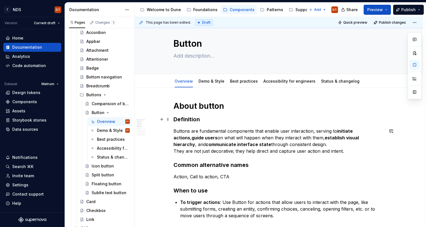
scroll to position [0, 0]
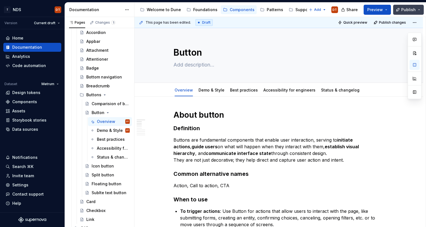
click at [408, 11] on span "Publish" at bounding box center [408, 10] width 14 height 6
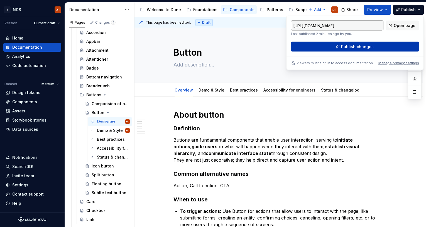
click at [362, 49] on button "Publish changes" at bounding box center [355, 47] width 128 height 10
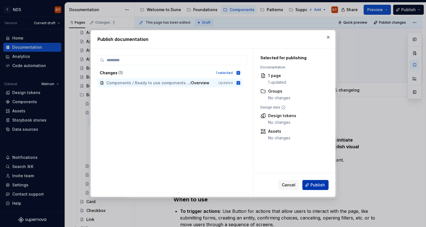
click at [318, 185] on span "Publish" at bounding box center [317, 185] width 14 height 6
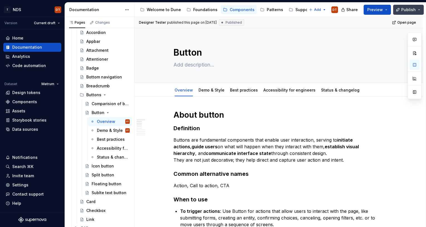
click at [419, 9] on button "Publish" at bounding box center [408, 10] width 31 height 10
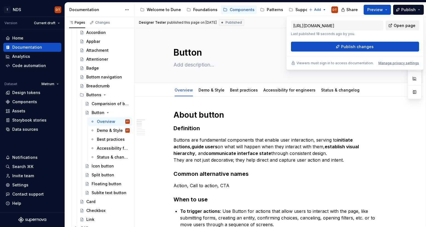
click at [410, 26] on span "Open page" at bounding box center [404, 26] width 22 height 6
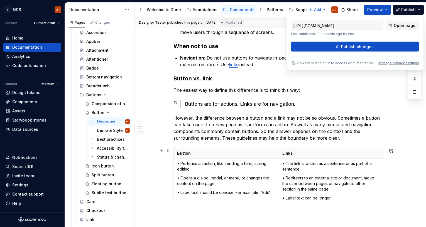
scroll to position [191, 0]
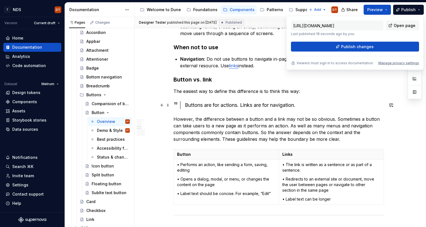
click at [255, 106] on div "Buttons are for actions. Links are for navigation." at bounding box center [284, 105] width 199 height 8
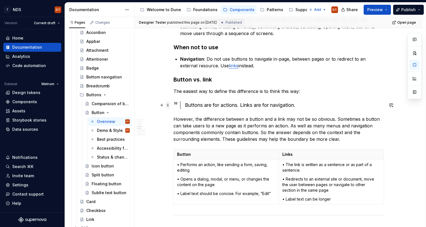
click at [168, 105] on span at bounding box center [168, 105] width 4 height 8
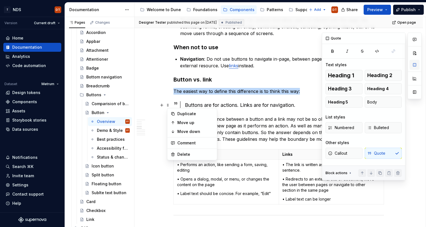
click at [416, 64] on button "button" at bounding box center [414, 65] width 10 height 10
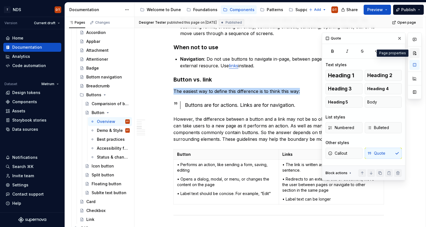
click at [414, 52] on button "button" at bounding box center [414, 53] width 10 height 10
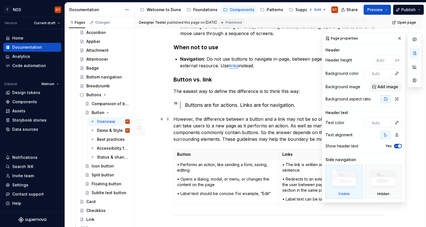
click at [331, 122] on div "Text color" at bounding box center [334, 123] width 19 height 6
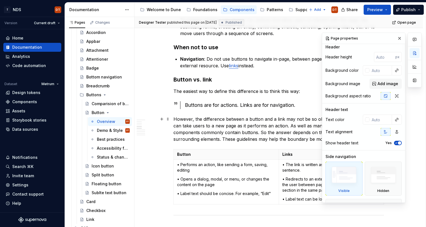
scroll to position [0, 0]
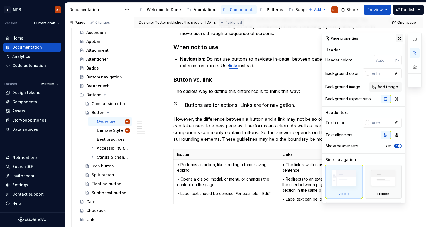
click at [398, 37] on button "button" at bounding box center [399, 38] width 8 height 8
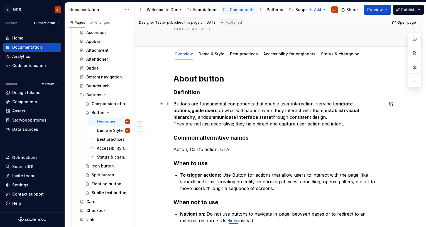
scroll to position [37, 0]
click at [245, 53] on link "Best practices" at bounding box center [244, 53] width 28 height 5
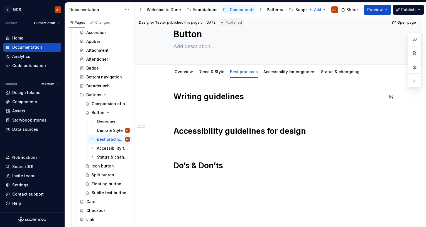
scroll to position [17, 0]
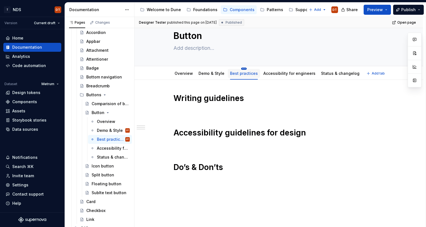
click at [243, 69] on html "T NDS DT Version Current draft Home Documentation Analytics Code automation Dat…" at bounding box center [213, 113] width 426 height 227
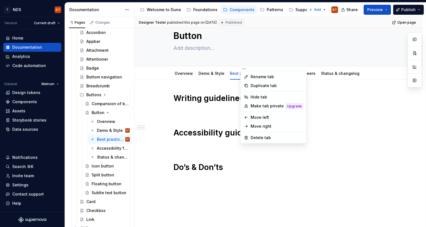
type textarea "*"
click at [261, 77] on div "Rename tab" at bounding box center [276, 77] width 52 height 6
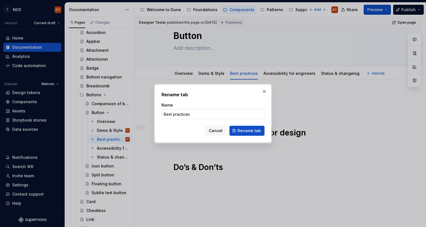
click at [166, 115] on input "Best practices" at bounding box center [212, 114] width 103 height 10
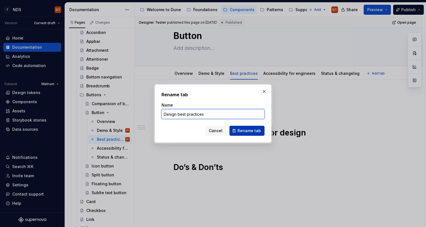
type input "Design best practices"
click at [254, 130] on span "Rename tab" at bounding box center [248, 131] width 23 height 6
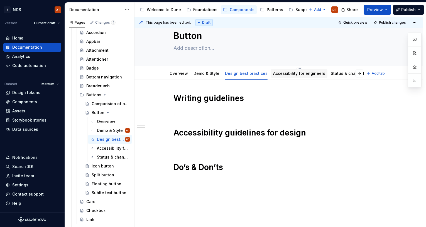
scroll to position [0, 0]
click at [278, 106] on div "Writing guidelines Accessibility guidelines for design Do’s & Don’ts" at bounding box center [278, 138] width 210 height 90
click at [203, 100] on h1 "Writing guidelines" at bounding box center [278, 98] width 210 height 10
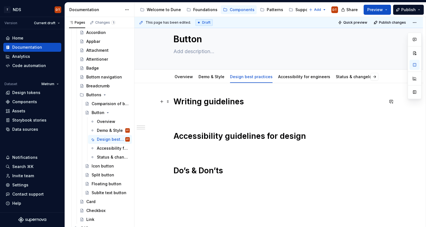
scroll to position [13, 0]
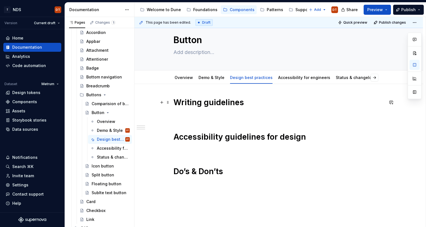
click at [242, 103] on h1 "Writing guidelines" at bounding box center [278, 102] width 210 height 10
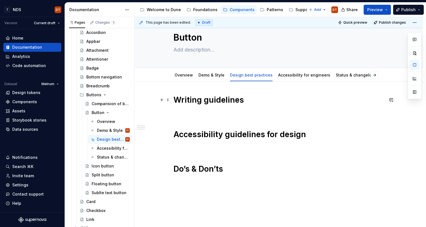
click at [251, 98] on h1 "Writing guidelines" at bounding box center [278, 100] width 210 height 10
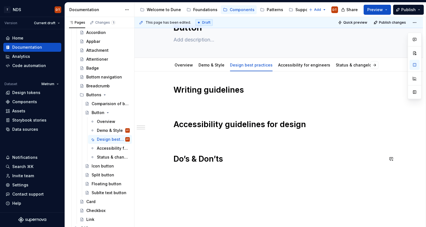
scroll to position [23, 0]
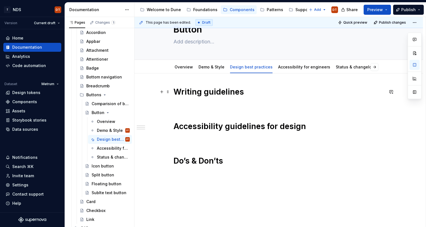
click at [251, 93] on h1 "Writing guidelines" at bounding box center [278, 92] width 210 height 10
click at [253, 91] on h1 "Writing guidelines" at bounding box center [278, 92] width 210 height 10
type textarea "*"
click at [245, 93] on h1 "Writing guidelines" at bounding box center [278, 92] width 210 height 10
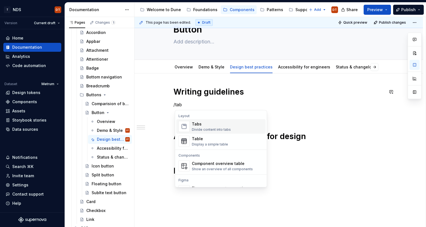
click at [197, 126] on div "Tabs" at bounding box center [211, 124] width 39 height 6
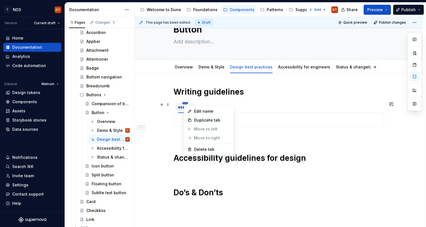
click at [187, 104] on html "T NDS DT Version Current draft Home Documentation Analytics Code automation Dat…" at bounding box center [213, 113] width 426 height 227
click at [202, 110] on div "Edit name" at bounding box center [212, 111] width 36 height 6
type textarea "*"
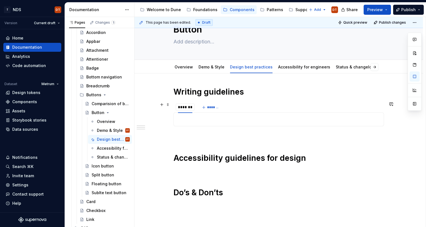
type input "********"
click at [216, 106] on span "*******" at bounding box center [216, 107] width 13 height 4
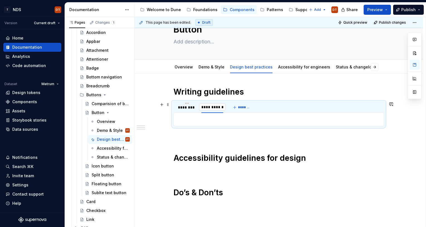
type input "**********"
click at [189, 109] on div "********" at bounding box center [187, 108] width 18 height 6
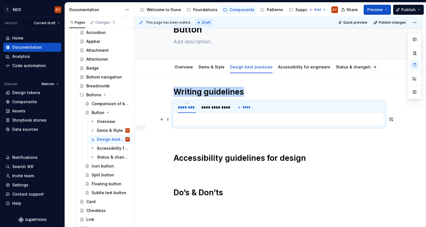
click at [183, 117] on p at bounding box center [278, 119] width 203 height 7
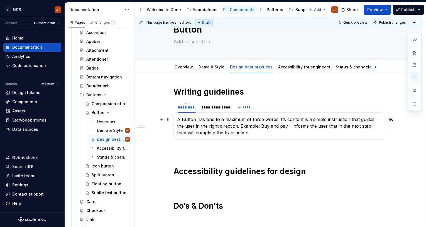
click at [233, 126] on p "A Button has one to a maximum of three words. Its content is a simple instructi…" at bounding box center [278, 126] width 203 height 20
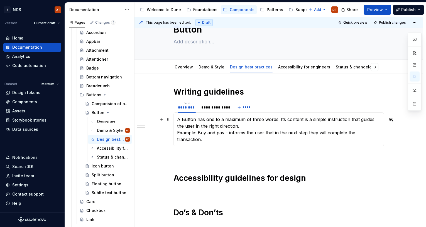
click at [380, 133] on p "A Button has one to a maximum of three words. Its content is a simple instructi…" at bounding box center [278, 129] width 203 height 27
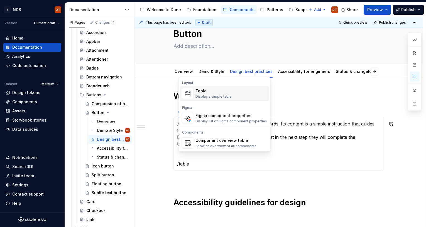
click at [189, 93] on img "Suggestions" at bounding box center [187, 93] width 11 height 11
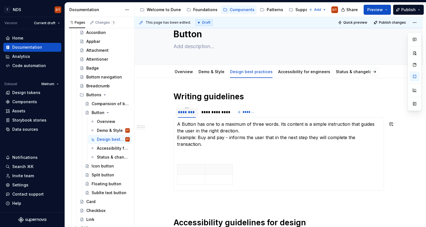
scroll to position [21, 0]
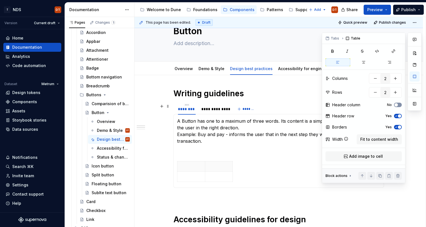
click at [396, 105] on span "button" at bounding box center [395, 104] width 3 height 3
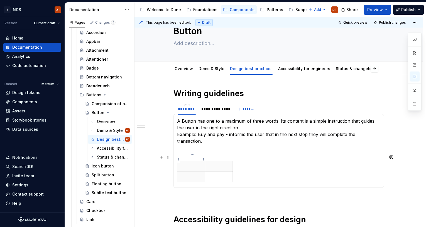
drag, startPoint x: 185, startPoint y: 161, endPoint x: 214, endPoint y: 154, distance: 30.4
click at [185, 164] on p at bounding box center [191, 167] width 21 height 6
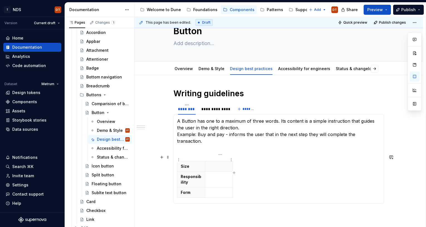
click at [215, 164] on p at bounding box center [218, 167] width 21 height 6
click at [169, 157] on span at bounding box center [168, 157] width 4 height 8
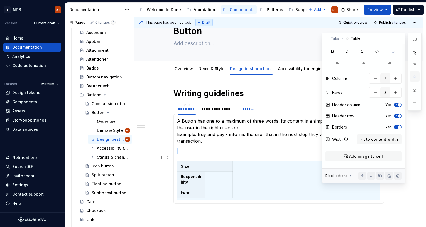
click at [414, 75] on button "button" at bounding box center [414, 76] width 10 height 10
click at [395, 104] on icon "button" at bounding box center [396, 104] width 4 height 3
click at [395, 104] on span "button" at bounding box center [395, 104] width 3 height 3
click at [397, 116] on icon "button" at bounding box center [396, 115] width 4 height 3
drag, startPoint x: 215, startPoint y: 158, endPoint x: 220, endPoint y: 156, distance: 5.0
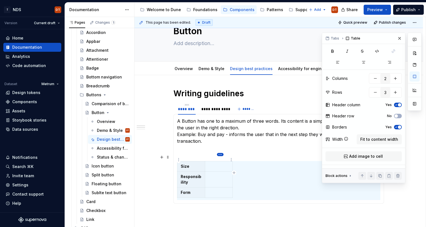
click at [215, 164] on p at bounding box center [218, 167] width 21 height 6
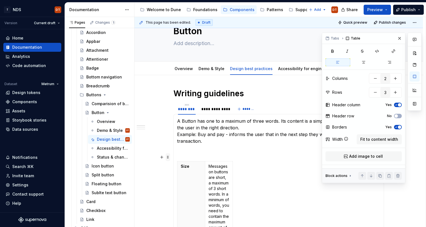
click at [169, 158] on span at bounding box center [168, 157] width 4 height 8
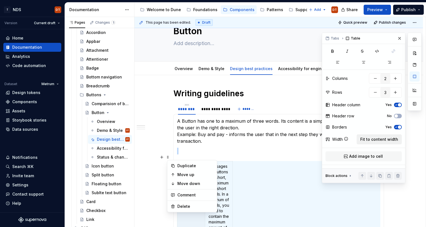
scroll to position [65, 0]
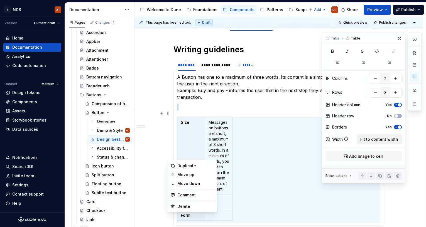
click at [378, 137] on span "Fit to content width" at bounding box center [379, 140] width 38 height 6
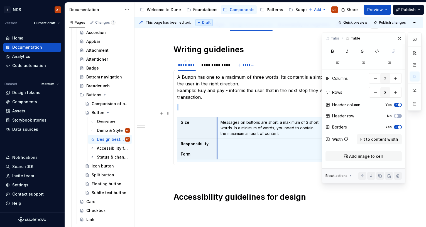
drag, startPoint x: 284, startPoint y: 121, endPoint x: 221, endPoint y: 124, distance: 62.4
click at [218, 124] on td "Messages on buttons are short, a maximum of 3 short words. In a minimum of word…" at bounding box center [269, 127] width 105 height 21
click at [398, 37] on button "button" at bounding box center [399, 38] width 8 height 8
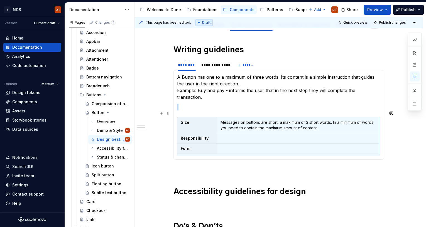
drag, startPoint x: 323, startPoint y: 126, endPoint x: 380, endPoint y: 126, distance: 57.0
click at [223, 135] on p at bounding box center [297, 138] width 155 height 6
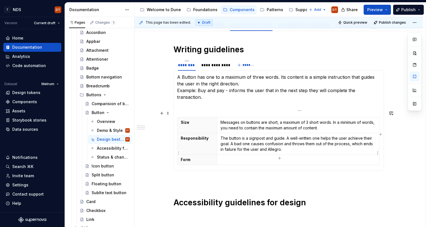
click at [225, 157] on p at bounding box center [297, 160] width 155 height 6
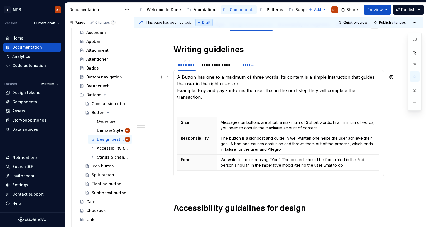
click at [260, 77] on p "A Button has one to a maximum of three words. Its content is a simple instructi…" at bounding box center [278, 87] width 203 height 27
click at [219, 77] on p "A Button has one to a maximum of three words. Its content is a simple instructi…" at bounding box center [278, 87] width 203 height 27
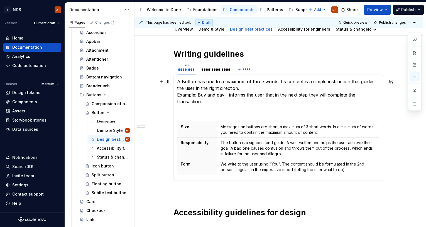
drag, startPoint x: 227, startPoint y: 82, endPoint x: 212, endPoint y: 82, distance: 14.7
click at [227, 82] on p "A Button has one to a maximum of three words. Its content is a simple instructi…" at bounding box center [278, 91] width 203 height 27
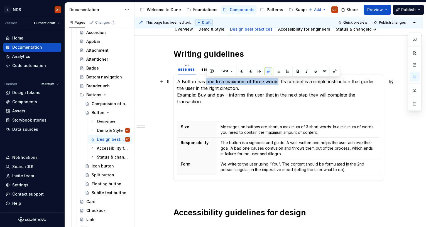
drag, startPoint x: 207, startPoint y: 82, endPoint x: 276, endPoint y: 81, distance: 69.3
click at [276, 81] on p "A Button has one to a maximum of three words. Its content is a simple instructi…" at bounding box center [278, 91] width 203 height 27
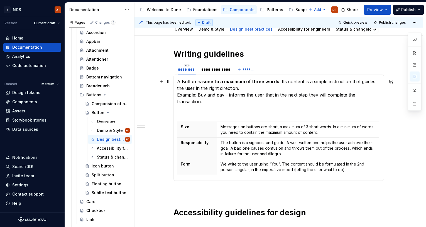
drag, startPoint x: 265, startPoint y: 85, endPoint x: 251, endPoint y: 88, distance: 14.8
click at [265, 85] on p "A Button has one to a maximum of three words . Its content is a simple instruct…" at bounding box center [278, 91] width 203 height 27
click at [323, 82] on p "A Button has one to a maximum of three words . Its content is a simple instruct…" at bounding box center [278, 91] width 203 height 27
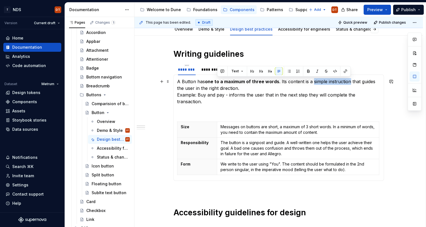
drag, startPoint x: 313, startPoint y: 82, endPoint x: 349, endPoint y: 83, distance: 36.4
click at [349, 83] on p "A Button has one to a maximum of three words . Its content is a simple instruct…" at bounding box center [278, 91] width 203 height 27
click at [249, 95] on p "A Button has one to a maximum of three words . Its content is a simple instruct…" at bounding box center [278, 91] width 203 height 27
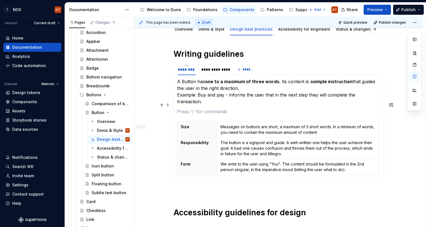
click at [183, 108] on p at bounding box center [278, 111] width 203 height 7
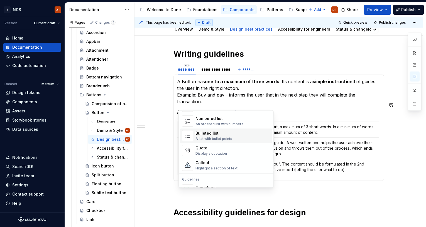
scroll to position [97, 0]
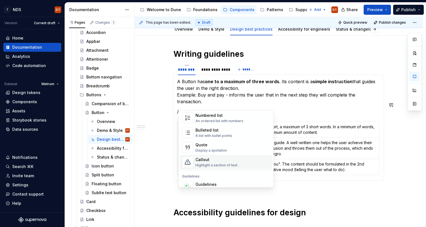
click at [209, 159] on div "Callout" at bounding box center [216, 160] width 42 height 6
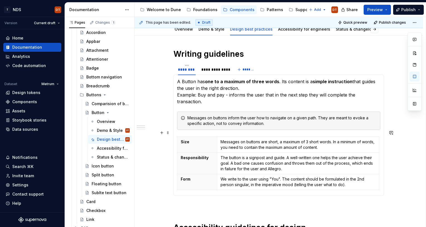
click at [154, 151] on div "**********" at bounding box center [278, 194] width 288 height 317
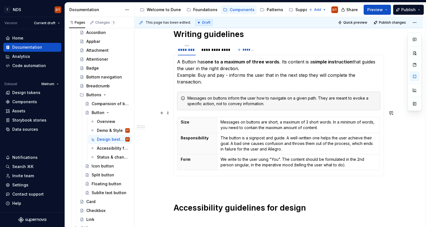
scroll to position [81, 0]
click at [216, 50] on div "**********" at bounding box center [214, 50] width 27 height 6
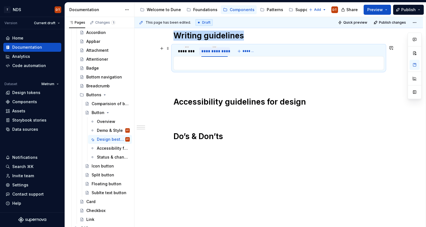
scroll to position [79, 0]
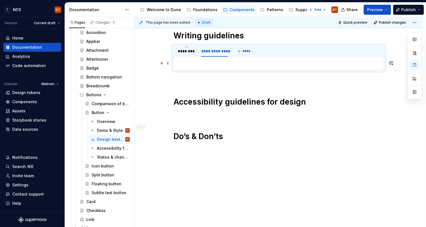
click at [197, 63] on p at bounding box center [278, 63] width 203 height 7
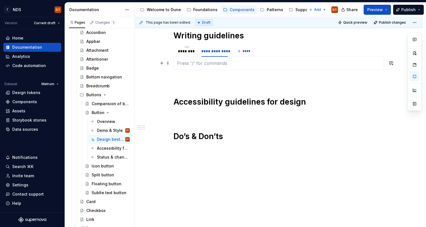
click at [188, 66] on p at bounding box center [278, 63] width 203 height 7
click at [186, 64] on p at bounding box center [278, 63] width 203 height 7
click at [184, 64] on p at bounding box center [278, 63] width 203 height 7
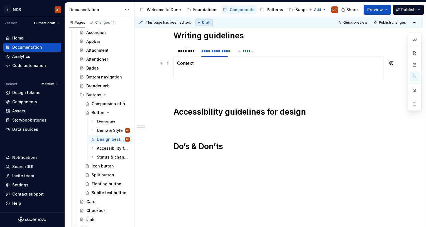
drag, startPoint x: 190, startPoint y: 62, endPoint x: 181, endPoint y: 65, distance: 9.5
click at [190, 62] on p "Context" at bounding box center [278, 63] width 203 height 7
drag, startPoint x: 195, startPoint y: 63, endPoint x: 171, endPoint y: 66, distance: 24.4
click at [195, 63] on p "Context" at bounding box center [278, 63] width 203 height 7
click at [190, 74] on p at bounding box center [278, 73] width 203 height 7
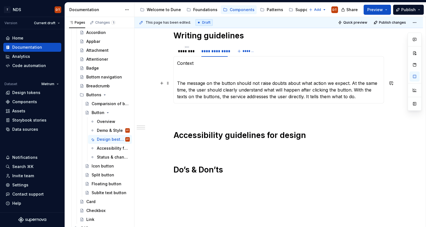
click at [184, 77] on section-item-column "Context The message on the button should not raise doubts about what action we …" at bounding box center [278, 80] width 203 height 40
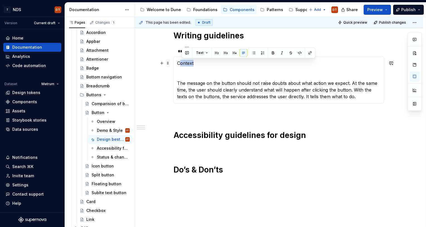
drag, startPoint x: 198, startPoint y: 64, endPoint x: 170, endPoint y: 63, distance: 27.3
click at [173, 63] on div "**********" at bounding box center [278, 112] width 210 height 162
click at [191, 62] on p "Context" at bounding box center [278, 63] width 203 height 7
drag, startPoint x: 198, startPoint y: 62, endPoint x: 178, endPoint y: 61, distance: 20.0
click at [176, 62] on div "A Button has one to a maximum of three words . Its content is a simple instruct…" at bounding box center [278, 79] width 210 height 47
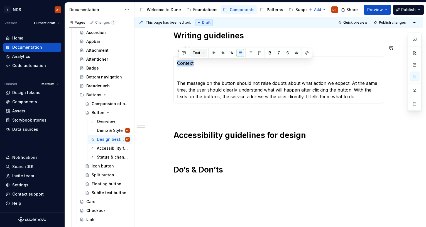
click at [203, 53] on button "Text" at bounding box center [198, 53] width 17 height 8
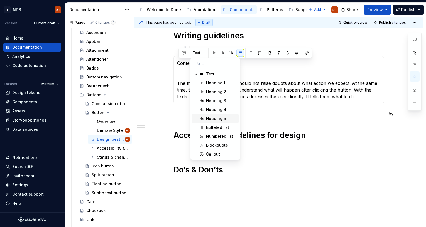
click at [215, 119] on div "Heading 5" at bounding box center [216, 119] width 20 height 6
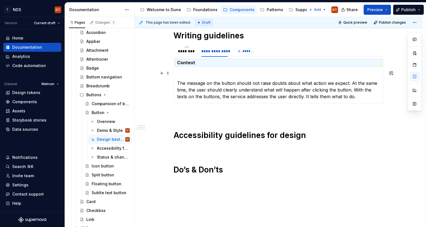
click at [193, 73] on p at bounding box center [278, 73] width 203 height 7
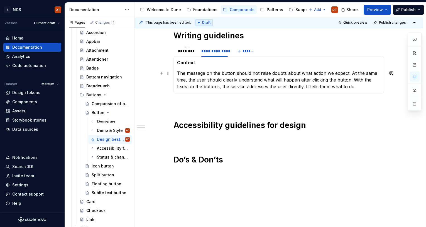
click at [361, 86] on p "The message on the button should not raise doubts about what action we expect. …" at bounding box center [278, 80] width 203 height 20
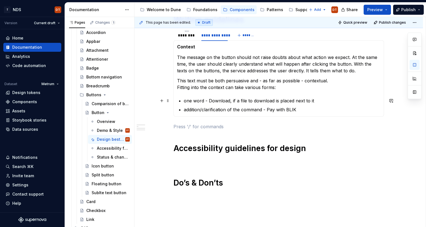
scroll to position [95, 0]
click at [256, 94] on section-item-column "Context The message on the button should not raise doubts about what action we …" at bounding box center [278, 78] width 203 height 69
click at [304, 110] on p "addition/clarification of the command - Pay with BLIK" at bounding box center [282, 109] width 196 height 7
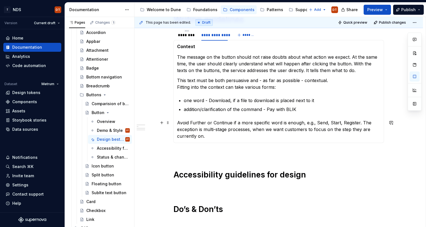
click at [188, 125] on p "Avoid Further or Continue if a more specific word is enough, e.g., Send, Start,…" at bounding box center [278, 129] width 203 height 20
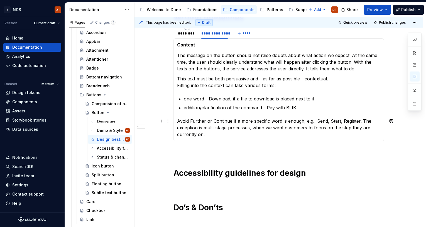
click at [206, 124] on p "Avoid Further or Continue if a more specific word is enough, e.g., Send, Start,…" at bounding box center [278, 128] width 203 height 20
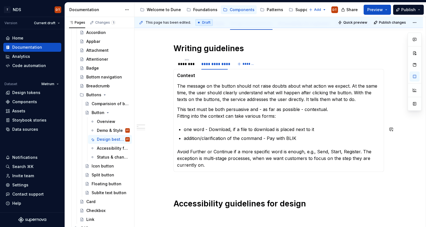
scroll to position [68, 0]
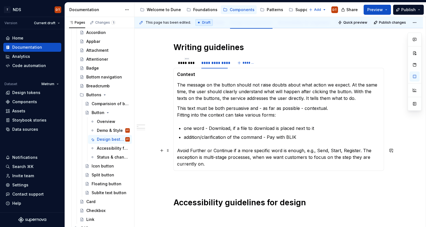
click at [186, 151] on p "Avoid Further or Continue if a more specific word is enough, e.g., Send, Start,…" at bounding box center [278, 157] width 203 height 20
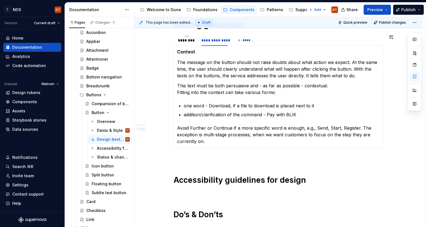
scroll to position [92, 0]
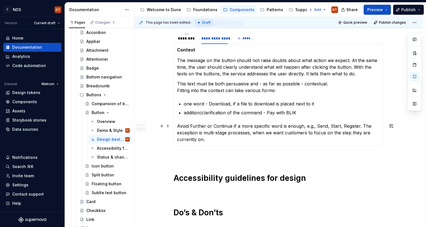
click at [195, 134] on p "Avoid Further or Continue if a more specific word is enough, e.g., Send, Start,…" at bounding box center [278, 133] width 203 height 20
click at [179, 126] on p "Avoid Further or Continue if a more specific word is enough, e.g., Send, Start,…" at bounding box center [278, 133] width 203 height 20
click at [193, 131] on p "🚫Avoid Further or Continue if a more specific word is enough, e.g., Send, Start…" at bounding box center [278, 133] width 203 height 20
click at [183, 127] on p "🚫Avoid Further or Continue if a more specific word is enough, e.g., Send, Start…" at bounding box center [278, 133] width 203 height 20
click at [234, 132] on p "🚫 Avoid Further or Continue if a more specific word is enough, e.g., Send, Star…" at bounding box center [278, 133] width 203 height 20
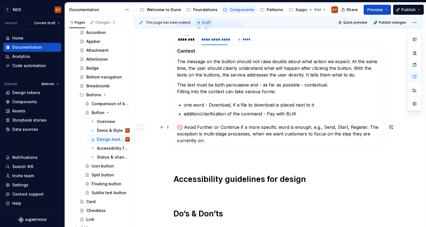
scroll to position [84, 0]
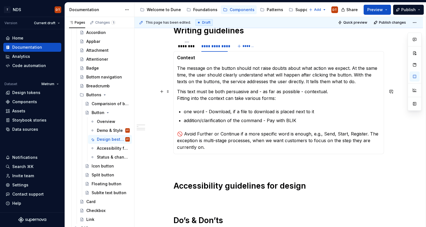
click at [178, 91] on div "A Button has one to a maximum of three words . Its content is a simple instruct…" at bounding box center [278, 102] width 210 height 103
click at [182, 90] on p "💡✅This text must be both persuasive and - as far as possible - contextual. Fitt…" at bounding box center [278, 94] width 203 height 13
click at [184, 90] on p "✅This text must be both persuasive and - as far as possible - contextual. Fitti…" at bounding box center [278, 94] width 203 height 13
click at [200, 91] on p "✅ This text must be both persuasive and - as far as possible - contextual. Fitt…" at bounding box center [278, 94] width 203 height 13
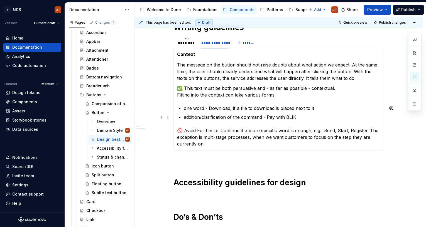
scroll to position [92, 0]
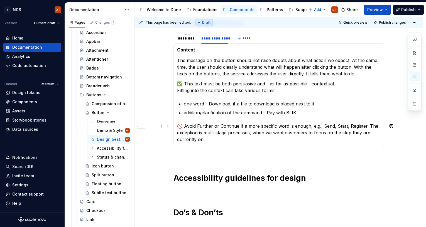
click at [190, 129] on p "🚫 Avoid Further or Continue if a more specific word is enough, e.g., Send, Star…" at bounding box center [278, 133] width 203 height 20
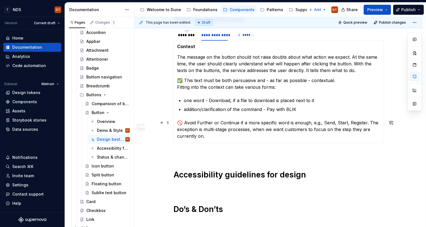
click at [199, 124] on p "🚫 Avoid Further or Continue if a more specific word is enough, e.g., Send, Star…" at bounding box center [278, 129] width 203 height 20
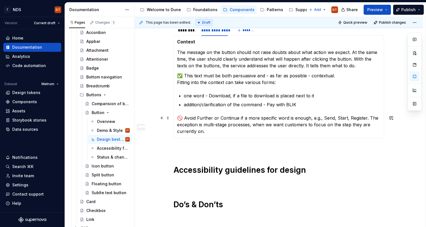
click at [204, 120] on p "🚫 Avoid Further or Continue if a more specific word is enough, e.g., Send, Star…" at bounding box center [278, 125] width 203 height 20
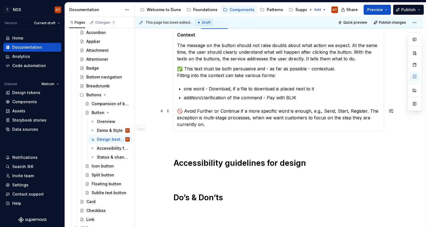
scroll to position [110, 0]
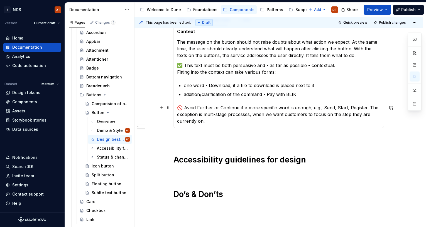
click at [208, 120] on p "🚫 Avoid Further or Continue if a more specific word is enough, e.g., Send, Star…" at bounding box center [278, 114] width 203 height 20
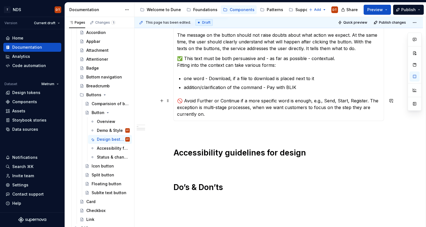
click at [189, 103] on p "🚫 Avoid Further or Continue if a more specific word is enough, e.g., Send, Star…" at bounding box center [278, 107] width 203 height 20
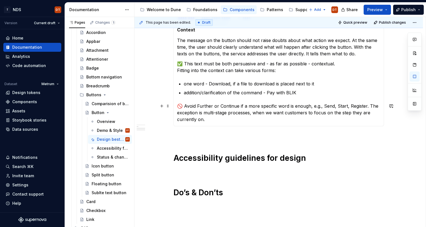
scroll to position [108, 0]
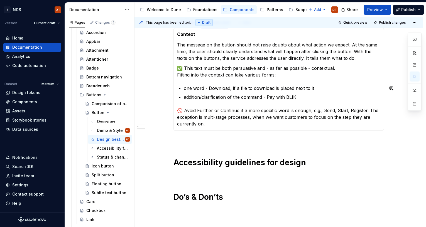
click at [208, 80] on section-item-column "Context The message on the button should not raise doubts about what action we …" at bounding box center [278, 79] width 203 height 96
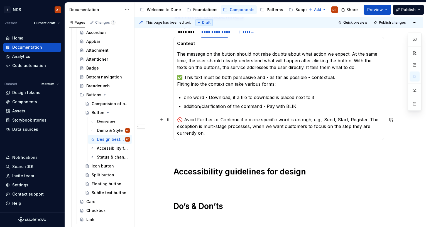
scroll to position [99, 0]
click at [210, 134] on p "🚫 Avoid Further or Continue if a more specific word is enough, e.g., Send, Star…" at bounding box center [278, 126] width 203 height 20
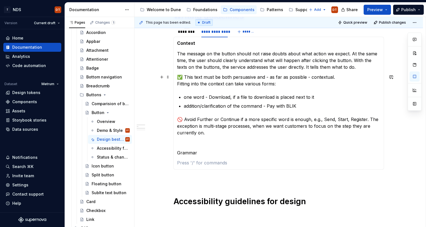
click at [189, 77] on p "✅ This text must be both persuasive and - as far as possible - contextual. Fitt…" at bounding box center [278, 80] width 203 height 13
click at [202, 77] on p "✅ This text must be both persuasive and - as far as possible - contextual. Fitt…" at bounding box center [278, 80] width 203 height 13
click at [223, 76] on p "✅ This text must be both persuasive and - as far as possible - contextual. Fitt…" at bounding box center [278, 80] width 203 height 13
click at [247, 76] on p "✅ This text must be both persuasive and - as far as possible - contextual. Fitt…" at bounding box center [278, 80] width 203 height 13
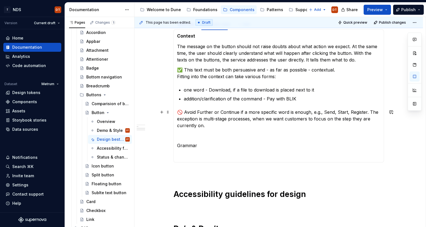
scroll to position [107, 0]
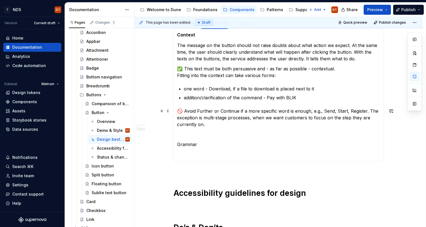
click at [267, 119] on p "🚫 Avoid Further or Continue if a more specific word is enough, e.g., Send, Star…" at bounding box center [278, 118] width 203 height 20
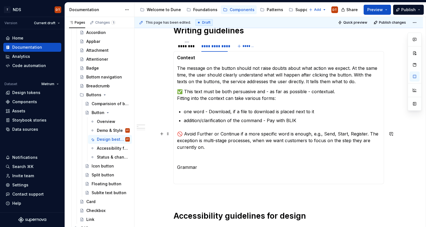
scroll to position [92, 0]
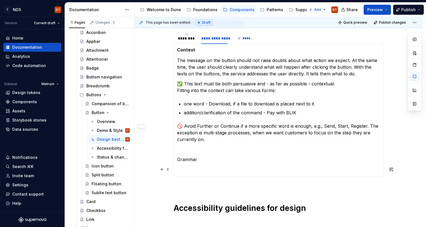
click at [182, 166] on section-item-column "Context The message on the button should not raise doubts about what action we …" at bounding box center [278, 110] width 203 height 126
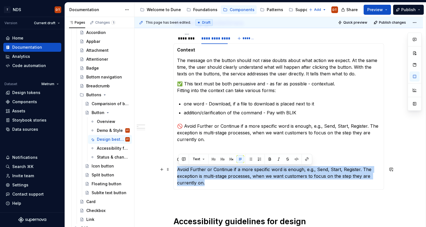
drag, startPoint x: 214, startPoint y: 183, endPoint x: 177, endPoint y: 168, distance: 39.1
click at [177, 168] on div "A Button has one to a maximum of three words . Its content is a simple instruct…" at bounding box center [278, 116] width 210 height 146
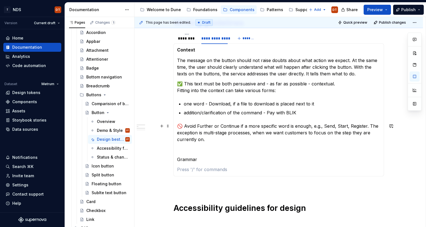
scroll to position [84, 0]
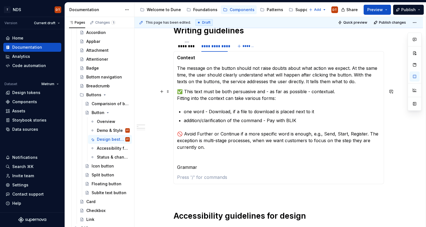
click at [184, 90] on p "✅ This text must be both persuasive and - as far as possible - contextual. Fitt…" at bounding box center [278, 94] width 203 height 13
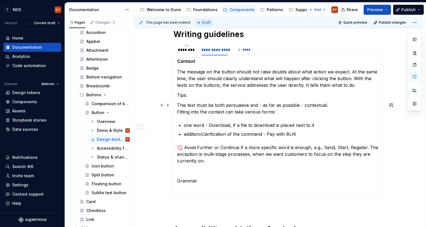
click at [200, 108] on p "This text must be both persuasive and - as far as possible - contextual. Fittin…" at bounding box center [278, 108] width 203 height 13
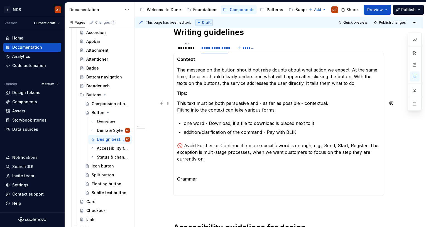
click at [178, 102] on div "A Button has one to a maximum of three words . Its content is a simple instruct…" at bounding box center [278, 124] width 210 height 143
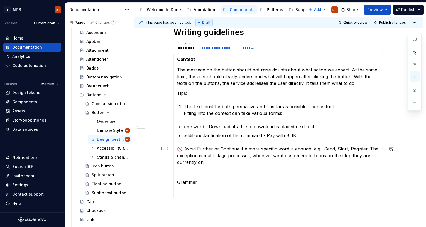
click at [184, 149] on p "🚫 Avoid Further or Continue if a more specific word is enough, e.g., Send, Star…" at bounding box center [278, 155] width 203 height 20
drag, startPoint x: 185, startPoint y: 150, endPoint x: 182, endPoint y: 149, distance: 2.8
click at [185, 150] on p "Avoid Further or Continue if a more specific word is enough, e.g., Send, Start,…" at bounding box center [282, 155] width 196 height 20
click at [184, 149] on li "Avoid Further or Continue if a more specific word is enough, e.g., Send, Start,…" at bounding box center [282, 155] width 196 height 20
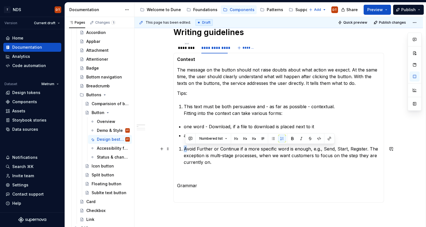
click at [178, 148] on section-item-column "Context The message on the button should not raise doubts about what action we …" at bounding box center [278, 127] width 203 height 142
click at [223, 140] on button "Numbered list" at bounding box center [213, 139] width 33 height 8
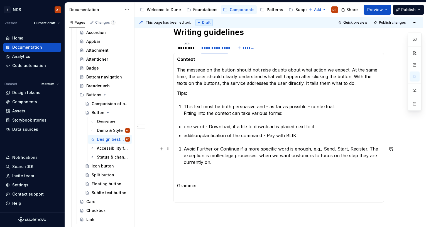
drag, startPoint x: 204, startPoint y: 154, endPoint x: 211, endPoint y: 154, distance: 6.5
click at [204, 154] on p "Avoid Further or Continue if a more specific word is enough, e.g., Send, Start,…" at bounding box center [282, 155] width 196 height 20
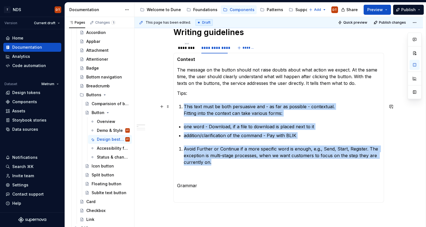
drag, startPoint x: 212, startPoint y: 162, endPoint x: 216, endPoint y: 113, distance: 49.4
click at [177, 105] on div "A Button has one to a maximum of three words . Its content is a simple instruct…" at bounding box center [278, 128] width 210 height 150
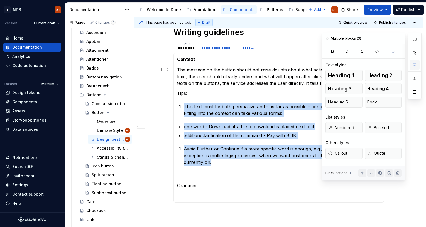
click at [414, 65] on button "button" at bounding box center [414, 65] width 10 height 10
click at [342, 127] on span "Numbered" at bounding box center [341, 128] width 26 height 6
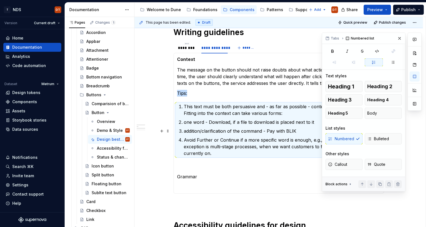
click at [215, 134] on p "addition/clarification of the command - Pay with BLIK" at bounding box center [282, 131] width 196 height 7
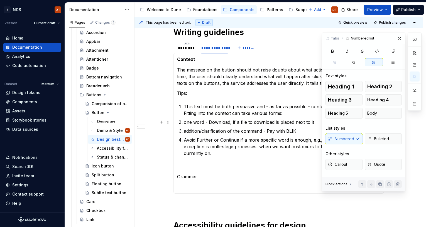
click at [185, 123] on p "one word - Download, if a file to download is placed next to it" at bounding box center [282, 122] width 196 height 7
click at [376, 139] on span "Bulleted" at bounding box center [378, 139] width 22 height 6
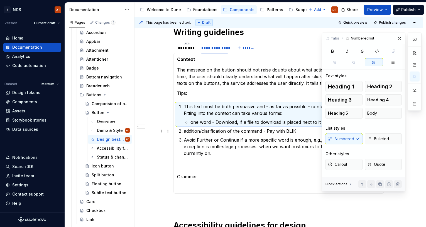
click at [185, 130] on li "addition/clarification of the command - Pay with BLIK" at bounding box center [282, 131] width 196 height 7
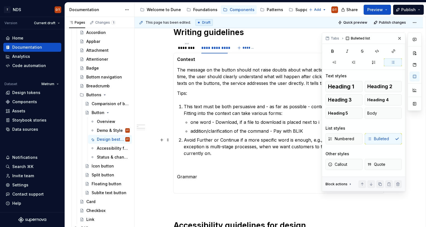
click at [250, 139] on p "Avoid Further or Continue if a more specific word is enough, e.g., Send, Start,…" at bounding box center [282, 147] width 196 height 20
click at [400, 38] on button "button" at bounding box center [399, 38] width 8 height 8
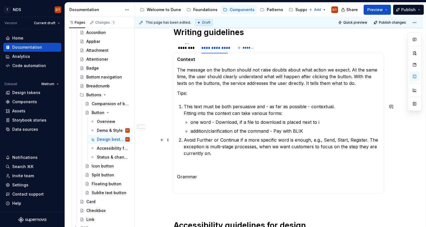
click at [225, 139] on p "Avoid Further or Continue if a more specific word is enough, e.g., Send, Start,…" at bounding box center [282, 147] width 196 height 20
click at [184, 164] on p at bounding box center [278, 166] width 203 height 7
drag, startPoint x: 206, startPoint y: 130, endPoint x: 210, endPoint y: 131, distance: 4.1
click at [206, 130] on p "addition/clarification of the command - Pay with BLIK" at bounding box center [285, 131] width 190 height 7
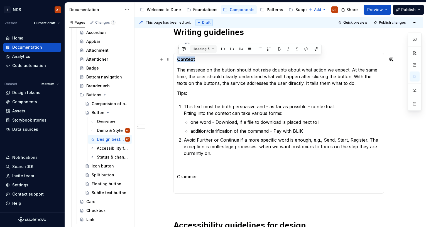
drag, startPoint x: 196, startPoint y: 59, endPoint x: 204, endPoint y: 51, distance: 11.0
click at [177, 59] on div "A Button has one to a maximum of three words . Its content is a simple instruct…" at bounding box center [278, 123] width 210 height 141
click at [208, 47] on span "Heading 5" at bounding box center [201, 49] width 17 height 4
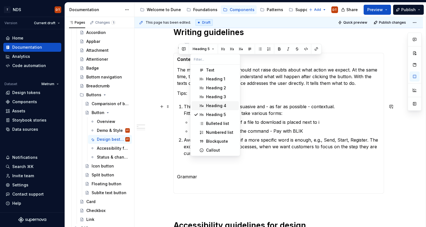
click at [213, 106] on div "Heading 4" at bounding box center [216, 106] width 20 height 6
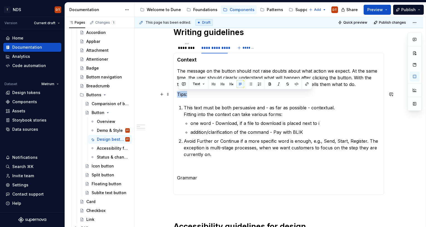
drag, startPoint x: 189, startPoint y: 94, endPoint x: 178, endPoint y: 94, distance: 11.1
click at [178, 94] on div "A Button has one to a maximum of three words . Its content is a simple instruct…" at bounding box center [278, 124] width 210 height 142
drag, startPoint x: 203, startPoint y: 85, endPoint x: 203, endPoint y: 88, distance: 3.3
click at [203, 85] on button "Text" at bounding box center [198, 84] width 17 height 8
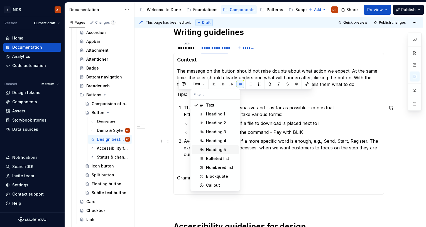
click at [215, 150] on div "Heading 5" at bounding box center [216, 150] width 20 height 6
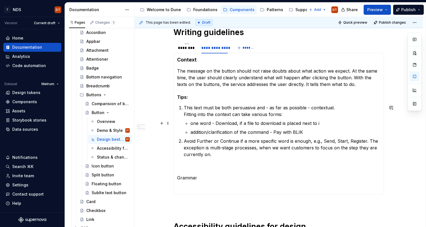
drag, startPoint x: 254, startPoint y: 127, endPoint x: 272, endPoint y: 123, distance: 18.4
click at [254, 127] on ul "one word - Download, if a file to download is placed next to i addition/clarifi…" at bounding box center [285, 128] width 190 height 16
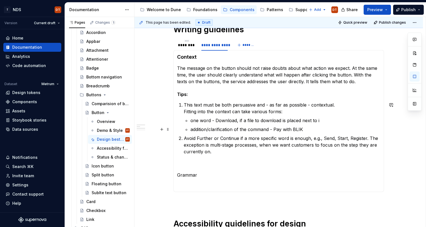
scroll to position [77, 0]
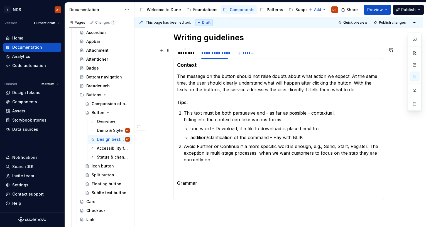
drag, startPoint x: 190, startPoint y: 53, endPoint x: 194, endPoint y: 62, distance: 9.6
click at [190, 53] on div "********" at bounding box center [187, 53] width 18 height 6
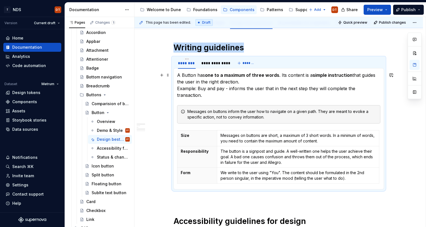
scroll to position [66, 0]
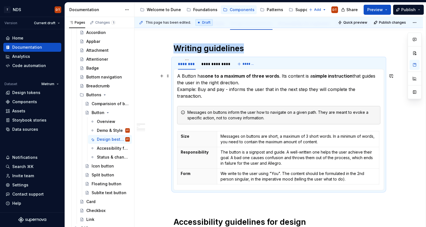
click at [178, 76] on p "A Button has one to a maximum of three words . Its content is a simple instruct…" at bounding box center [278, 86] width 203 height 27
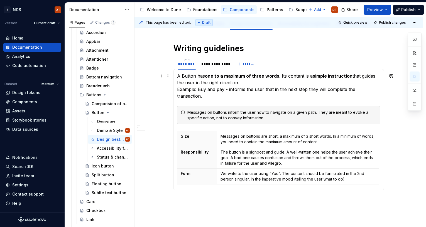
click at [179, 76] on p "A Button has one to a maximum of three words . Its content is a simple instruct…" at bounding box center [278, 86] width 203 height 27
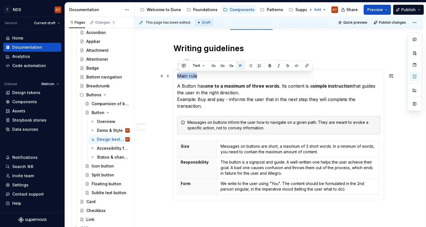
drag, startPoint x: 191, startPoint y: 75, endPoint x: 175, endPoint y: 75, distance: 16.1
click at [175, 75] on div "Main rule A Button has one to a maximum of three words . Its content is a simpl…" at bounding box center [278, 134] width 210 height 131
drag, startPoint x: 203, startPoint y: 65, endPoint x: 204, endPoint y: 70, distance: 4.9
click at [203, 65] on button "Text" at bounding box center [198, 66] width 17 height 8
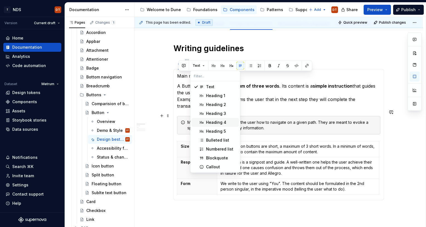
click at [217, 122] on div "Heading 4" at bounding box center [216, 123] width 20 height 6
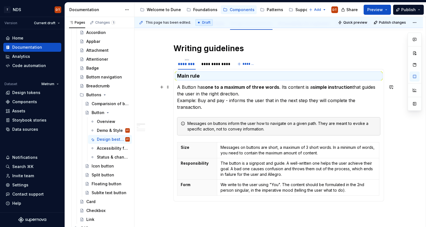
click at [219, 96] on p "A Button has one to a maximum of three words . Its content is a simple instruct…" at bounding box center [278, 97] width 203 height 27
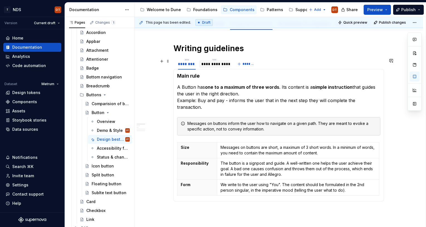
click at [212, 63] on div "**********" at bounding box center [214, 64] width 27 height 6
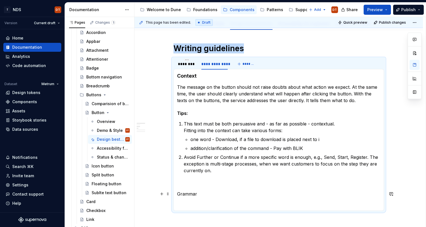
click at [200, 195] on p "Grammar" at bounding box center [278, 194] width 203 height 7
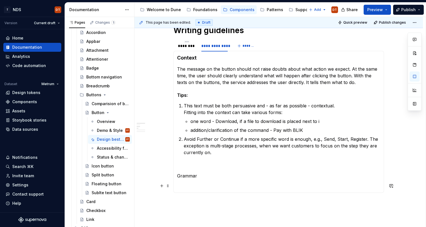
scroll to position [95, 0]
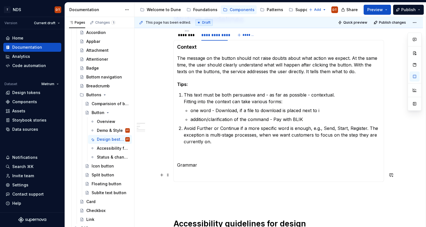
click at [193, 172] on p at bounding box center [278, 175] width 203 height 7
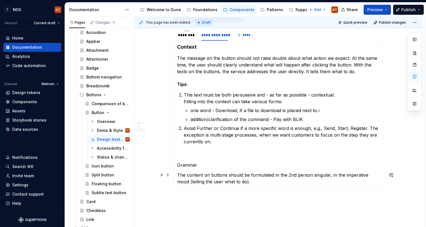
click at [241, 182] on p "The content on buttons should be formulated in the 2nd person singular, in the …" at bounding box center [278, 178] width 203 height 13
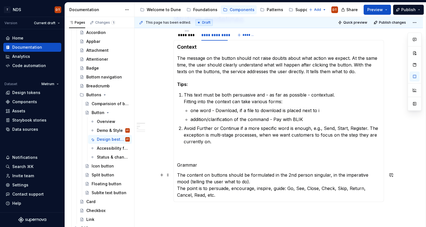
click at [207, 196] on p "The content on buttons should be formulated in the 2nd person singular, in the …" at bounding box center [278, 185] width 203 height 27
click at [179, 189] on p "The content on buttons should be formulated in the 2nd person singular, in the …" at bounding box center [278, 188] width 203 height 33
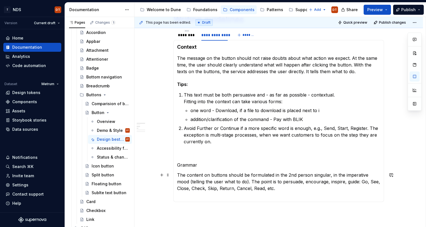
click at [184, 196] on p "The content on buttons should be formulated in the 2nd person singular, in the …" at bounding box center [278, 185] width 203 height 27
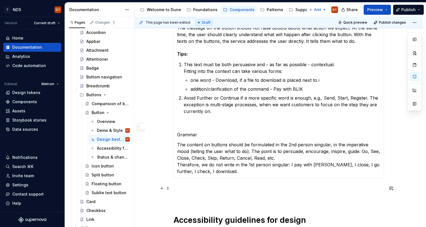
scroll to position [130, 0]
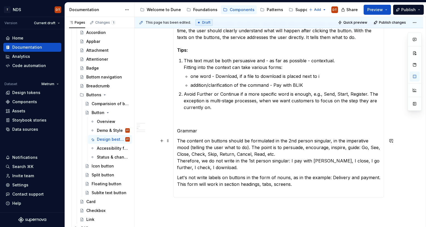
click at [211, 150] on p "The content on buttons should be formulated in the 2nd person singular, in the …" at bounding box center [278, 153] width 203 height 33
drag, startPoint x: 229, startPoint y: 111, endPoint x: 220, endPoint y: 113, distance: 8.8
click at [228, 111] on section-item-column "Context The message on the button should not raise doubts about what action we …" at bounding box center [278, 101] width 203 height 185
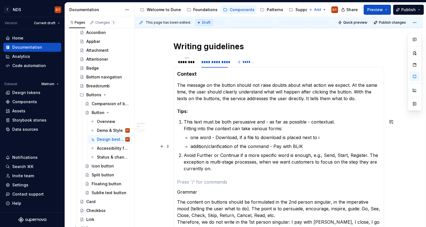
scroll to position [65, 0]
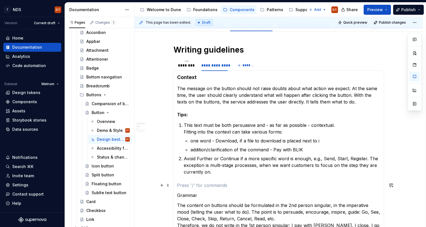
click at [228, 177] on section-item-column "Context The message on the button should not raise doubts about what action we …" at bounding box center [278, 166] width 203 height 185
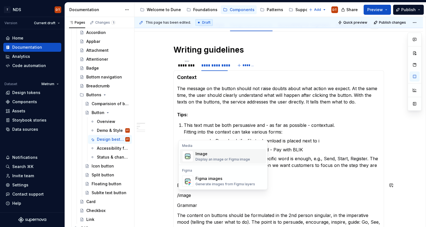
click at [217, 157] on div "Image Display an image or Figma image" at bounding box center [222, 156] width 55 height 11
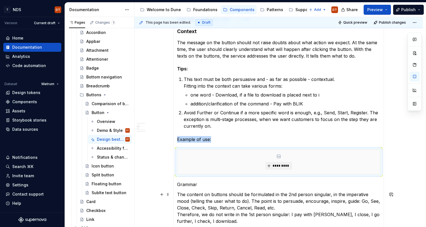
scroll to position [116, 0]
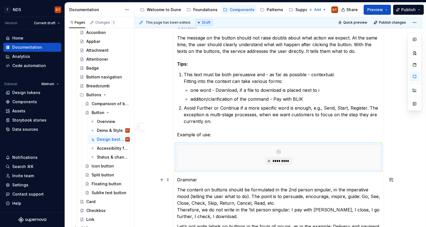
click at [178, 179] on div "Main rule A Button has one to a maximum of three words . Its content is a simpl…" at bounding box center [278, 133] width 210 height 227
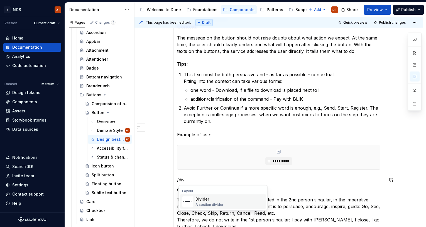
click at [203, 199] on div "Divider" at bounding box center [209, 199] width 28 height 6
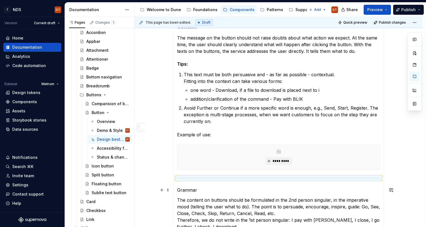
drag, startPoint x: 197, startPoint y: 186, endPoint x: 201, endPoint y: 189, distance: 5.6
click at [196, 186] on section-item-column "Context The message on the button should not raise doubts about what action we …" at bounding box center [278, 138] width 203 height 230
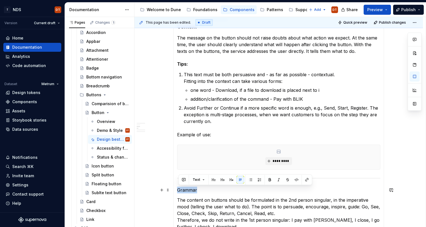
drag, startPoint x: 201, startPoint y: 189, endPoint x: 177, endPoint y: 190, distance: 24.2
click at [177, 190] on div "Main rule A Button has one to a maximum of three words . Its content is a simpl…" at bounding box center [278, 138] width 210 height 237
click at [203, 181] on button "Text" at bounding box center [198, 180] width 17 height 8
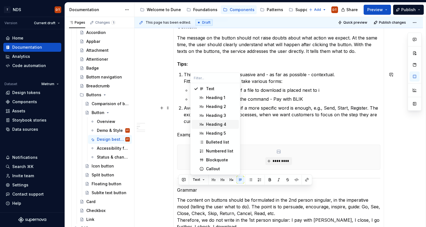
drag, startPoint x: 217, startPoint y: 123, endPoint x: 220, endPoint y: 123, distance: 3.6
click at [217, 123] on div "Heading 4" at bounding box center [216, 125] width 20 height 6
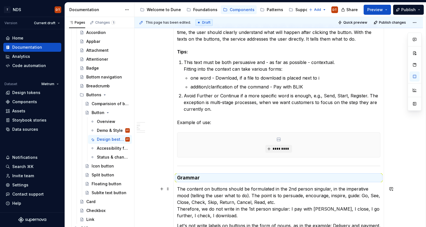
scroll to position [133, 0]
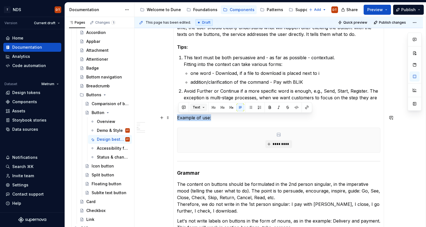
drag, startPoint x: 216, startPoint y: 117, endPoint x: 198, endPoint y: 110, distance: 18.9
click at [176, 117] on div "Main rule A Button has one to a maximum of three words . Its content is a simpl…" at bounding box center [278, 122] width 210 height 238
click at [203, 107] on button "Text" at bounding box center [198, 107] width 17 height 8
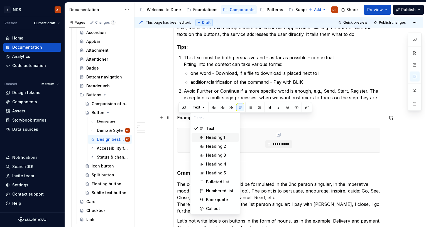
click at [342, 117] on p "Example of use:" at bounding box center [278, 117] width 203 height 7
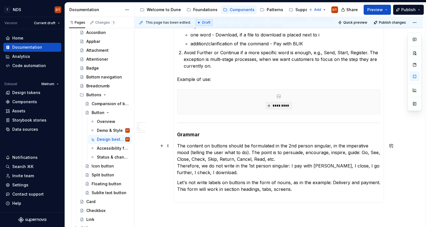
scroll to position [176, 0]
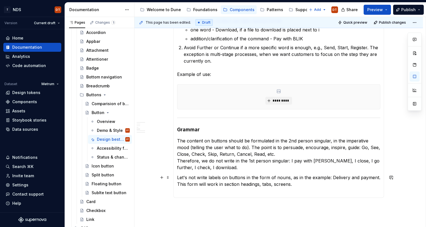
click at [300, 184] on p "Let's not write labels on buttons in the form of nouns, as in the example: Deli…" at bounding box center [278, 184] width 203 height 20
click at [182, 75] on p "Example of use:" at bounding box center [278, 74] width 203 height 7
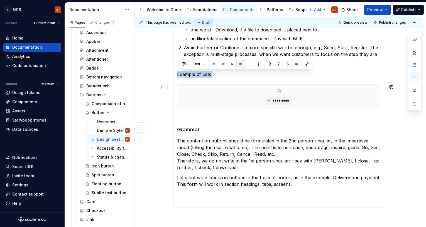
drag, startPoint x: 178, startPoint y: 75, endPoint x: 299, endPoint y: 117, distance: 128.6
click at [311, 103] on section-item-column "Context The message on the button should not raise doubts about what action we …" at bounding box center [278, 83] width 203 height 241
click at [188, 195] on p at bounding box center [278, 197] width 203 height 13
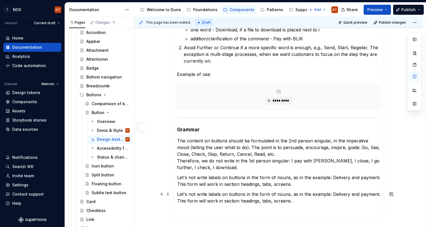
scroll to position [182, 0]
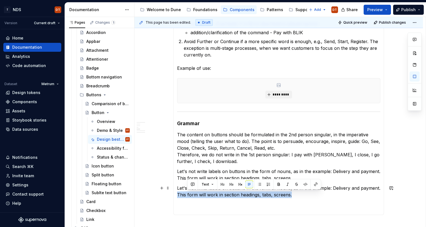
drag, startPoint x: 304, startPoint y: 200, endPoint x: 179, endPoint y: 195, distance: 125.6
click at [179, 195] on p "Let's not write labels on buttons in the form of nouns, as in the example: Deli…" at bounding box center [278, 198] width 203 height 27
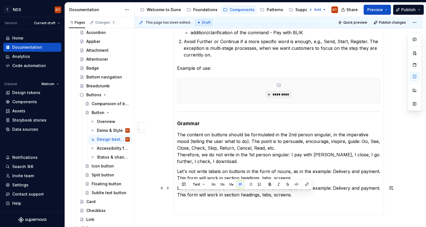
click at [288, 200] on p "Let's not write labels on buttons in the form of nouns, as in the example: Deli…" at bounding box center [278, 198] width 203 height 27
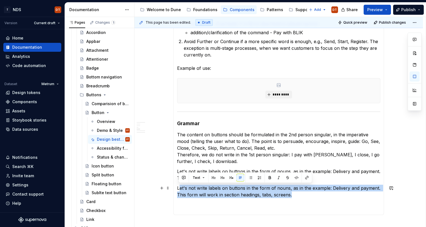
drag, startPoint x: 295, startPoint y: 194, endPoint x: 180, endPoint y: 188, distance: 115.3
click at [180, 188] on p "Let's not write labels on buttons in the form of nouns, as in the example: Deli…" at bounding box center [278, 198] width 203 height 27
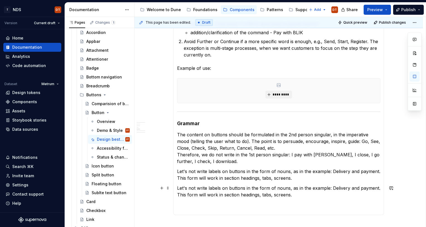
click at [276, 194] on p "Let's not write labels on buttons in the form of nouns, as in the example: Deli…" at bounding box center [278, 198] width 203 height 27
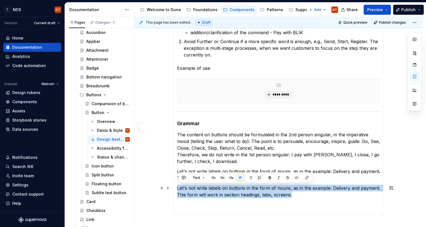
drag, startPoint x: 296, startPoint y: 194, endPoint x: 176, endPoint y: 190, distance: 120.0
click at [176, 190] on div "Main rule A Button has one to a maximum of three words . Its content is a simpl…" at bounding box center [278, 84] width 210 height 262
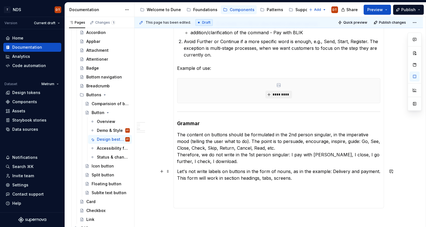
click at [179, 171] on p "Let's not write labels on buttons in the form of nouns, as in the example: Deli…" at bounding box center [278, 174] width 203 height 13
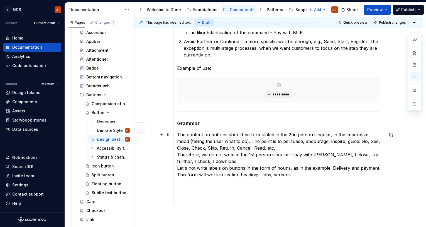
click at [228, 173] on p "The content on buttons should be formulated in the 2nd person singular, in the …" at bounding box center [278, 154] width 203 height 47
click at [295, 175] on p "The content on buttons should be formulated in the 2nd person singular, in the …" at bounding box center [278, 154] width 203 height 47
click at [214, 182] on p at bounding box center [278, 191] width 203 height 20
click at [190, 61] on section-item-column "Context The message on the button should not raise doubts about what action we …" at bounding box center [278, 84] width 203 height 255
click at [216, 54] on p "Avoid Further or Continue if a more specific word is enough, e.g., Send, Start,…" at bounding box center [282, 48] width 196 height 20
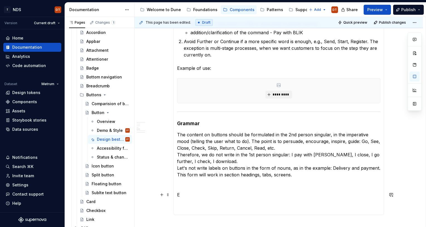
click at [187, 193] on p "E" at bounding box center [278, 201] width 203 height 20
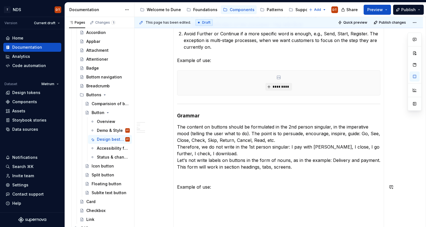
scroll to position [210, 0]
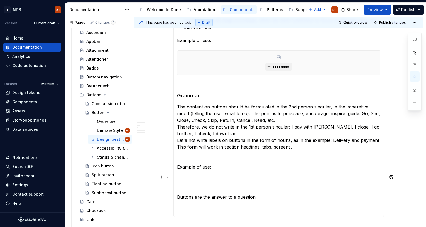
click at [193, 173] on section-item-column "Context The message on the button should not raise doubts about what action we …" at bounding box center [278, 71] width 203 height 285
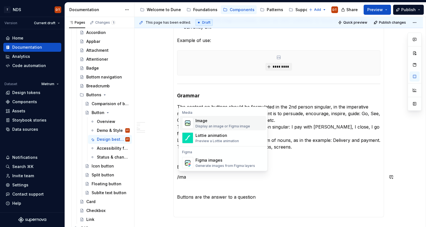
click at [211, 125] on div "Display an image or Figma image" at bounding box center [222, 126] width 55 height 4
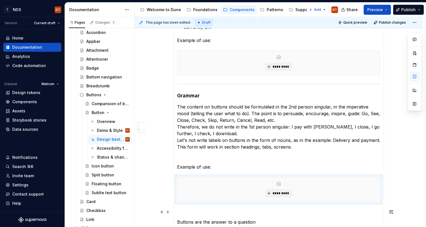
drag, startPoint x: 184, startPoint y: 209, endPoint x: 188, endPoint y: 208, distance: 4.0
click at [184, 209] on p at bounding box center [278, 212] width 203 height 7
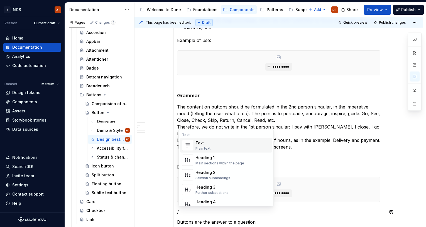
scroll to position [225, 0]
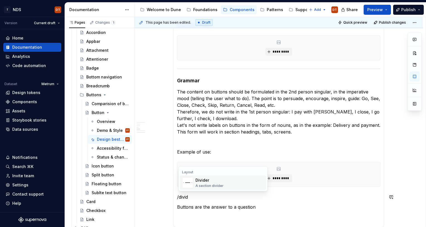
click at [208, 183] on div "Divider A section divider" at bounding box center [209, 182] width 28 height 11
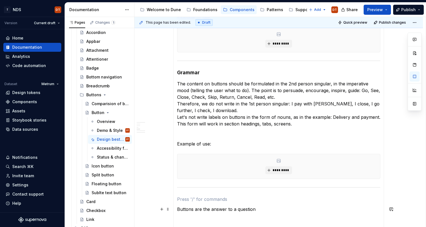
scroll to position [238, 0]
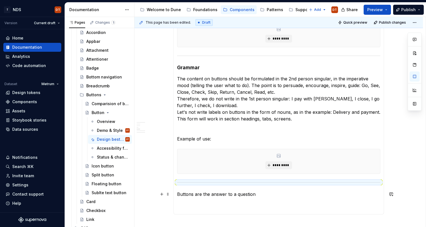
click at [267, 194] on p "Buttons are the answer to a question" at bounding box center [278, 201] width 203 height 20
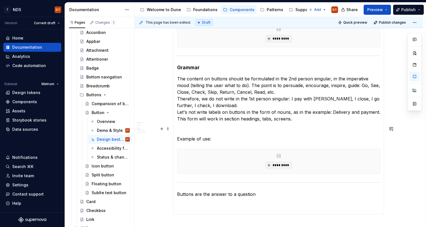
click at [195, 127] on p at bounding box center [278, 128] width 203 height 7
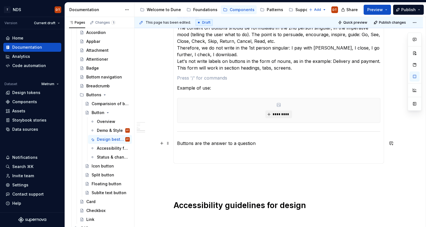
scroll to position [296, 0]
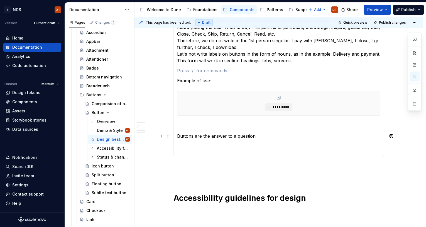
click at [188, 146] on p "Buttons are the answer to a question" at bounding box center [278, 143] width 203 height 20
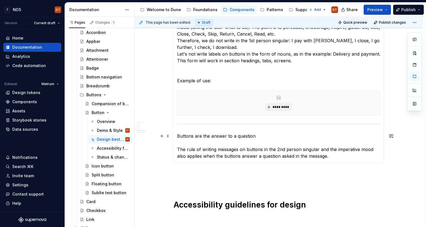
click at [179, 137] on p "Buttons are the answer to a question The rule of writing messages on buttons in…" at bounding box center [278, 146] width 203 height 27
click at [180, 142] on p "Buttons are the answer to a question The rule of writing messages on buttons in…" at bounding box center [278, 146] width 203 height 27
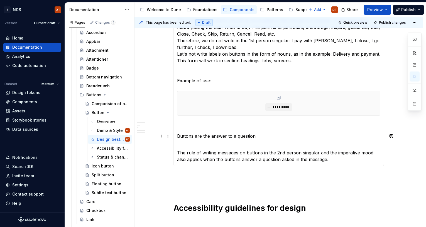
drag, startPoint x: 201, startPoint y: 136, endPoint x: 185, endPoint y: 136, distance: 15.9
click at [201, 136] on p "Buttons are the answer to a question" at bounding box center [278, 136] width 203 height 7
click at [169, 136] on span at bounding box center [168, 136] width 4 height 8
click at [253, 142] on section-item-column "Context The message on the button should not raise doubts about what action we …" at bounding box center [278, 3] width 203 height 320
drag, startPoint x: 249, startPoint y: 135, endPoint x: 254, endPoint y: 135, distance: 5.0
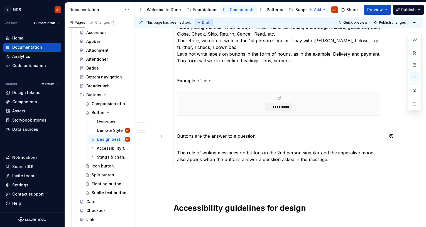
click at [249, 135] on p "Buttons are the answer to a question" at bounding box center [278, 136] width 203 height 7
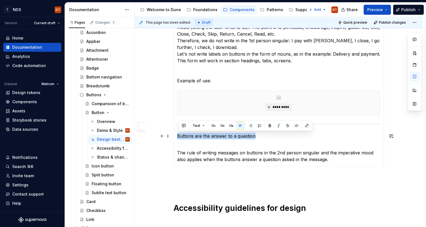
drag, startPoint x: 256, startPoint y: 135, endPoint x: 179, endPoint y: 136, distance: 76.5
click at [177, 137] on div "Main rule A Button has one to a maximum of three words . Its content is a simpl…" at bounding box center [278, 2] width 210 height 327
drag, startPoint x: 200, startPoint y: 126, endPoint x: 201, endPoint y: 123, distance: 3.4
click at [200, 126] on button "Text" at bounding box center [198, 126] width 17 height 8
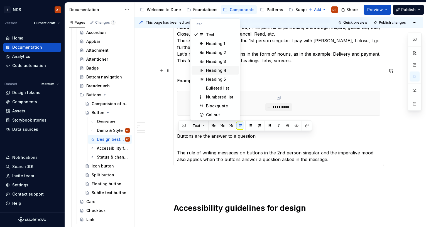
click at [223, 71] on div "Heading 4" at bounding box center [216, 71] width 20 height 6
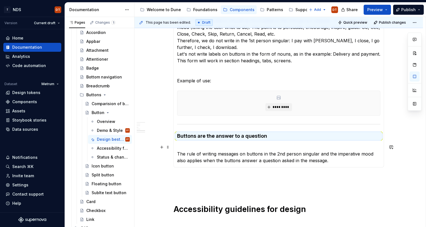
click at [196, 144] on p "The rule of writing messages on buttons in the 2nd person singular and the impe…" at bounding box center [278, 154] width 203 height 20
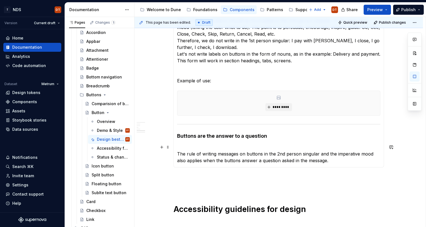
drag, startPoint x: 196, startPoint y: 154, endPoint x: 182, endPoint y: 156, distance: 13.7
click at [193, 155] on p "The rule of writing messages on buttons in the 2nd person singular and the impe…" at bounding box center [278, 154] width 203 height 20
click at [178, 154] on div "Main rule A Button has one to a maximum of three words . Its content is a simpl…" at bounding box center [278, 3] width 210 height 328
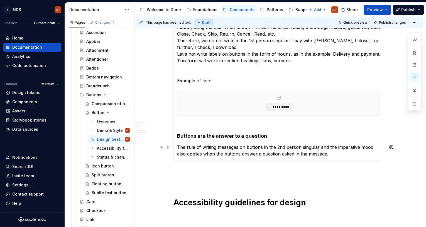
drag, startPoint x: 333, startPoint y: 153, endPoint x: 341, endPoint y: 154, distance: 8.4
click at [333, 153] on p "The rule of writing messages on buttons in the 2nd person singular and the impe…" at bounding box center [278, 150] width 203 height 13
click at [332, 153] on p "The rule of writing messages on buttons in the 2nd person singular and the impe…" at bounding box center [278, 150] width 203 height 13
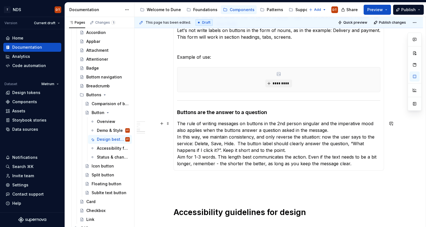
scroll to position [322, 0]
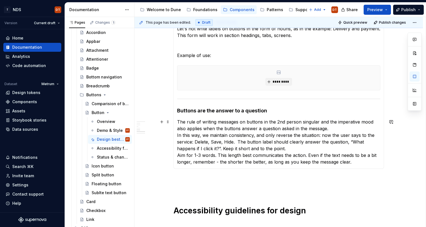
click at [353, 162] on p "The rule of writing messages on buttons in the 2nd person singular and the impe…" at bounding box center [278, 142] width 203 height 47
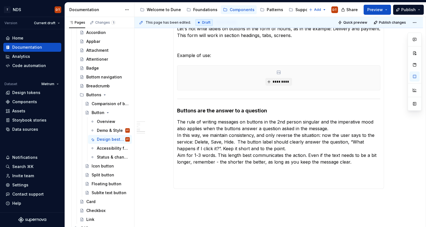
click at [203, 60] on section-item-column "Context The message on the button should not raise doubts about what action we …" at bounding box center [278, 2] width 203 height 368
click at [182, 175] on section-item-column "Context The message on the button should not raise doubts about what action we …" at bounding box center [278, 2] width 203 height 368
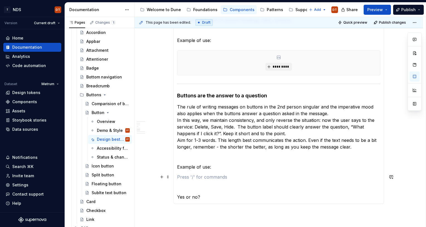
click at [193, 177] on p at bounding box center [278, 177] width 203 height 7
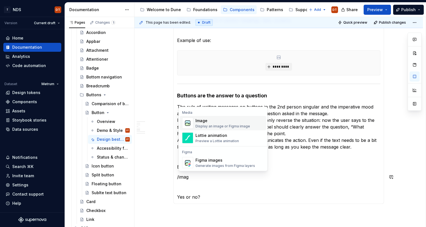
scroll to position [339, 0]
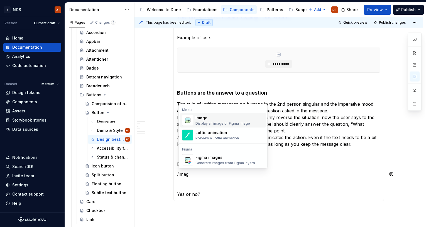
click at [189, 119] on img "Suggestions" at bounding box center [187, 120] width 11 height 11
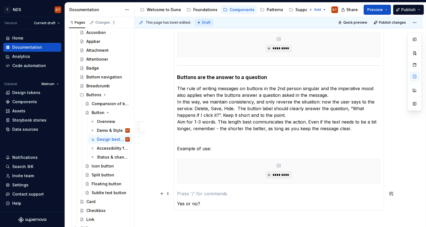
click at [186, 193] on p at bounding box center [278, 193] width 203 height 7
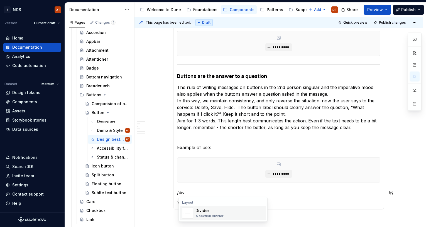
click at [191, 213] on img "Suggestions" at bounding box center [187, 213] width 11 height 11
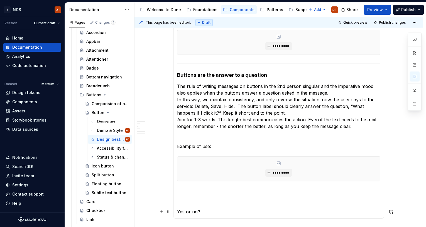
click at [212, 211] on p "Yes or no?" at bounding box center [278, 211] width 203 height 7
click at [186, 202] on p at bounding box center [278, 201] width 203 height 7
click at [224, 203] on p "Yes or no?" at bounding box center [278, 201] width 203 height 7
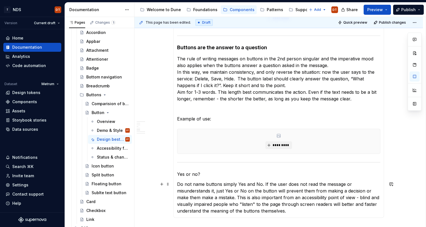
scroll to position [390, 0]
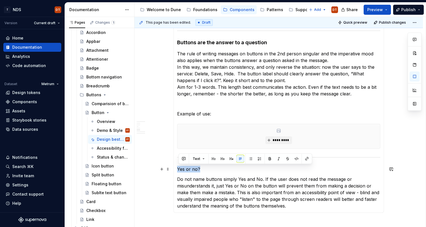
drag, startPoint x: 200, startPoint y: 168, endPoint x: 177, endPoint y: 168, distance: 22.8
click at [203, 158] on button "Text" at bounding box center [198, 159] width 17 height 8
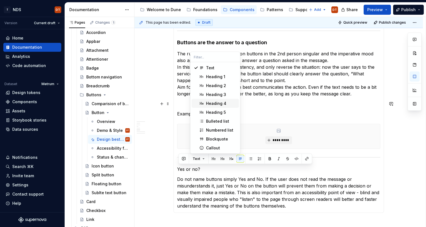
drag, startPoint x: 216, startPoint y: 102, endPoint x: 241, endPoint y: 102, distance: 24.5
click at [216, 102] on div "Heading 4" at bounding box center [216, 104] width 20 height 6
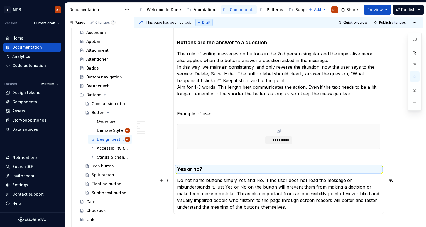
click at [224, 189] on p "Do not name buttons simply Yes and No. If the user does not read the message or…" at bounding box center [278, 193] width 203 height 33
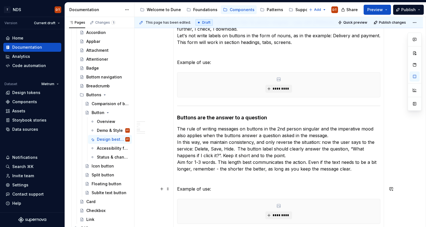
scroll to position [310, 0]
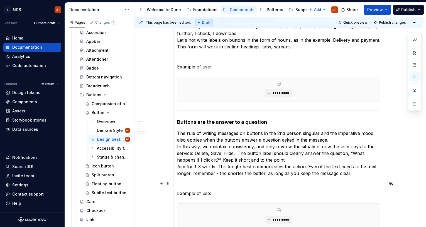
click at [196, 184] on p at bounding box center [278, 183] width 203 height 7
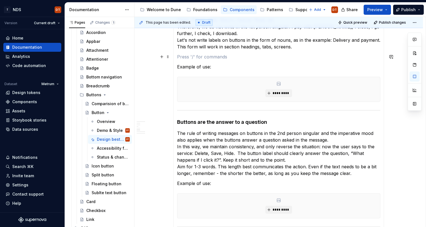
click at [193, 55] on p at bounding box center [278, 56] width 203 height 7
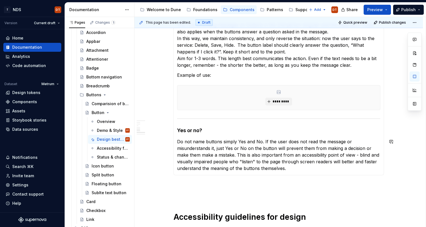
scroll to position [431, 0]
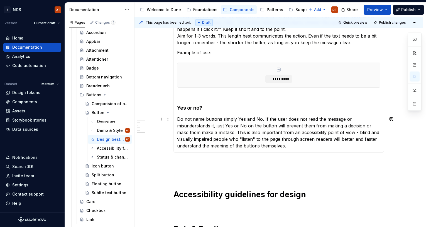
click at [297, 148] on p "Do not name buttons simply Yes and No. If the user does not read the message or…" at bounding box center [278, 132] width 203 height 33
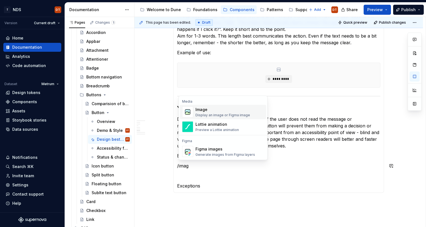
drag, startPoint x: 222, startPoint y: 107, endPoint x: 219, endPoint y: 113, distance: 6.3
click at [222, 107] on div "Image" at bounding box center [222, 110] width 55 height 6
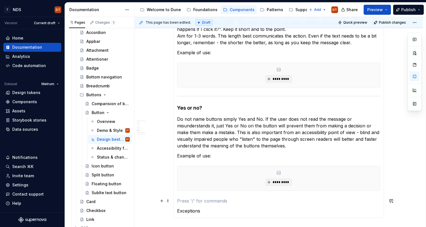
click at [183, 198] on p at bounding box center [278, 201] width 203 height 7
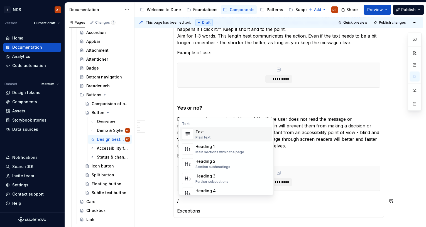
scroll to position [435, 0]
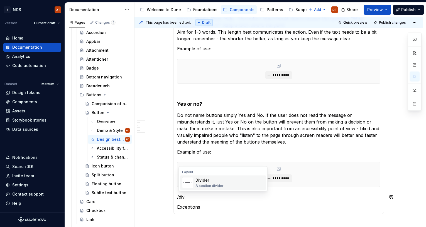
click at [205, 181] on div "Divider" at bounding box center [209, 180] width 28 height 6
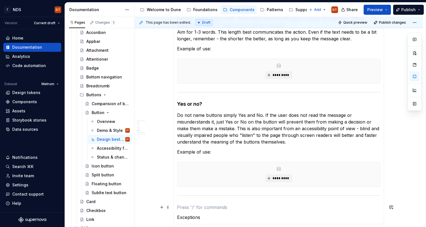
click at [184, 206] on p at bounding box center [278, 207] width 203 height 7
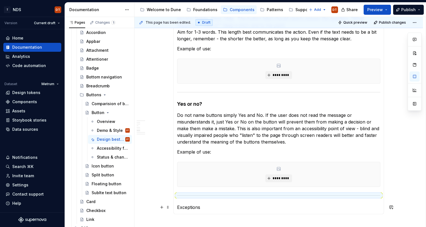
scroll to position [441, 0]
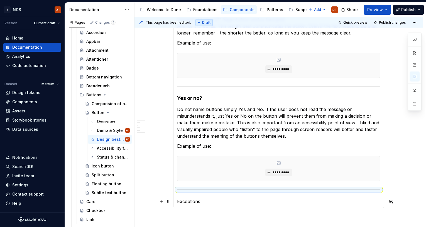
click at [219, 203] on p "Exceptions" at bounding box center [278, 201] width 203 height 7
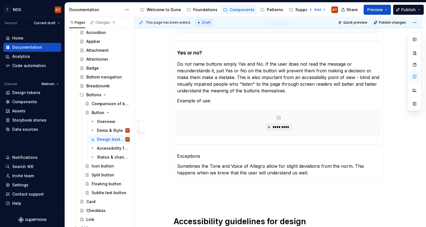
scroll to position [506, 0]
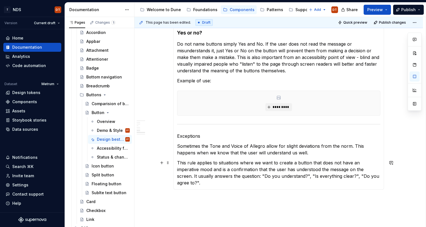
click at [372, 177] on p "This rule applies to situations where we want to create a button that does not …" at bounding box center [278, 172] width 203 height 27
drag, startPoint x: 256, startPoint y: 167, endPoint x: 177, endPoint y: 164, distance: 79.9
click at [254, 166] on p "This rule applies to situations where we want to create a button that does not …" at bounding box center [278, 172] width 203 height 27
click at [179, 163] on p "This rule applies to situations where we want to create a button that does not …" at bounding box center [278, 172] width 203 height 27
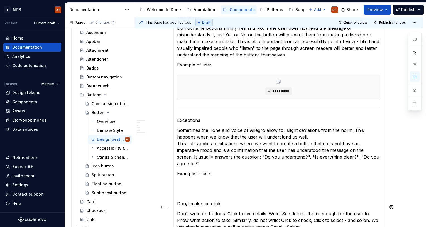
scroll to position [532, 0]
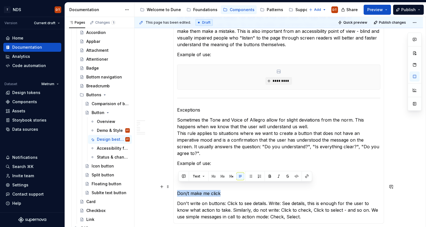
drag, startPoint x: 222, startPoint y: 187, endPoint x: 177, endPoint y: 188, distance: 44.2
click at [198, 176] on span "Text" at bounding box center [197, 176] width 8 height 4
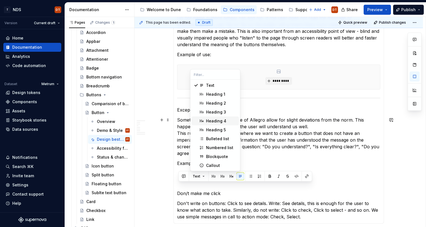
click at [218, 120] on div "Heading 4" at bounding box center [216, 121] width 20 height 6
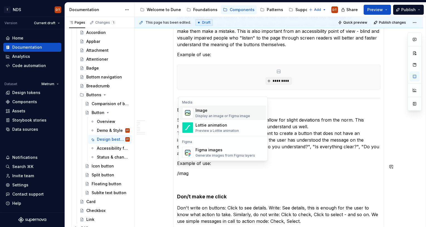
click at [189, 110] on img "Suggestions" at bounding box center [187, 112] width 11 height 11
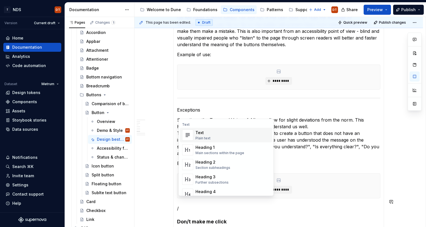
scroll to position [537, 0]
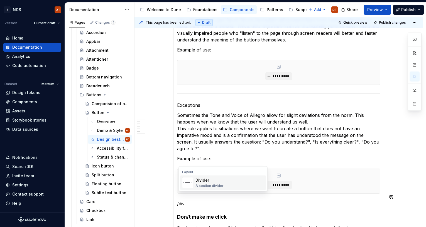
click at [189, 182] on img "Suggestions" at bounding box center [187, 182] width 11 height 11
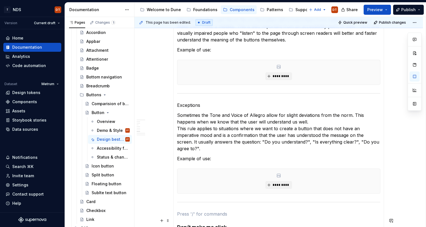
scroll to position [539, 0]
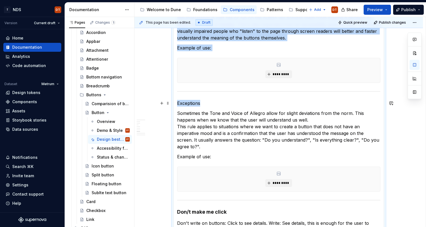
drag, startPoint x: 202, startPoint y: 102, endPoint x: 172, endPoint y: 102, distance: 29.8
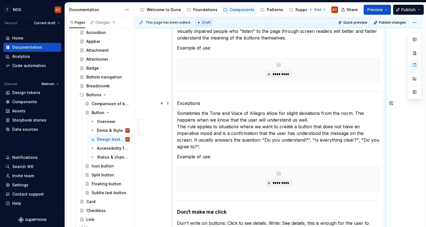
click at [190, 103] on p "Exceptions" at bounding box center [278, 103] width 203 height 7
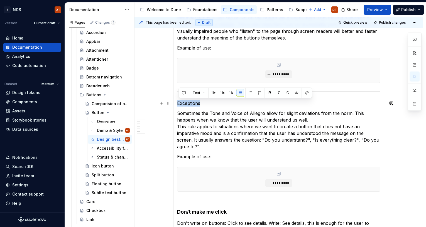
drag, startPoint x: 203, startPoint y: 103, endPoint x: 196, endPoint y: 97, distance: 8.9
click at [230, 94] on button "button" at bounding box center [231, 93] width 8 height 8
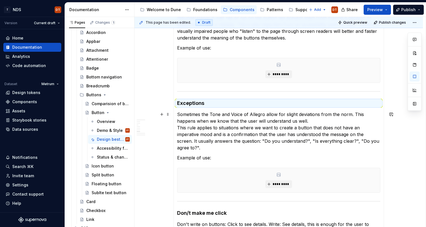
click at [213, 137] on p "Sometimes the Tone and Voice of Allegro allow for slight deviations from the no…" at bounding box center [278, 131] width 203 height 40
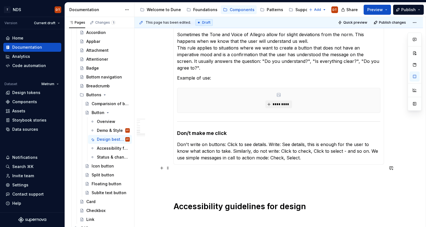
scroll to position [619, 0]
click at [316, 149] on p "Don't write on buttons: Click to see details. Write: See details, this is enoug…" at bounding box center [278, 150] width 203 height 20
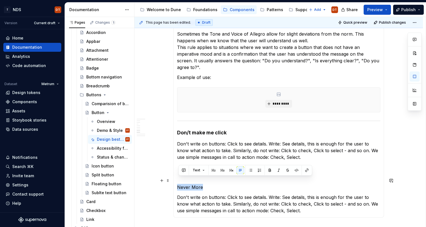
drag, startPoint x: 204, startPoint y: 181, endPoint x: 212, endPoint y: 175, distance: 9.5
click at [231, 170] on button "button" at bounding box center [231, 170] width 8 height 8
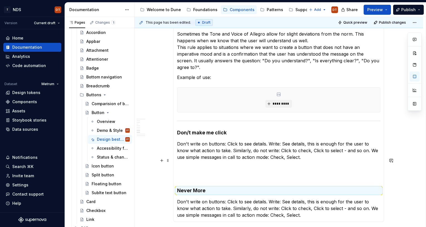
click at [196, 164] on p at bounding box center [278, 167] width 203 height 7
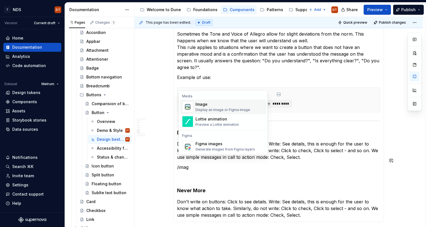
click at [187, 107] on img "Suggestions" at bounding box center [187, 106] width 11 height 11
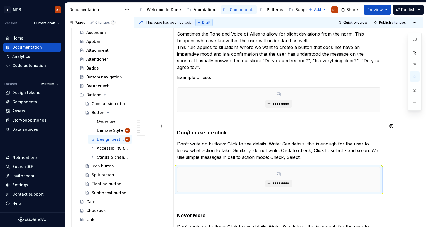
type textarea "*"
click at [319, 151] on p "Don't write on buttons: Click to see details. Write: See details, this is enoug…" at bounding box center [278, 150] width 203 height 20
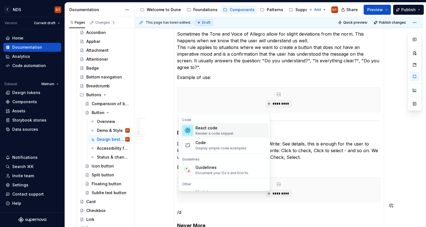
scroll to position [628, 0]
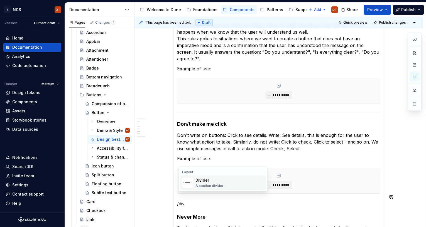
click at [214, 186] on div "A section divider" at bounding box center [209, 186] width 28 height 4
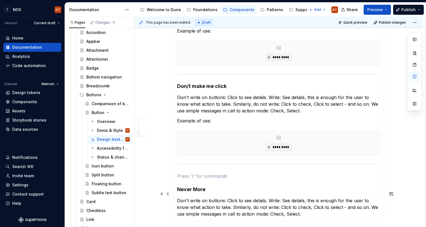
scroll to position [674, 0]
